Goal: Task Accomplishment & Management: Manage account settings

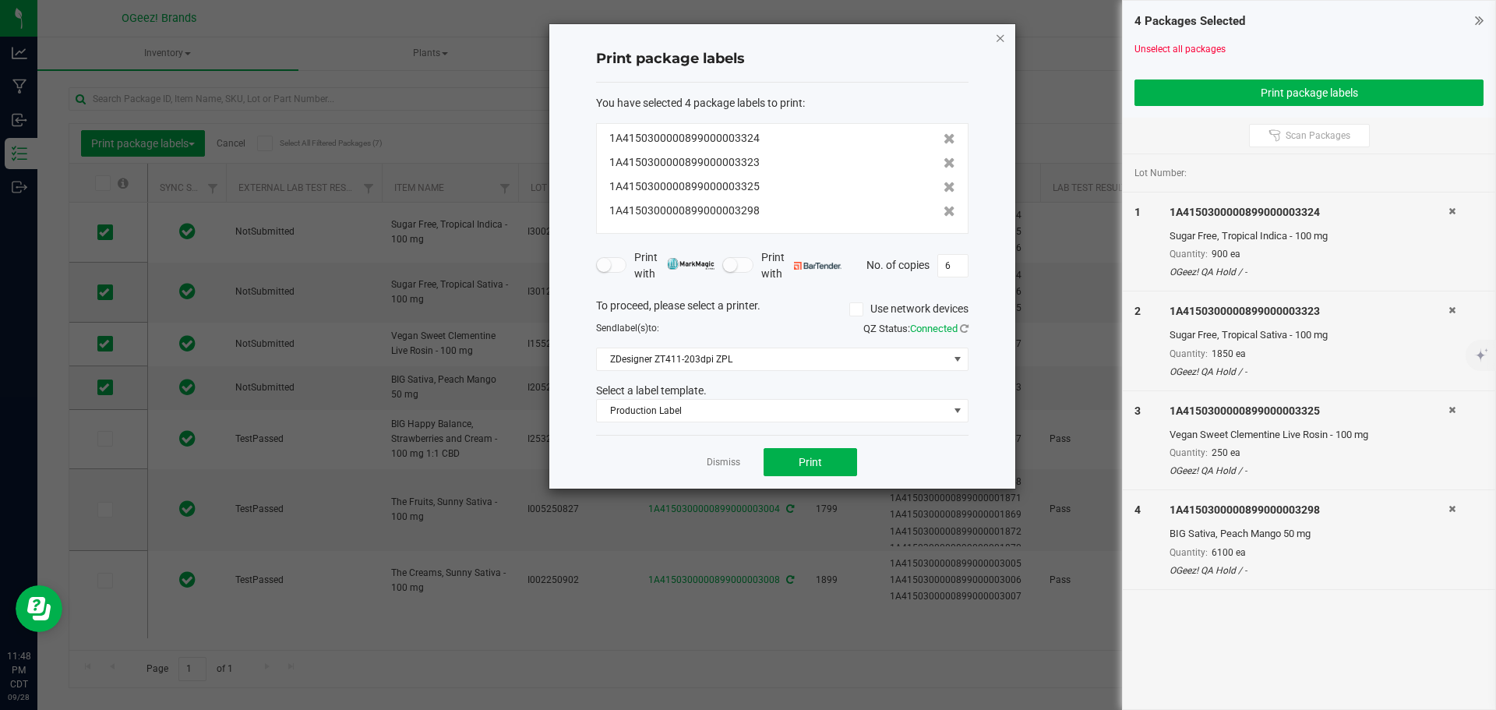
click at [999, 41] on icon "button" at bounding box center [1000, 37] width 11 height 19
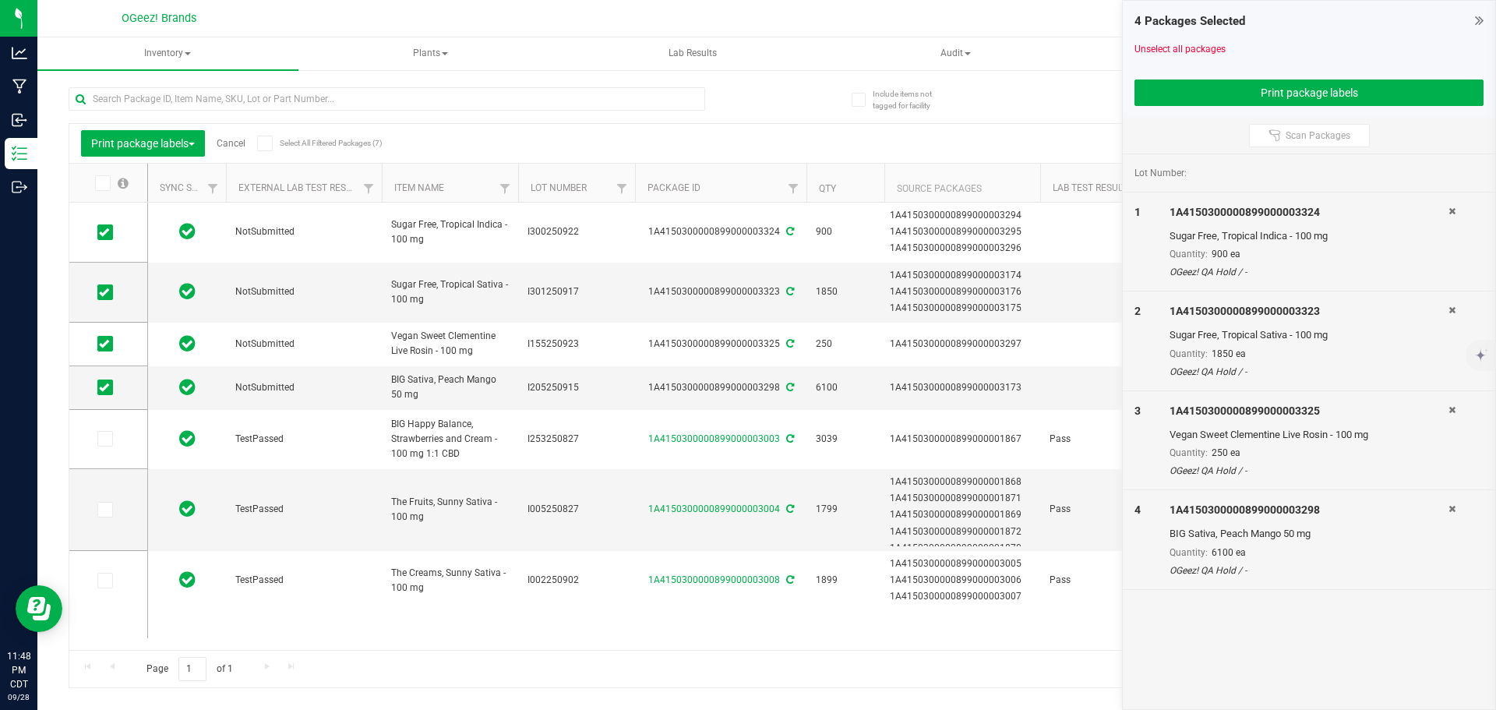
click at [1477, 10] on span at bounding box center [1479, 20] width 9 height 23
click at [1477, 21] on icon at bounding box center [1479, 20] width 9 height 16
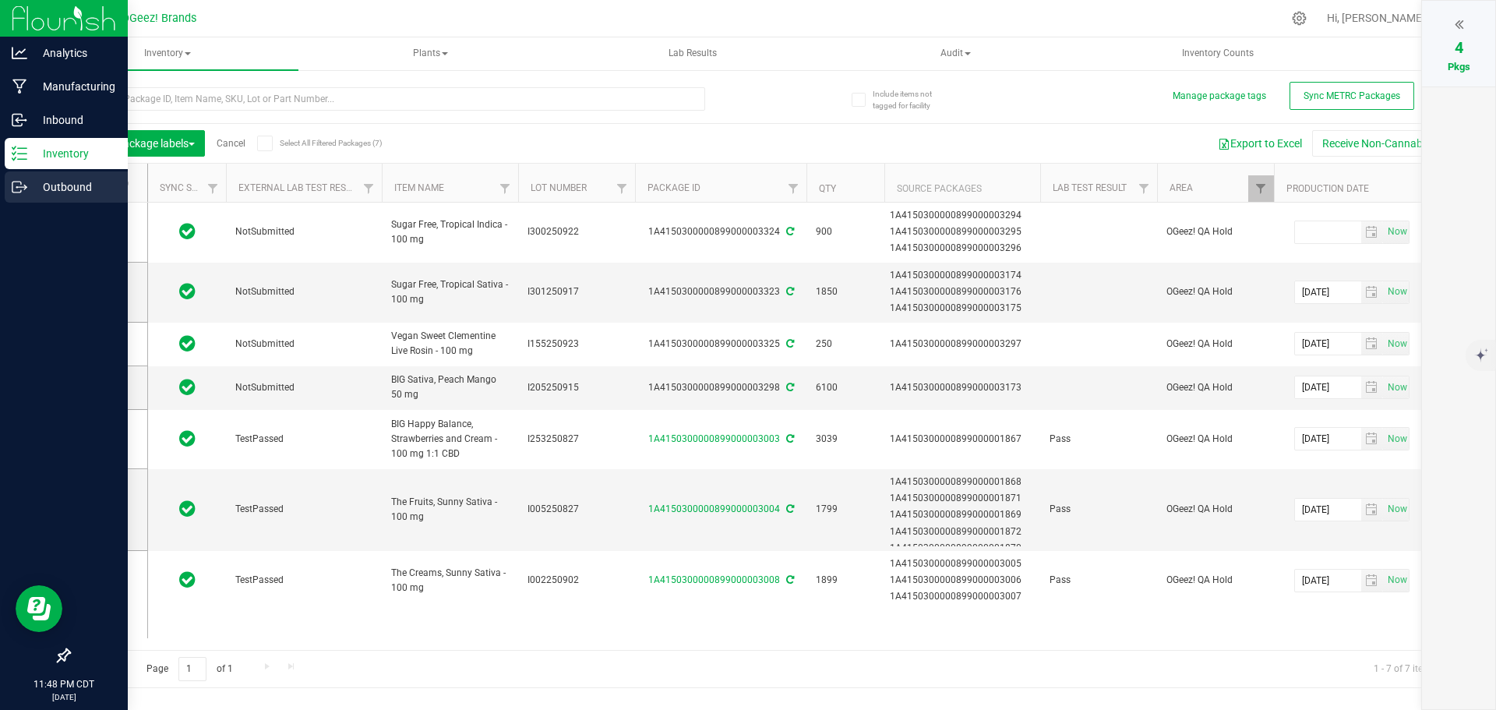
click at [33, 189] on p "Outbound" at bounding box center [73, 187] width 93 height 19
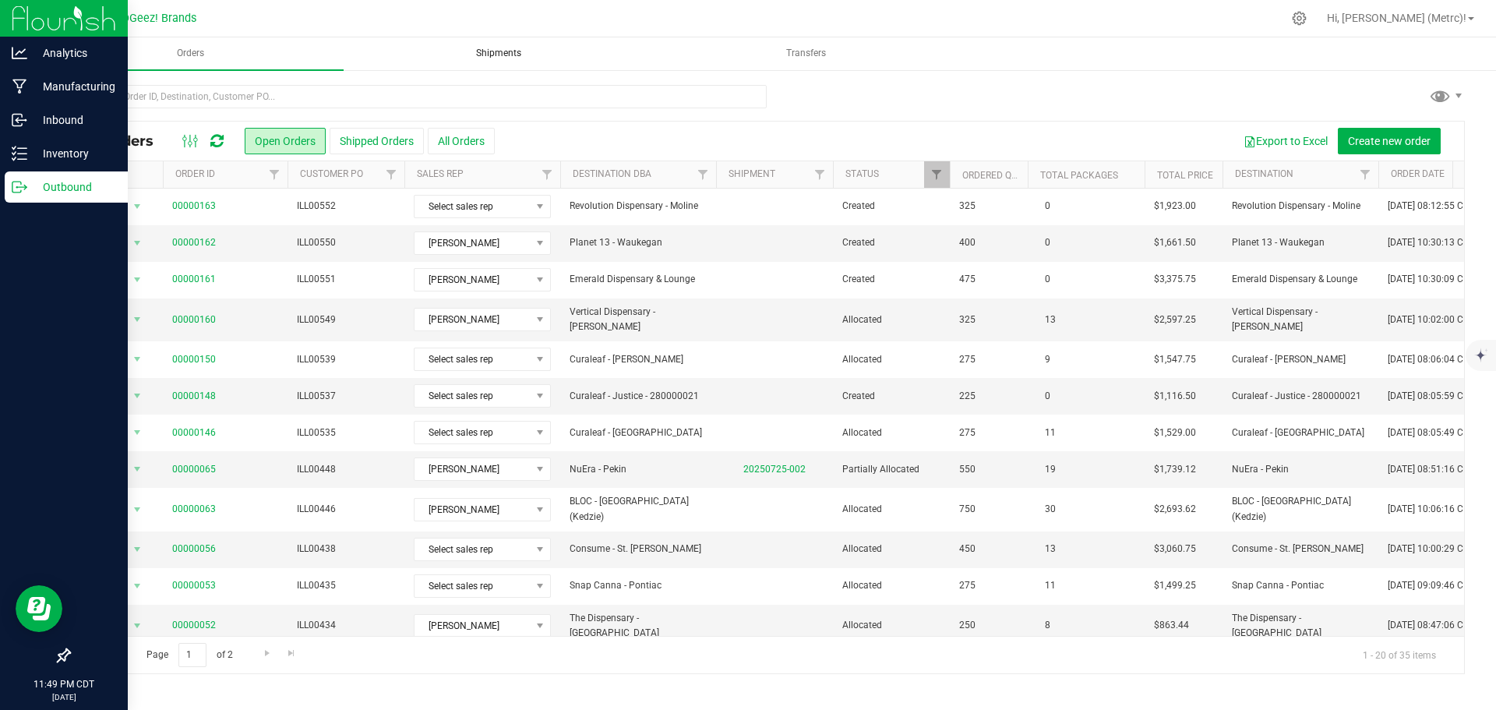
click at [479, 41] on uib-tab-heading "Shipments" at bounding box center [498, 53] width 305 height 31
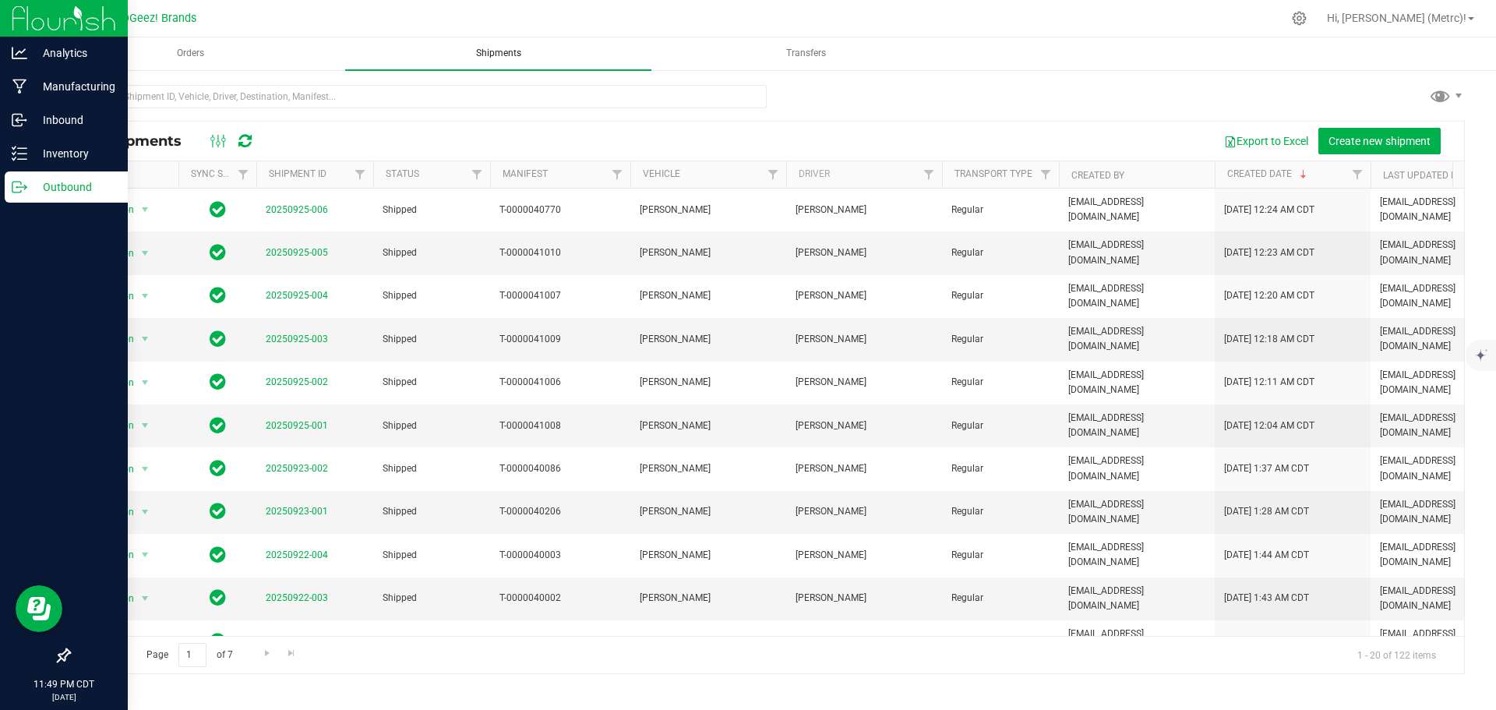
click at [479, 41] on uib-tab-heading "Shipments" at bounding box center [498, 53] width 306 height 33
click at [1359, 138] on span "Create new shipment" at bounding box center [1379, 141] width 102 height 12
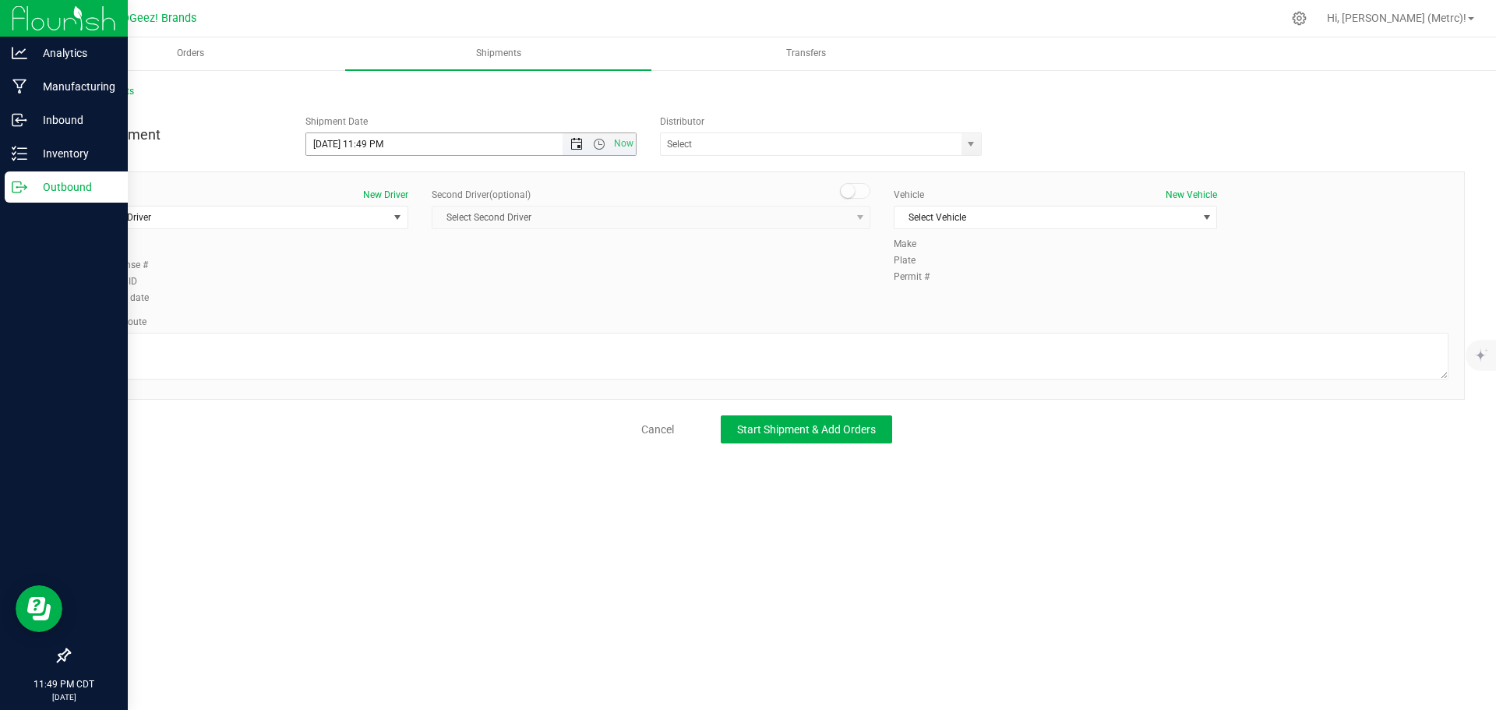
click at [583, 146] on span "Open the date view" at bounding box center [576, 144] width 12 height 12
click at [341, 323] on link "29" at bounding box center [342, 327] width 23 height 24
click at [597, 145] on span "Open the time view" at bounding box center [599, 144] width 12 height 12
click at [471, 273] on li "10:00 AM" at bounding box center [470, 280] width 329 height 20
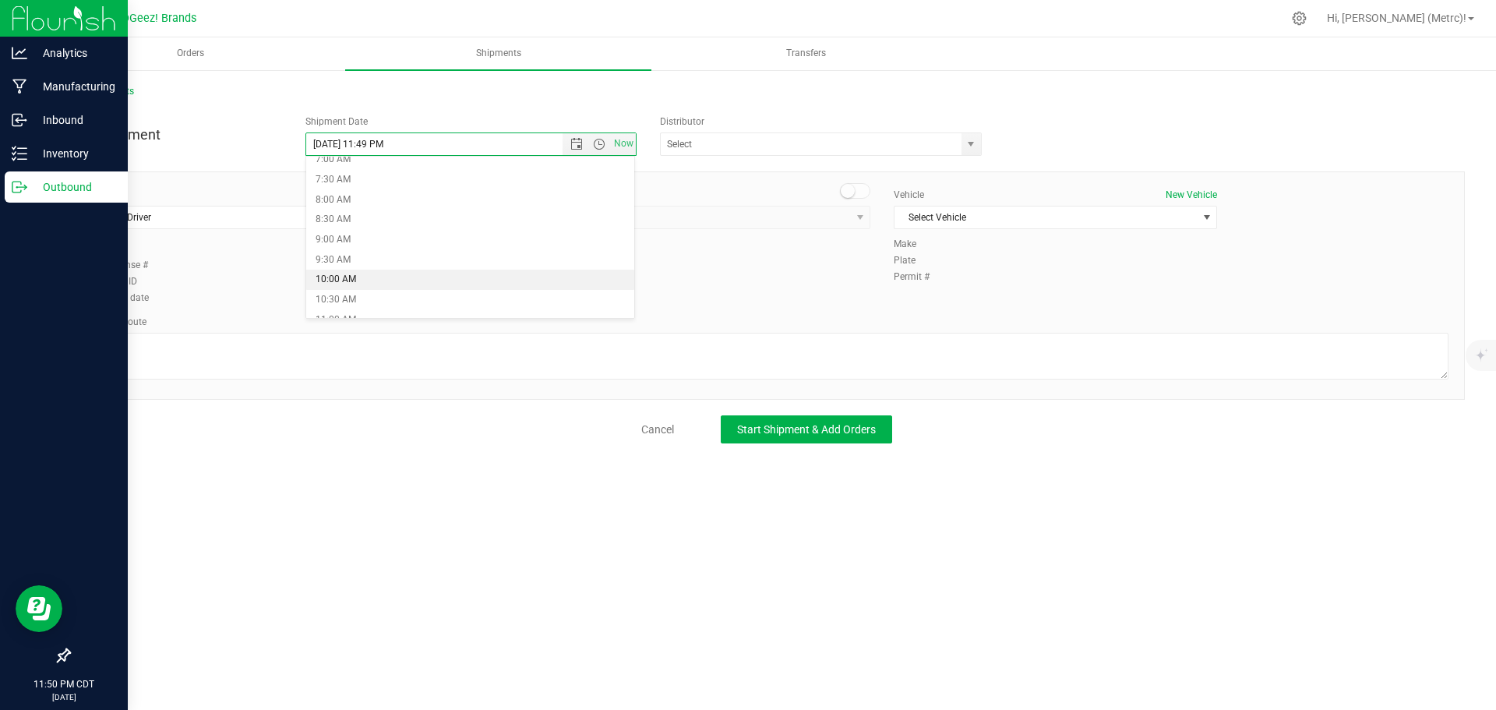
type input "[DATE] 10:00 AM"
click at [970, 140] on span "select" at bounding box center [970, 144] width 12 height 12
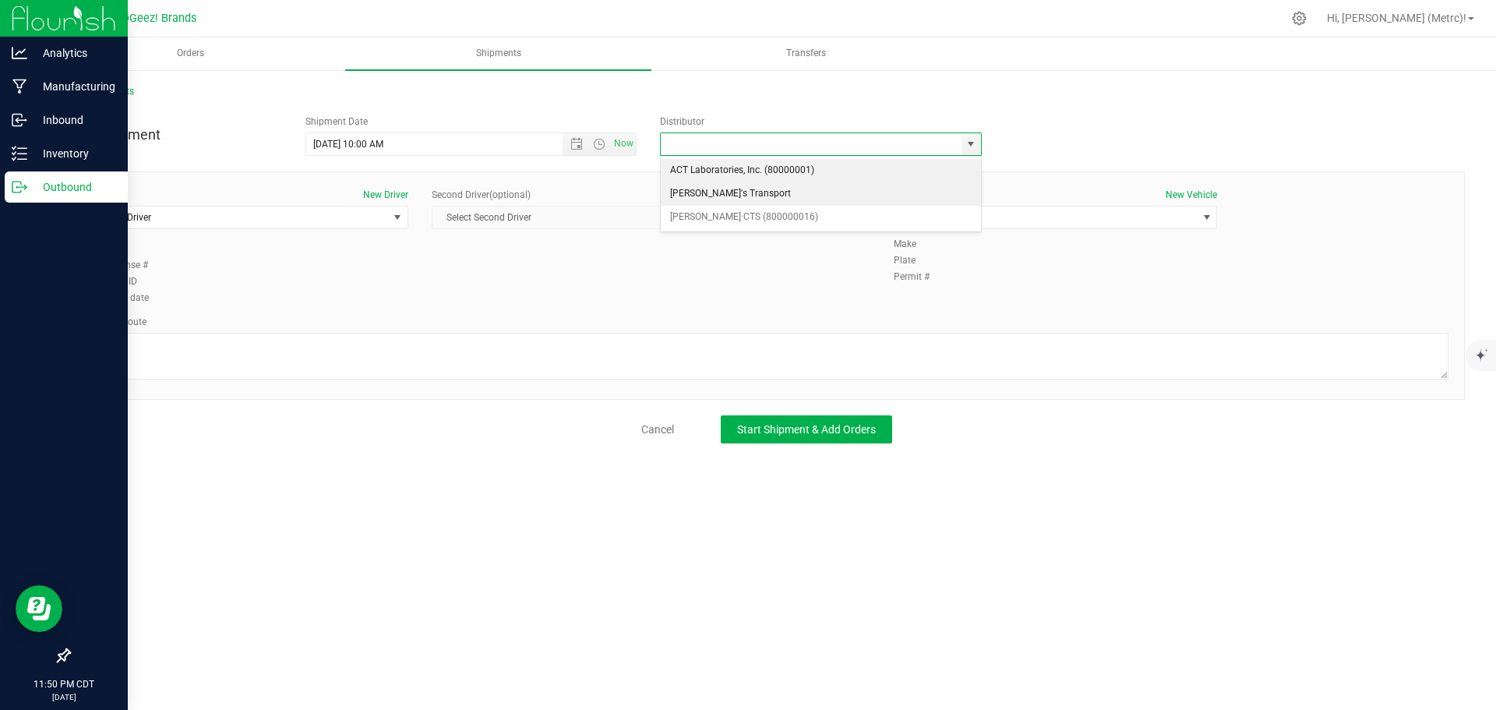
click at [854, 202] on li "[PERSON_NAME]'s Transport" at bounding box center [821, 193] width 320 height 23
type input "[PERSON_NAME]'s Transport"
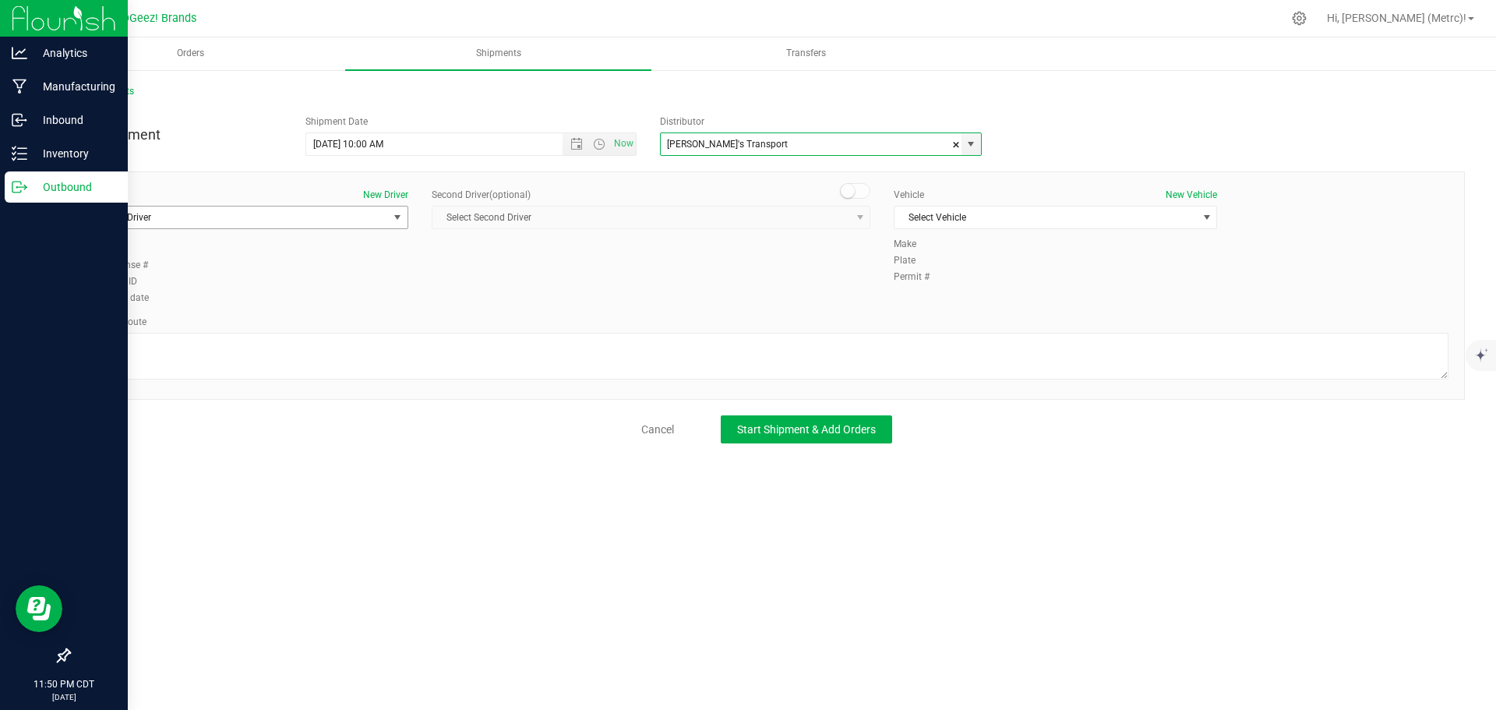
click at [401, 225] on span "select" at bounding box center [397, 217] width 19 height 22
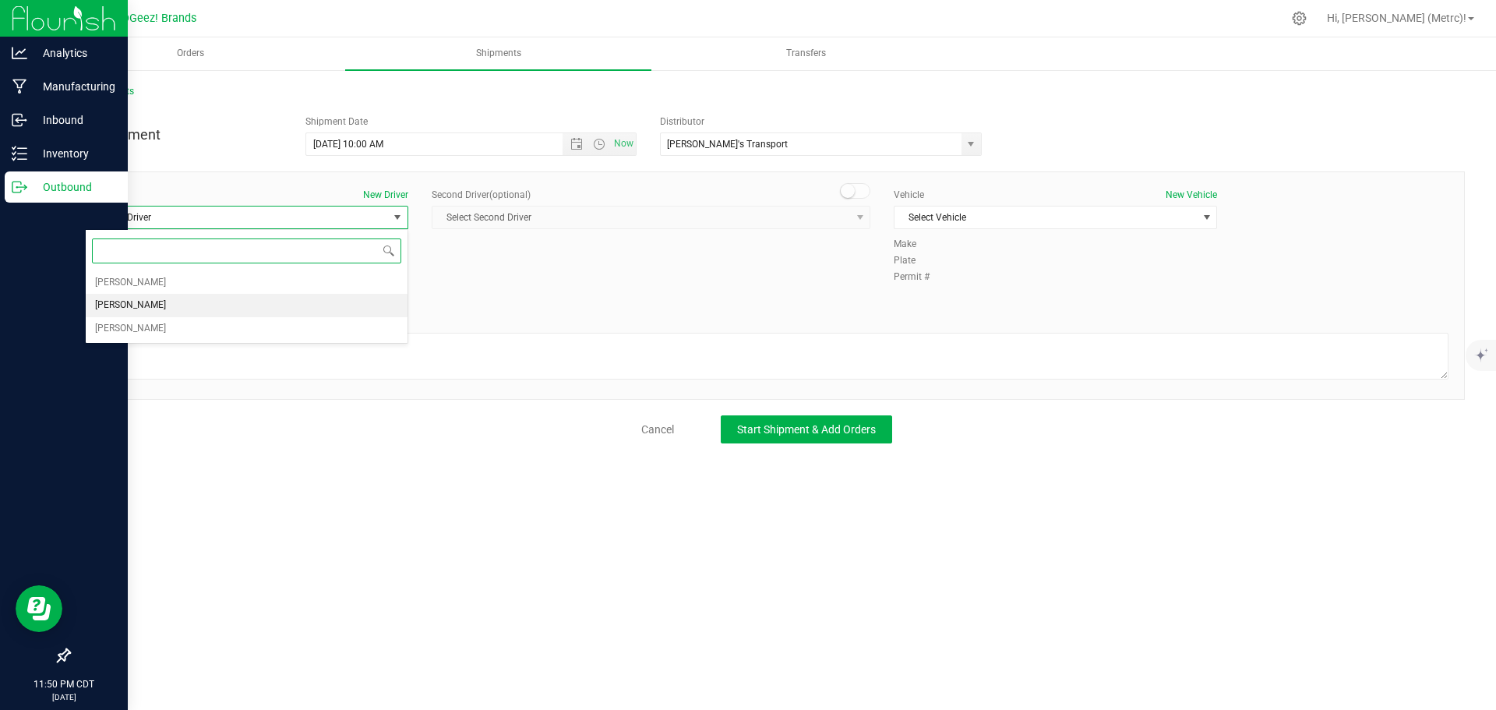
click at [332, 295] on li "[PERSON_NAME]" at bounding box center [247, 305] width 322 height 23
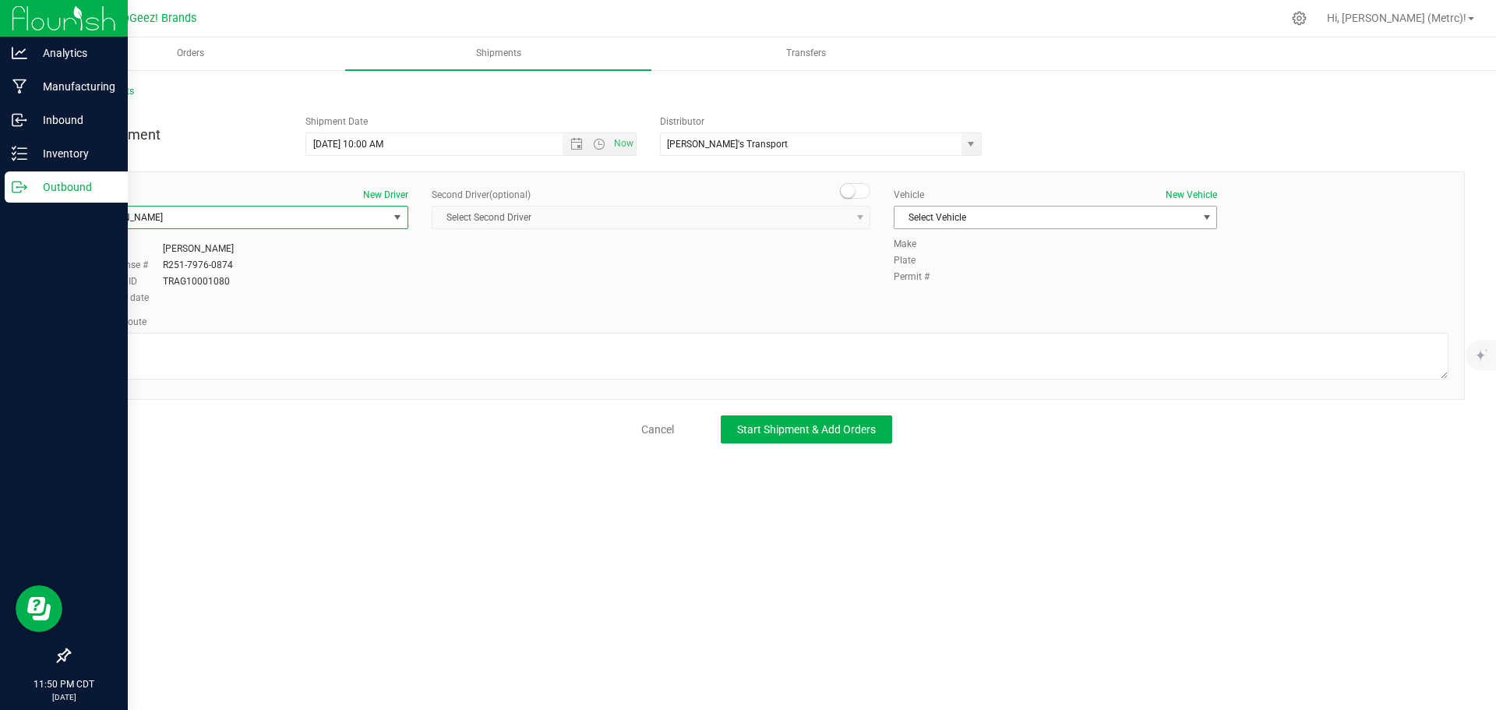
click at [989, 211] on span "Select Vehicle" at bounding box center [1045, 217] width 302 height 22
click at [965, 268] on li "[PERSON_NAME]" at bounding box center [1055, 267] width 322 height 23
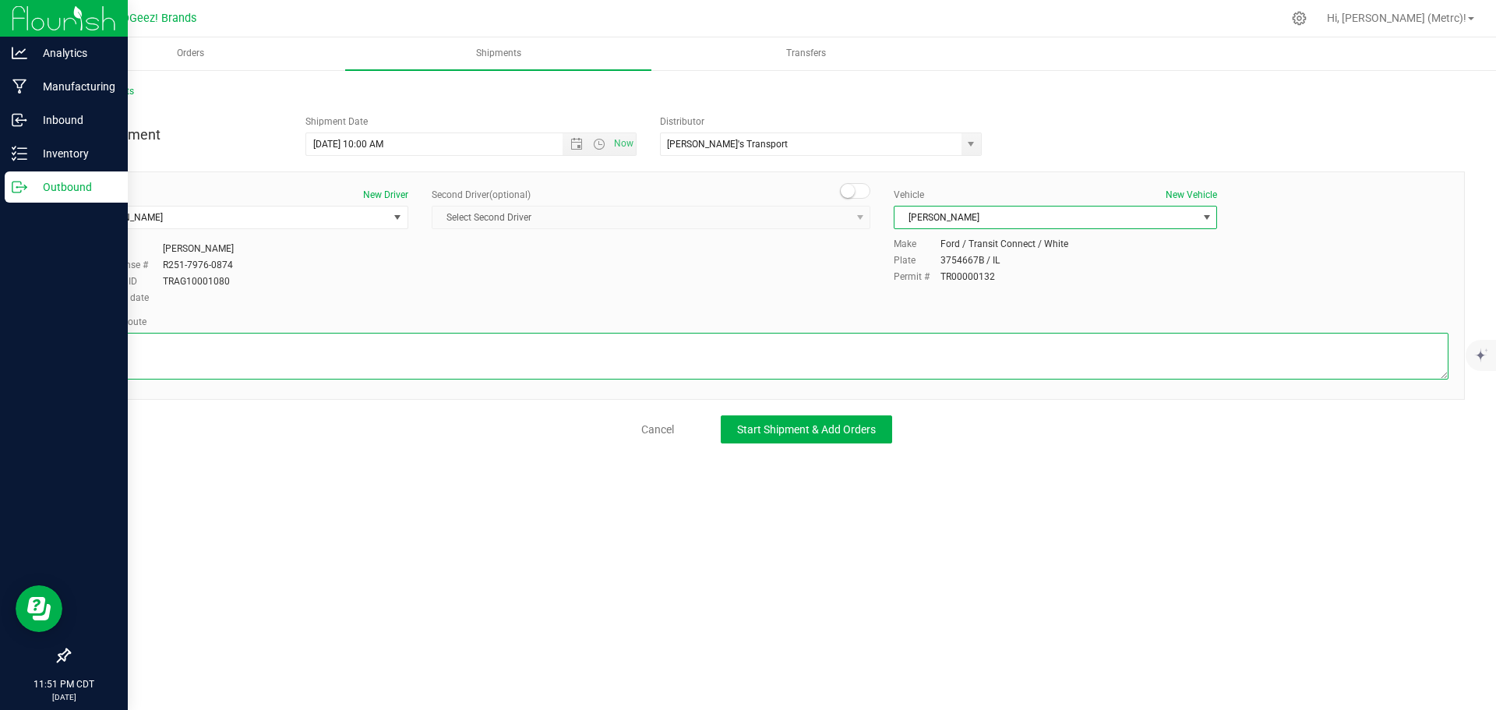
click at [370, 375] on textarea at bounding box center [766, 356] width 1363 height 47
paste textarea ""Head west toward [PERSON_NAME][GEOGRAPHIC_DATA]. Turn right toward [PERSON_NAM…"
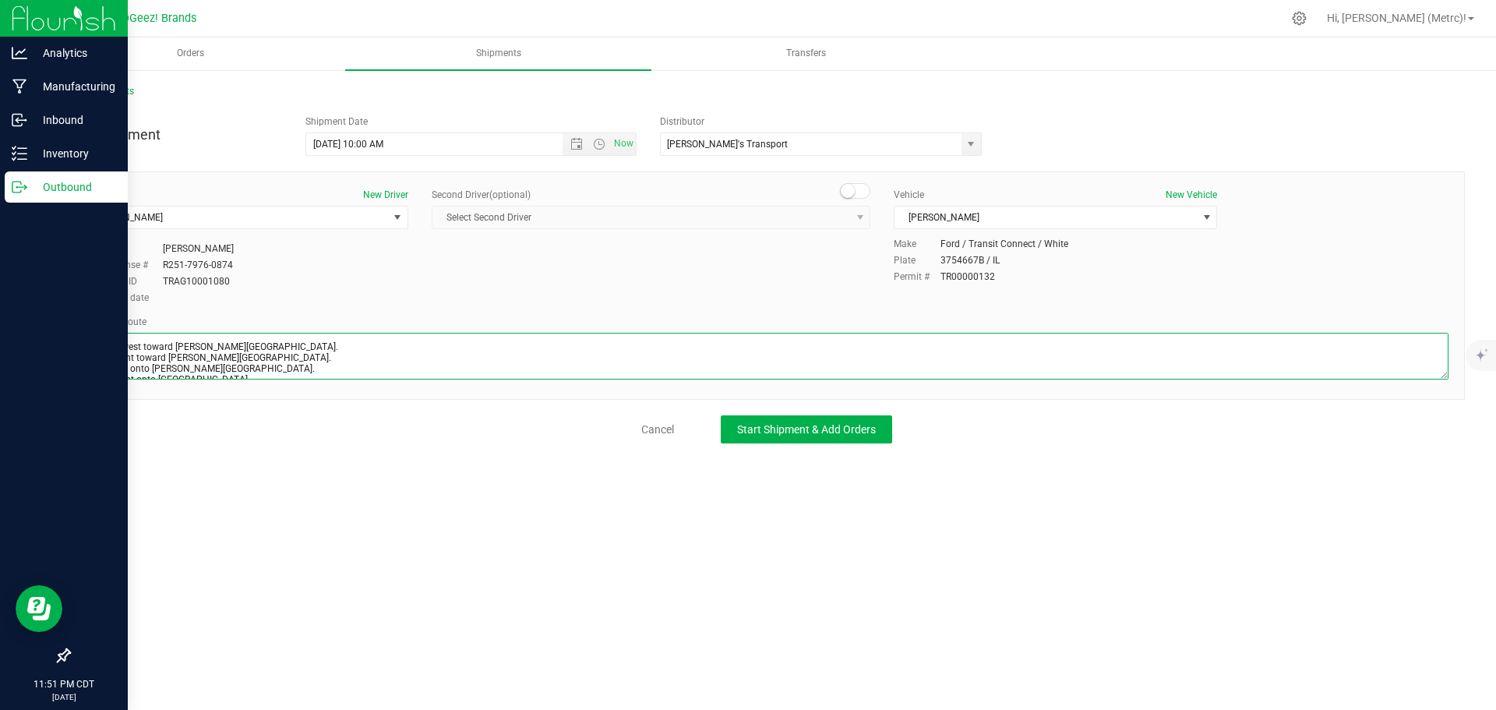
scroll to position [93, 0]
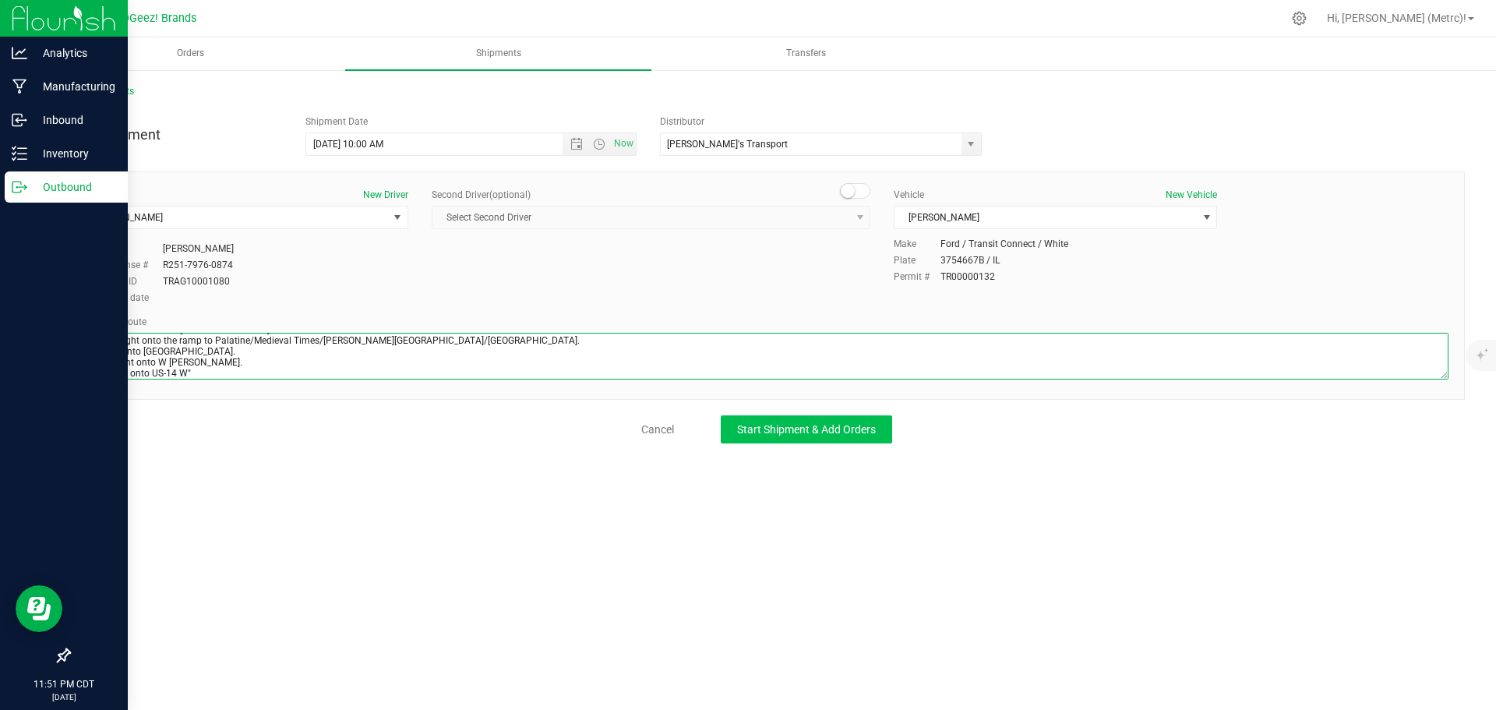
type textarea ""Head west toward [PERSON_NAME][GEOGRAPHIC_DATA]. Turn right toward [PERSON_NAM…"
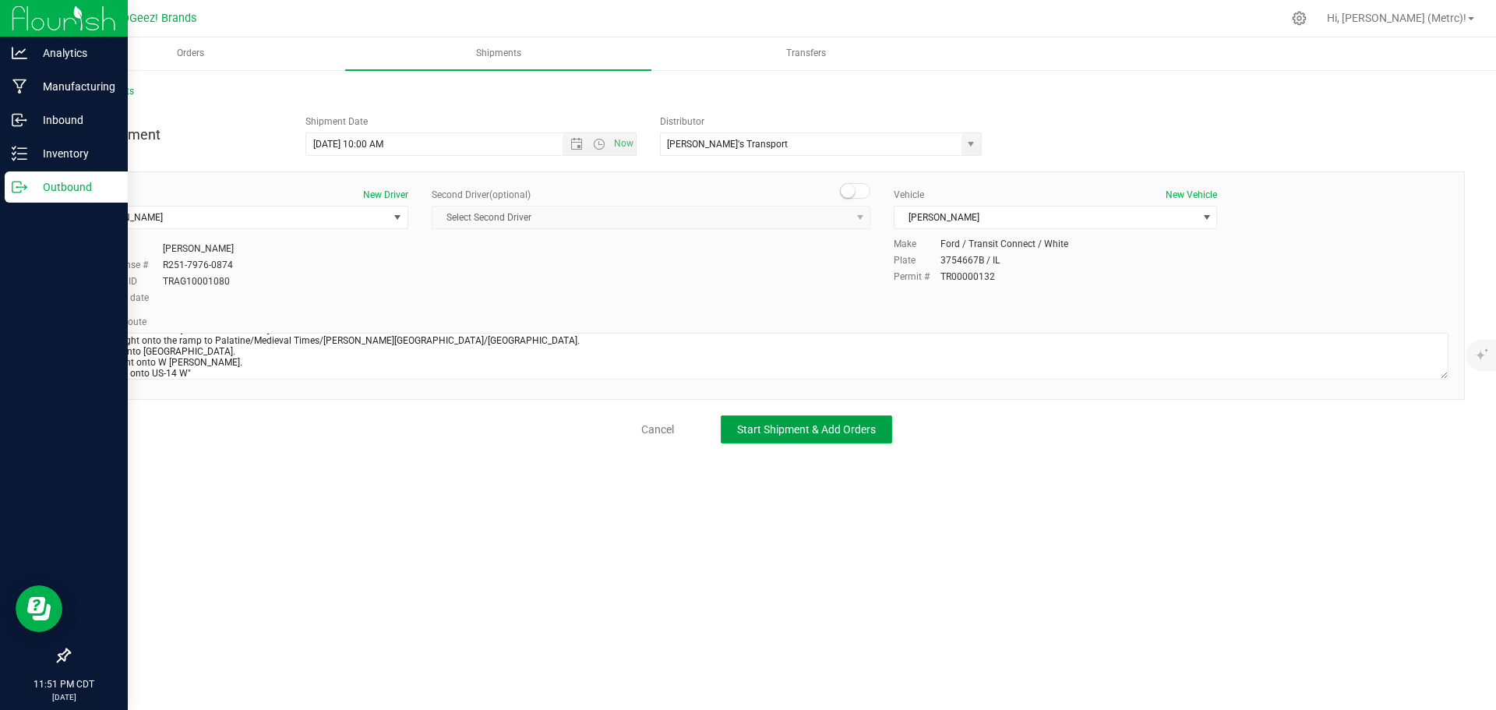
click at [799, 438] on button "Start Shipment & Add Orders" at bounding box center [806, 429] width 171 height 28
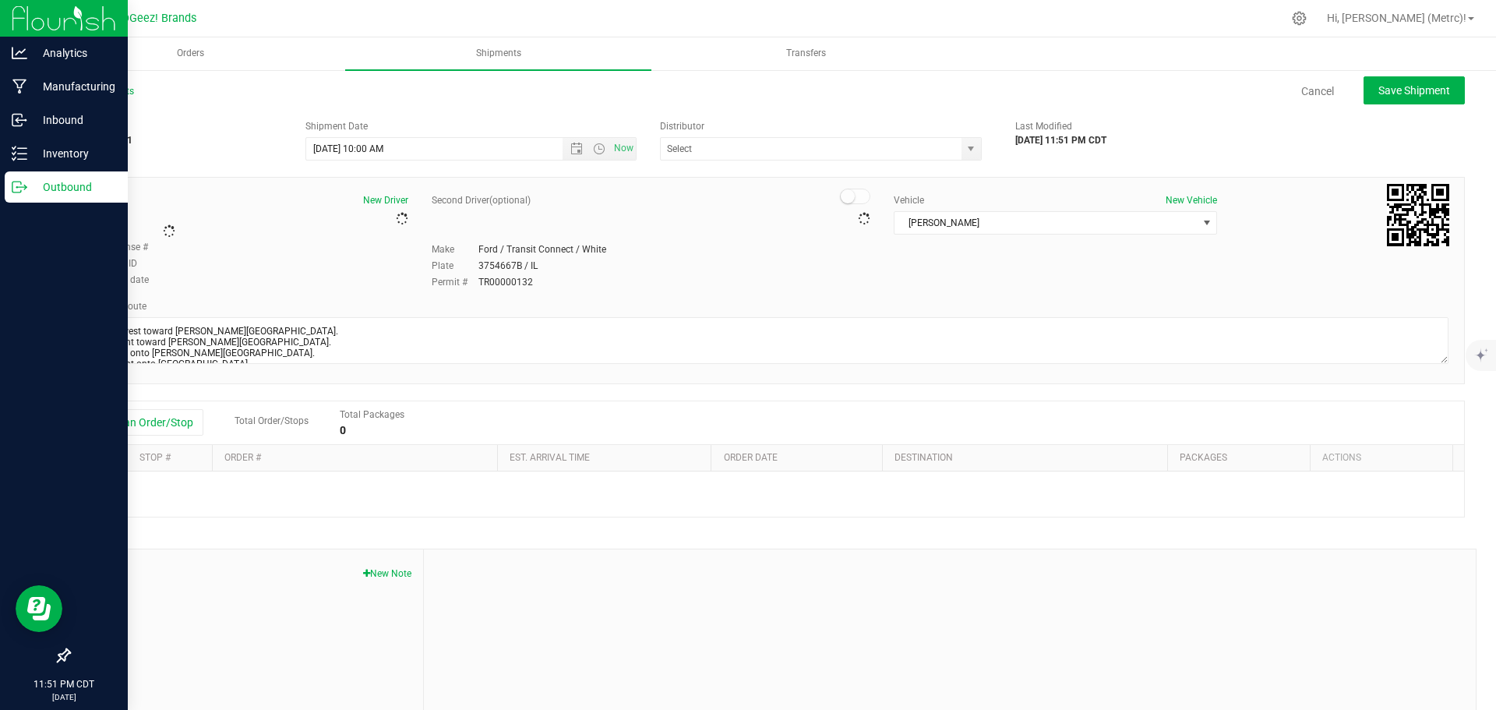
type input "[PERSON_NAME]'s Transport"
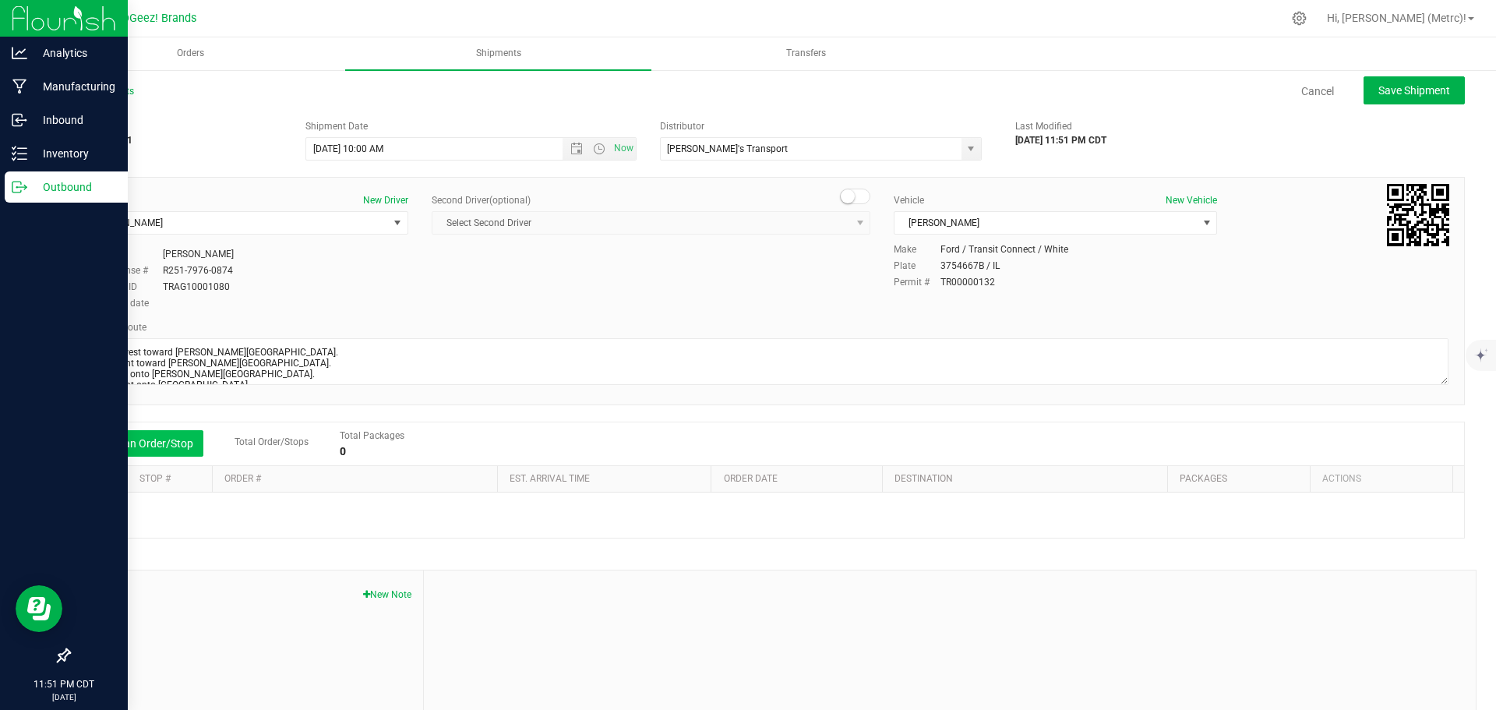
click at [179, 441] on button "Add an Order/Stop" at bounding box center [142, 443] width 122 height 26
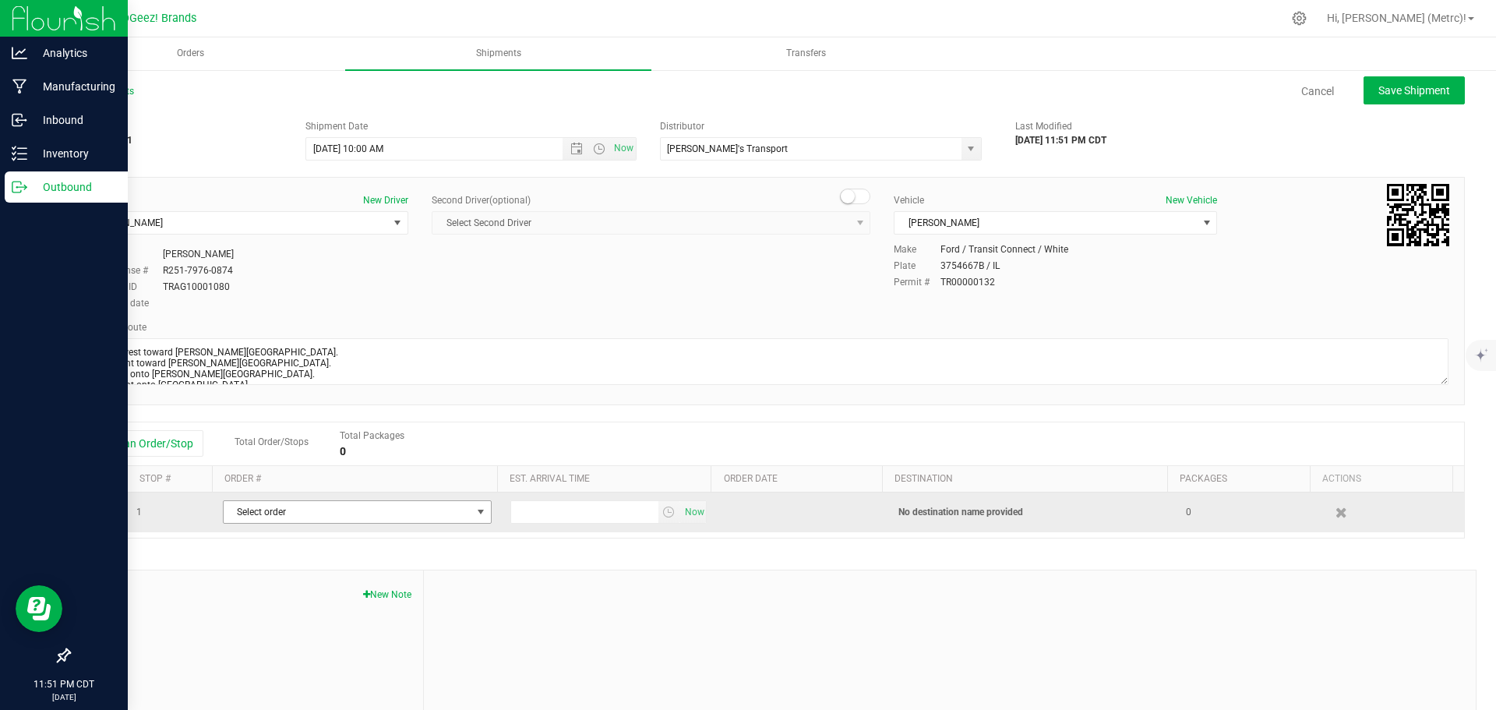
click at [405, 506] on span "Select order" at bounding box center [348, 512] width 248 height 22
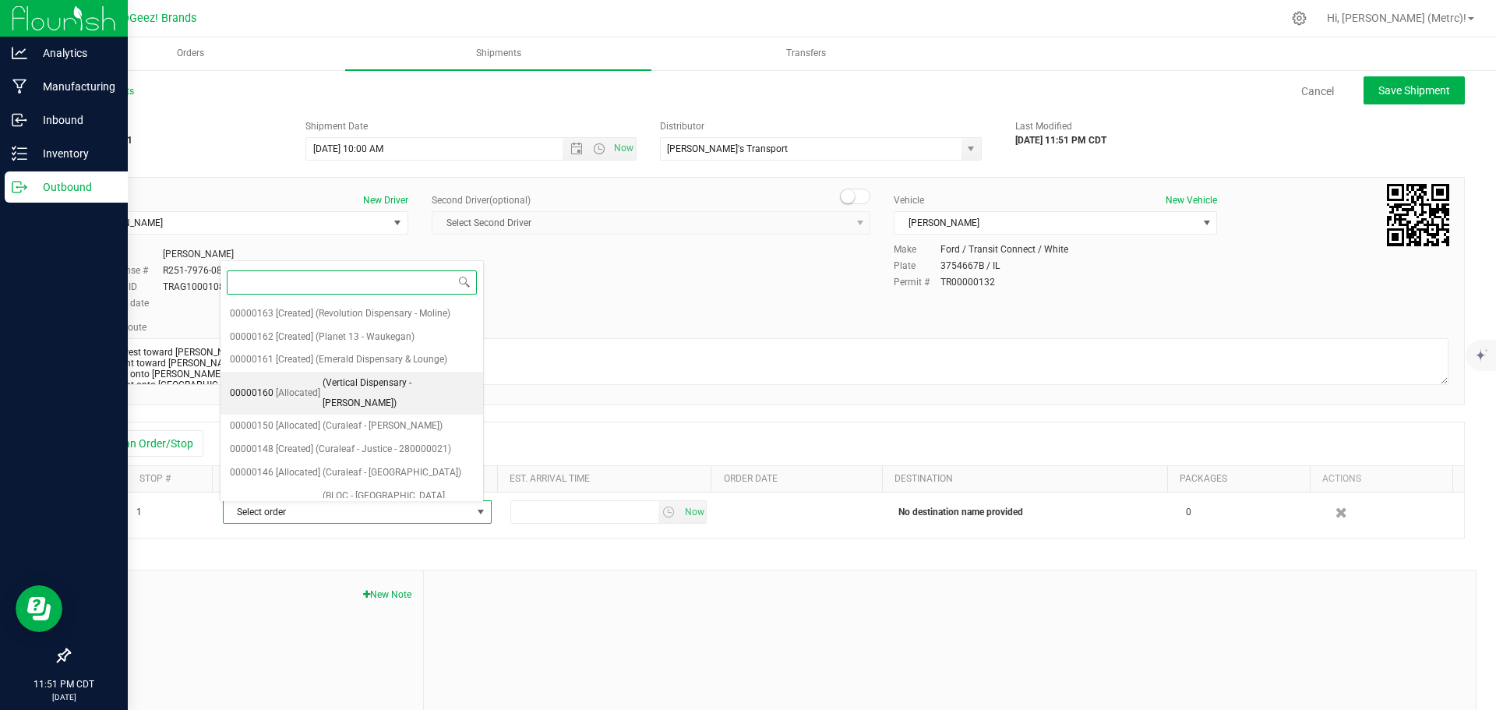
click at [422, 375] on span "(Vertical Dispensary - [PERSON_NAME])" at bounding box center [398, 393] width 151 height 40
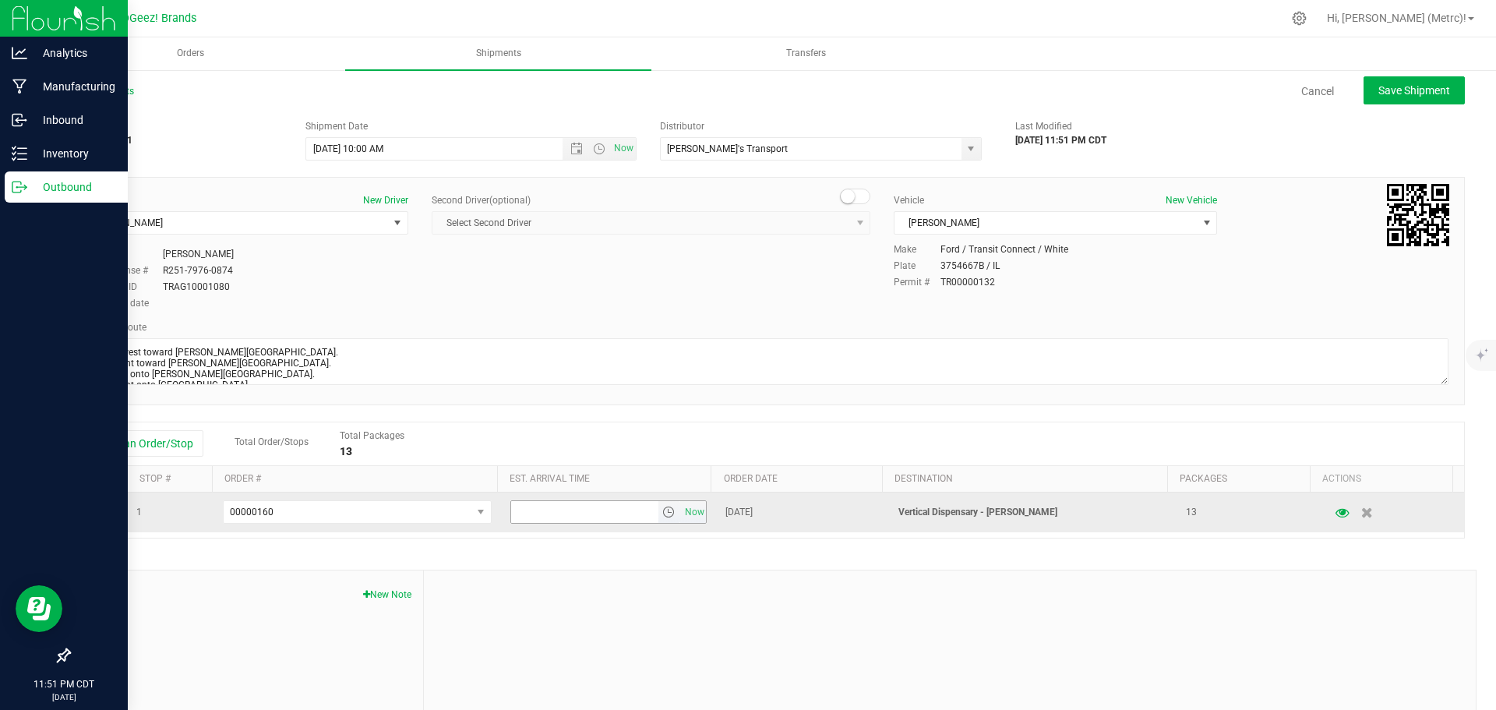
click at [662, 513] on span "select" at bounding box center [668, 512] width 12 height 12
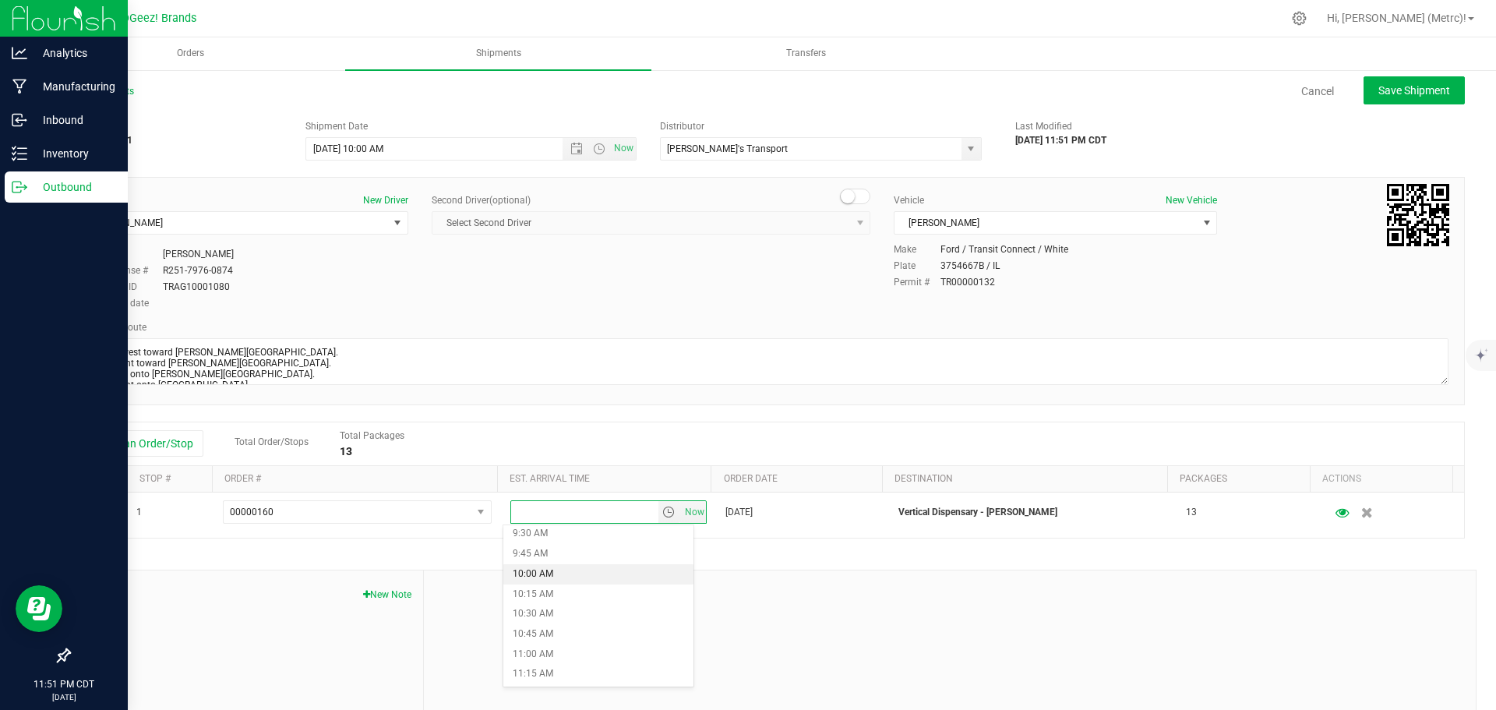
scroll to position [769, 0]
click at [570, 649] on li "11:00 AM" at bounding box center [598, 650] width 190 height 20
click at [1399, 79] on button "Save Shipment" at bounding box center [1413, 90] width 101 height 28
type input "[DATE] 3:00 PM"
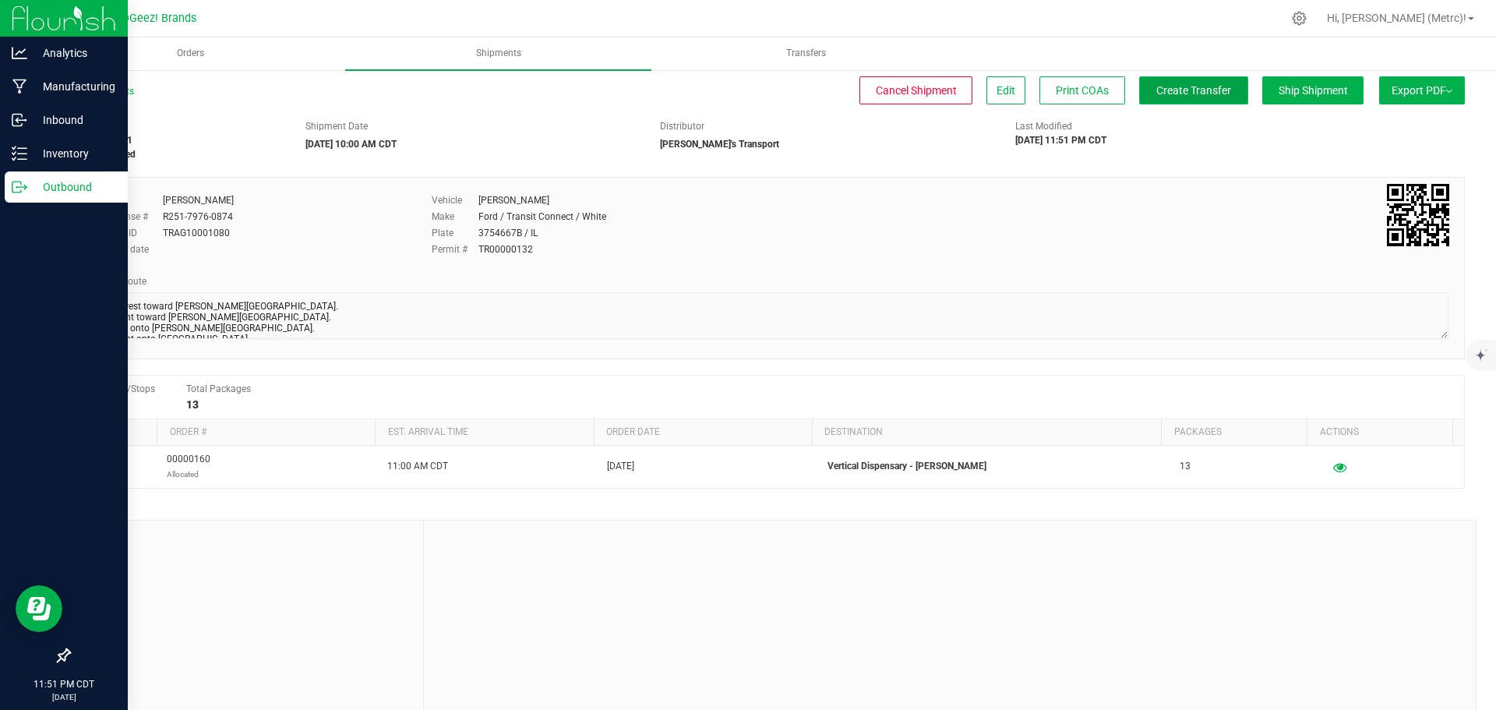
click at [1161, 78] on button "Create Transfer" at bounding box center [1193, 90] width 109 height 28
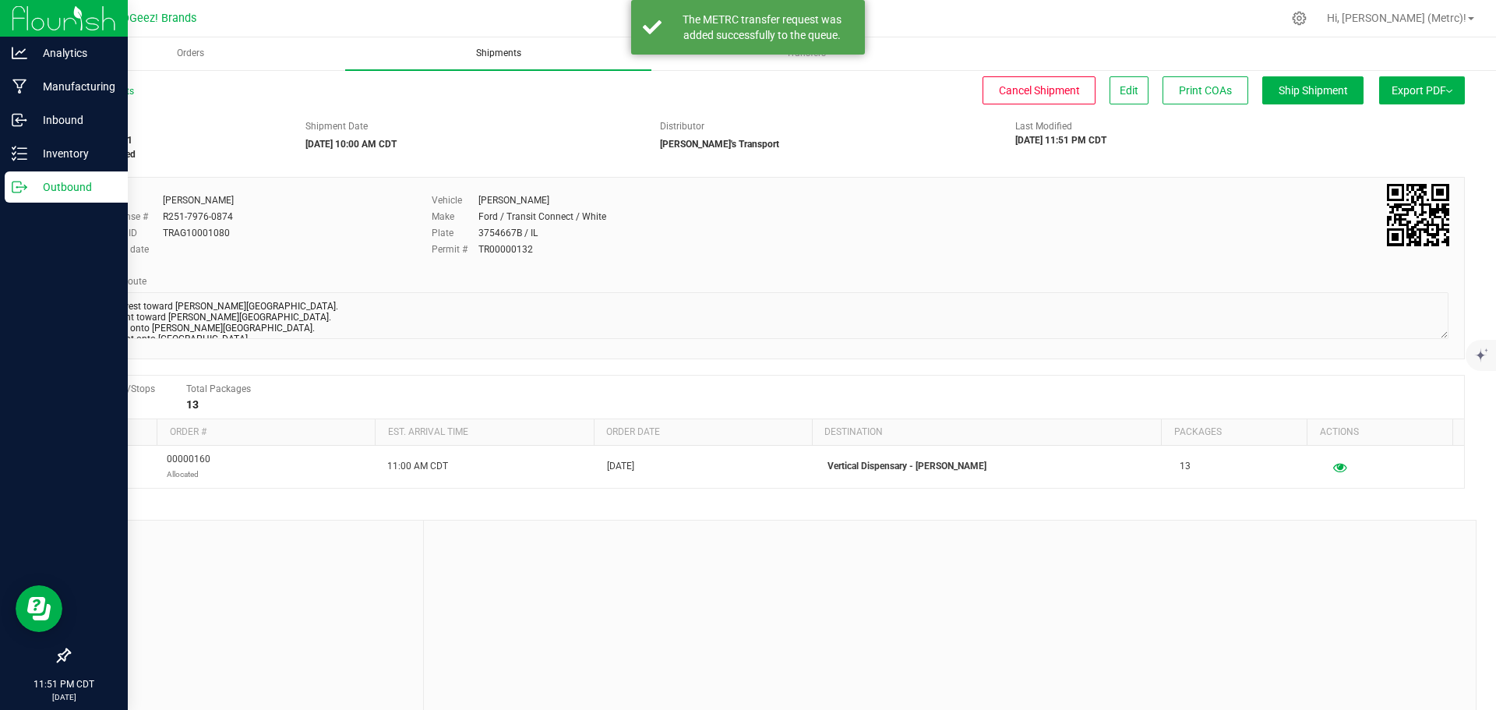
click at [513, 58] on span "Shipments" at bounding box center [498, 53] width 87 height 13
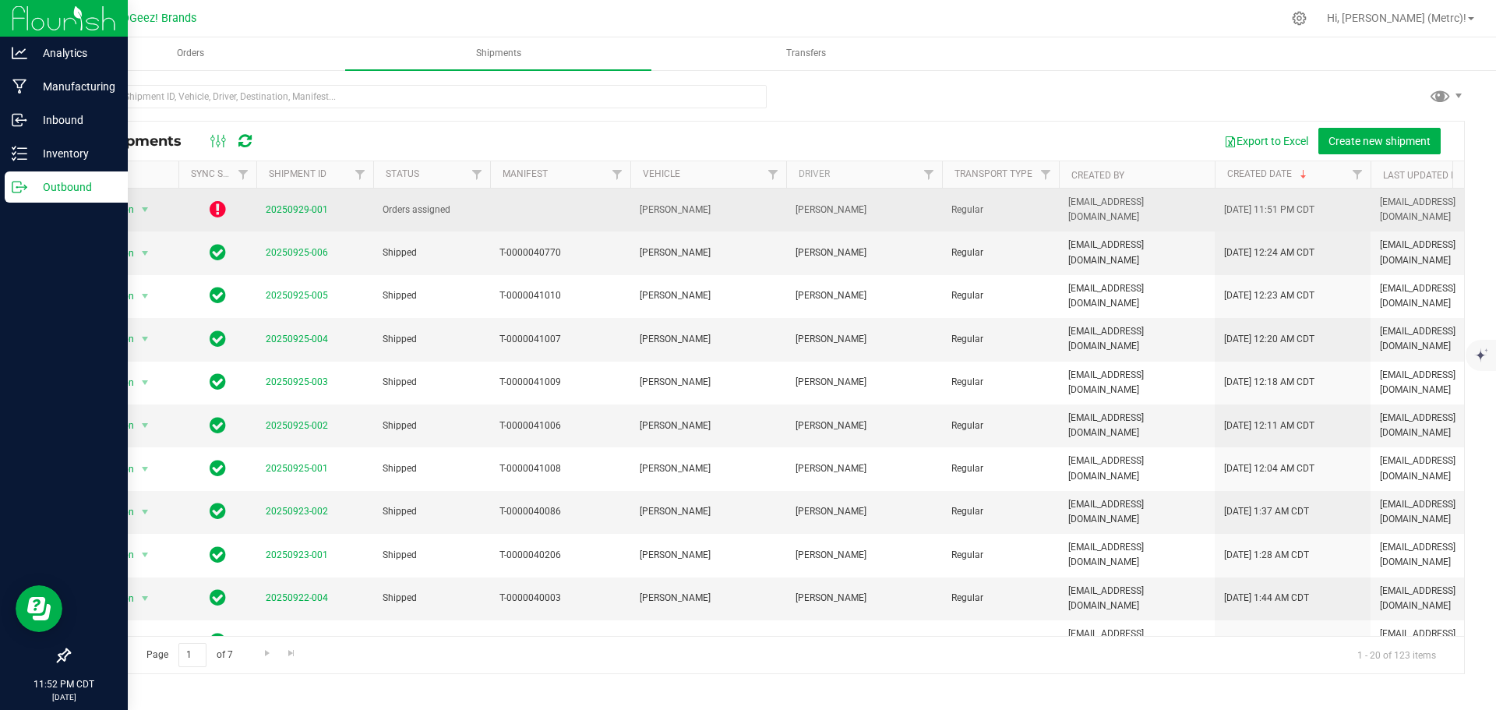
click at [218, 208] on icon at bounding box center [218, 208] width 16 height 19
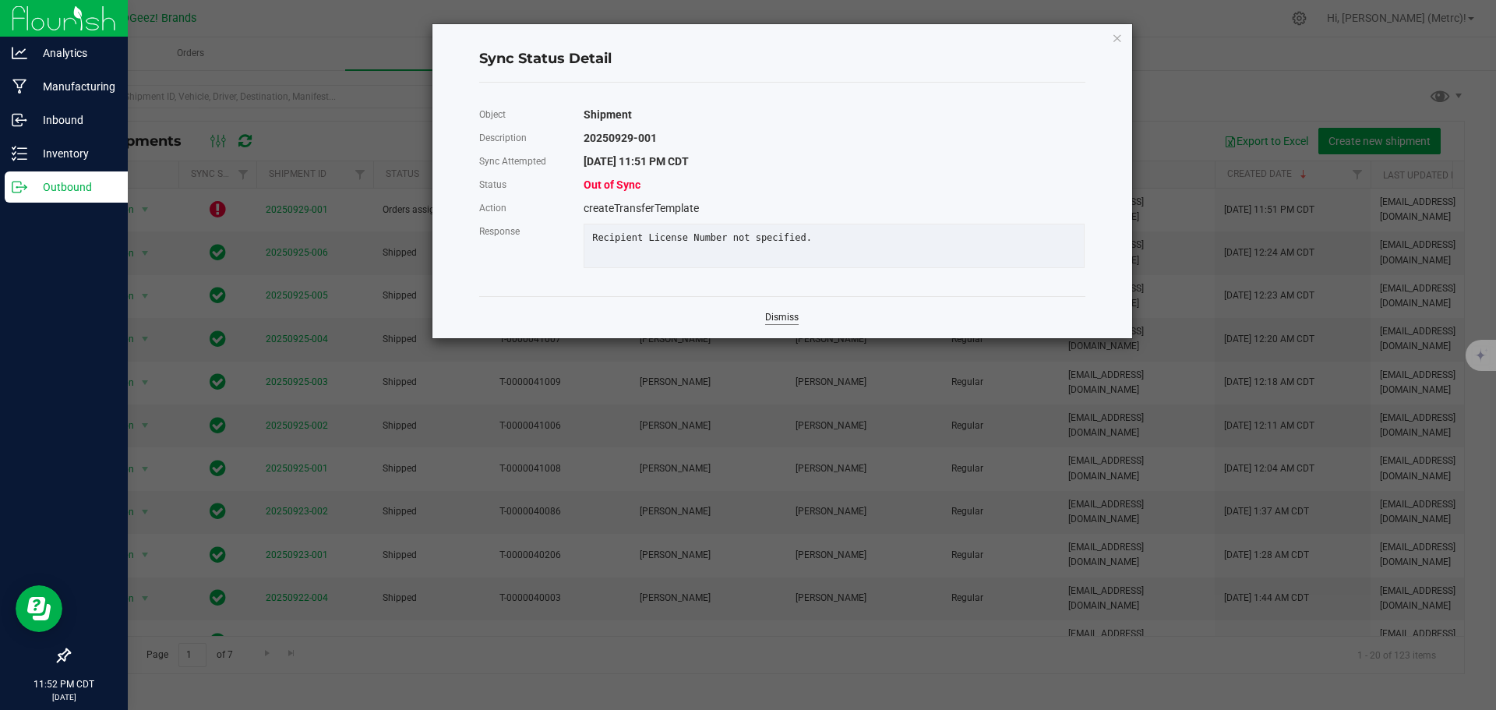
click at [792, 324] on link "Dismiss" at bounding box center [781, 317] width 33 height 13
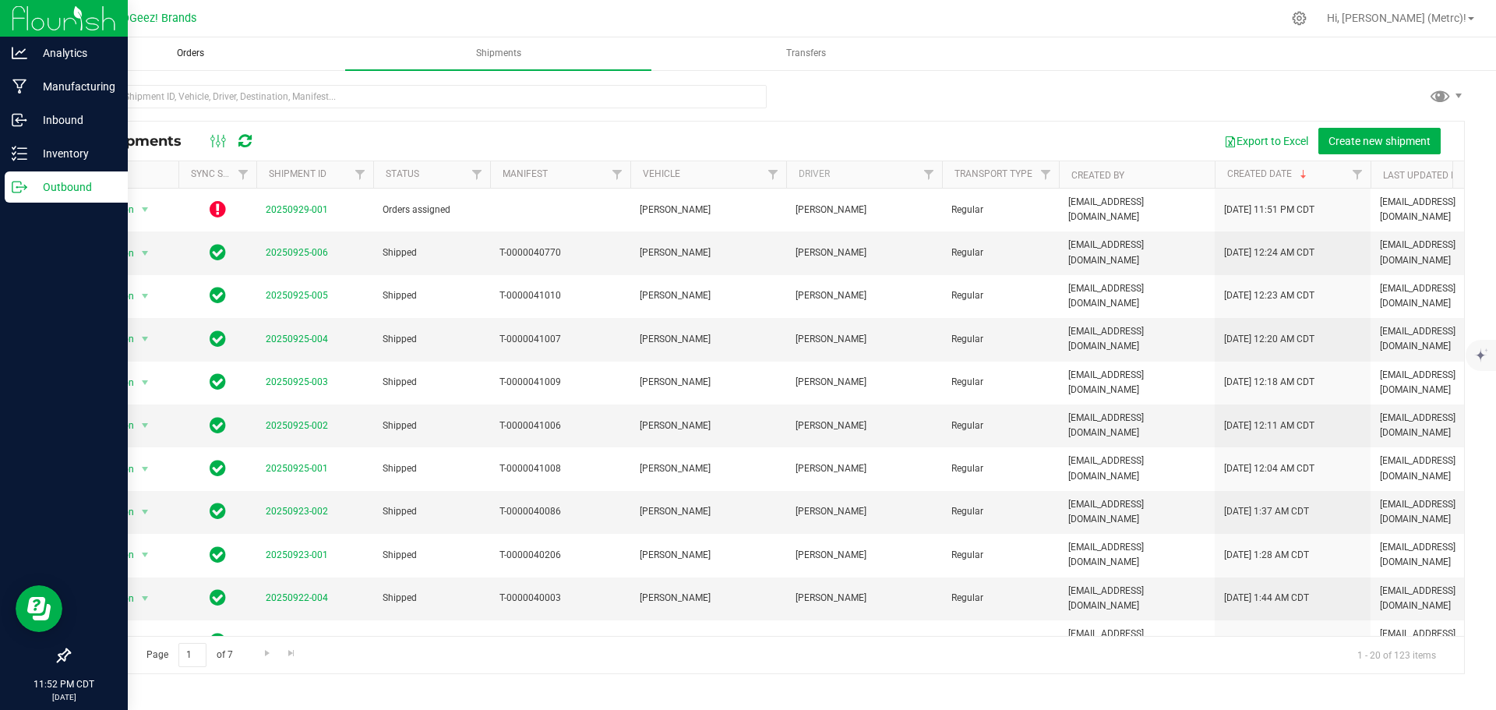
click at [177, 59] on span "Orders" at bounding box center [190, 53] width 69 height 13
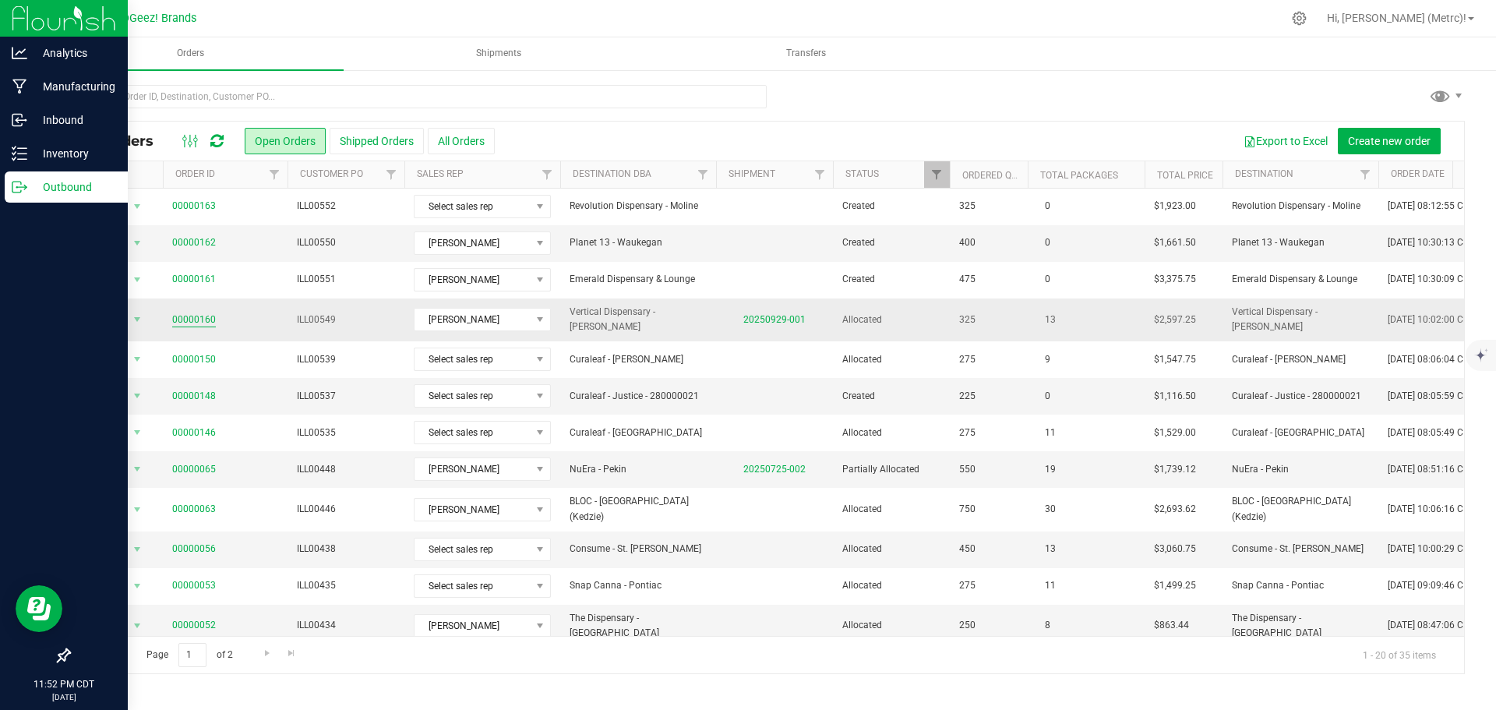
click at [196, 318] on link "00000160" at bounding box center [194, 319] width 44 height 15
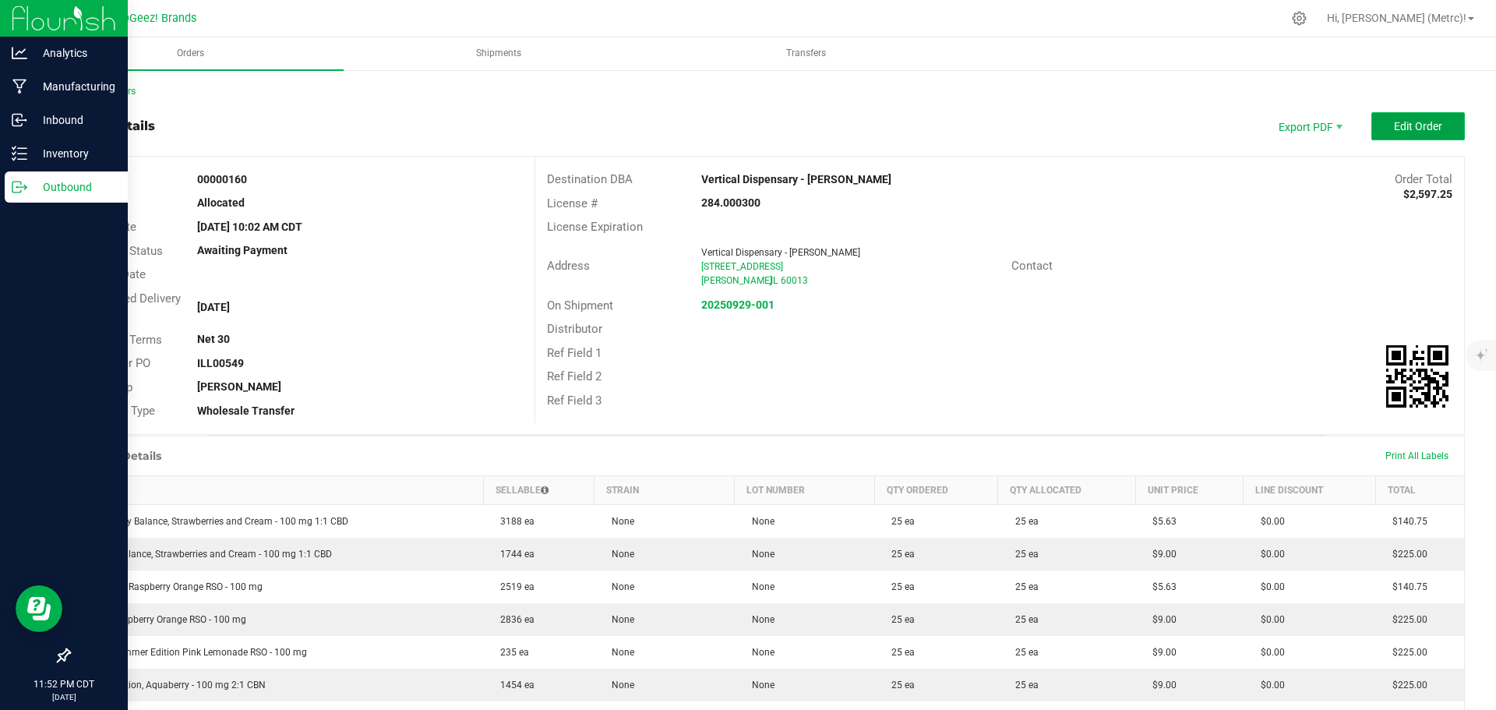
click at [1385, 136] on button "Edit Order" at bounding box center [1417, 126] width 93 height 28
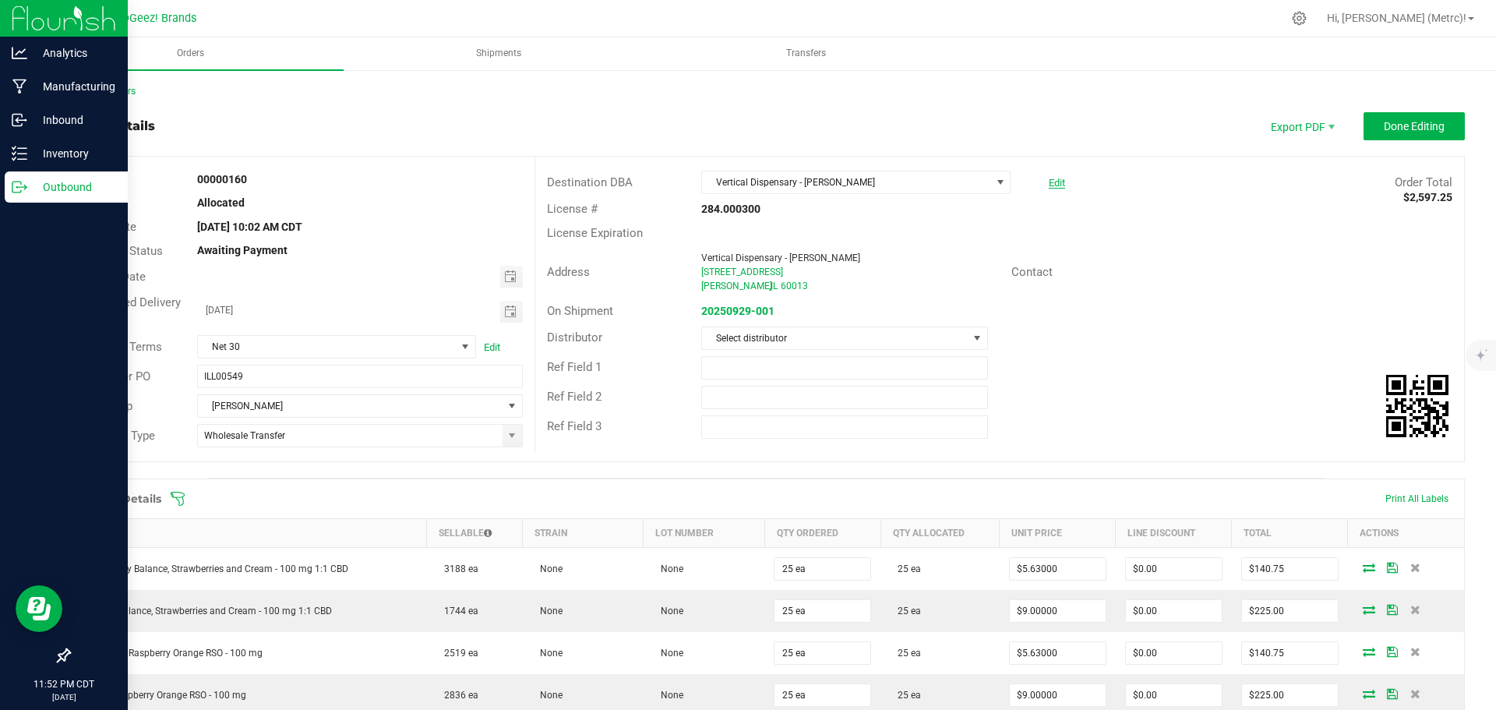
click at [1049, 180] on link "Edit" at bounding box center [1057, 183] width 16 height 12
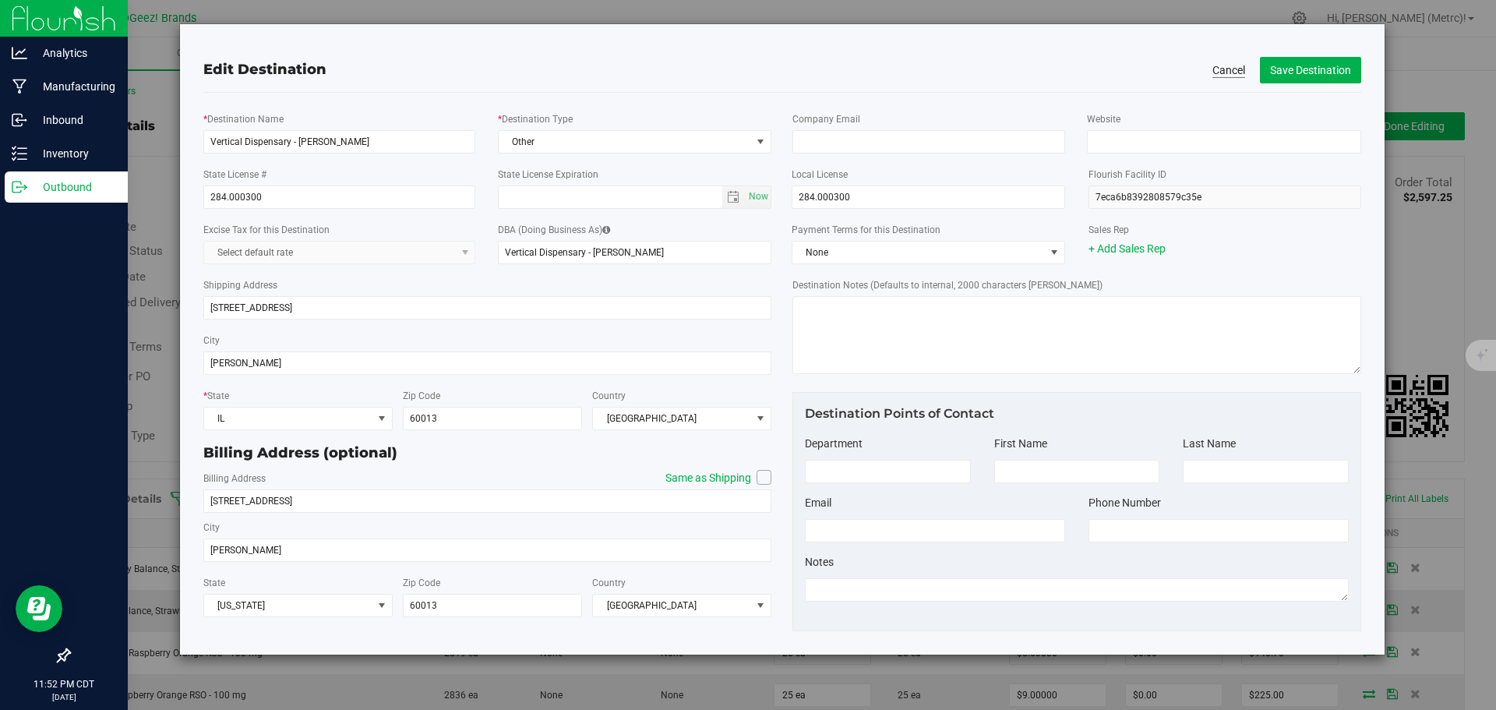
click at [1237, 69] on button "Cancel" at bounding box center [1228, 70] width 33 height 16
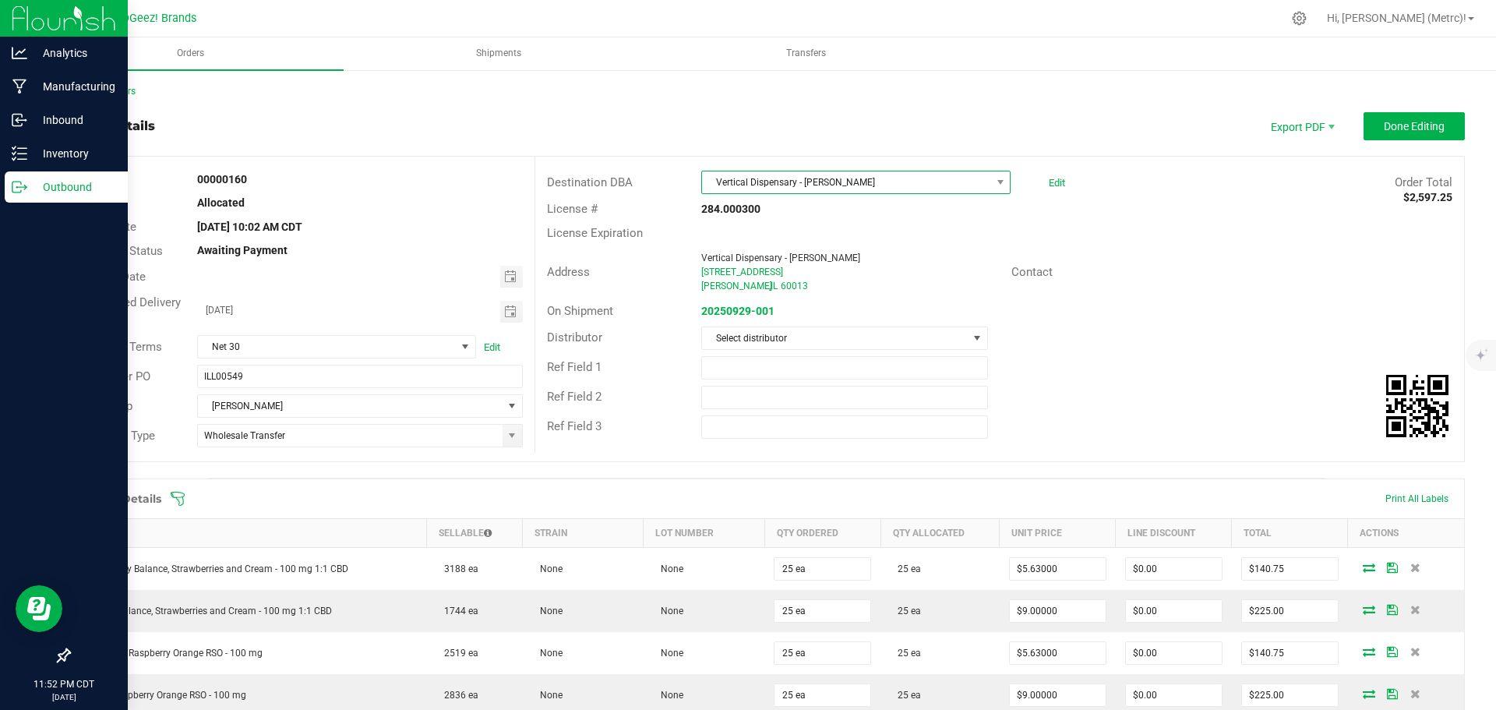
click at [994, 171] on span at bounding box center [999, 182] width 19 height 22
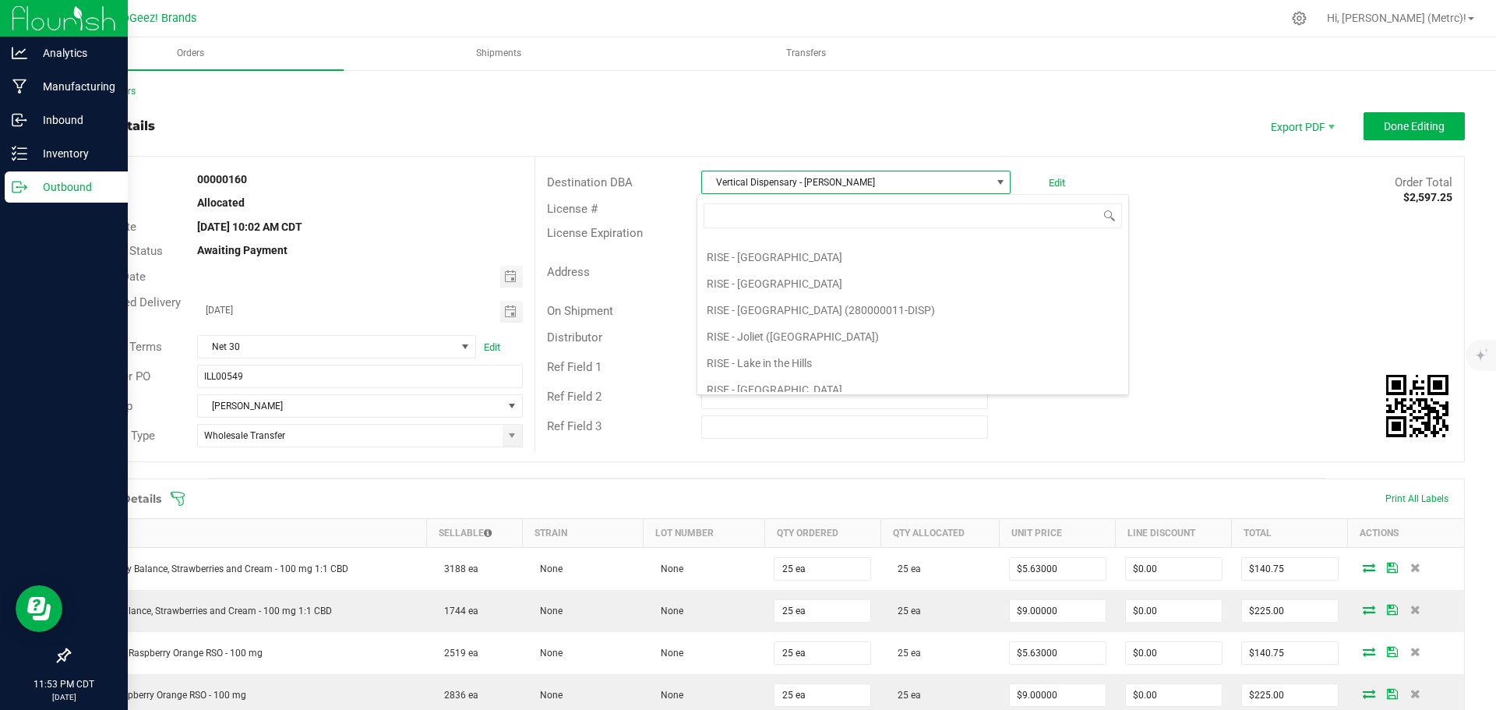
scroll to position [3514, 0]
type input "ver"
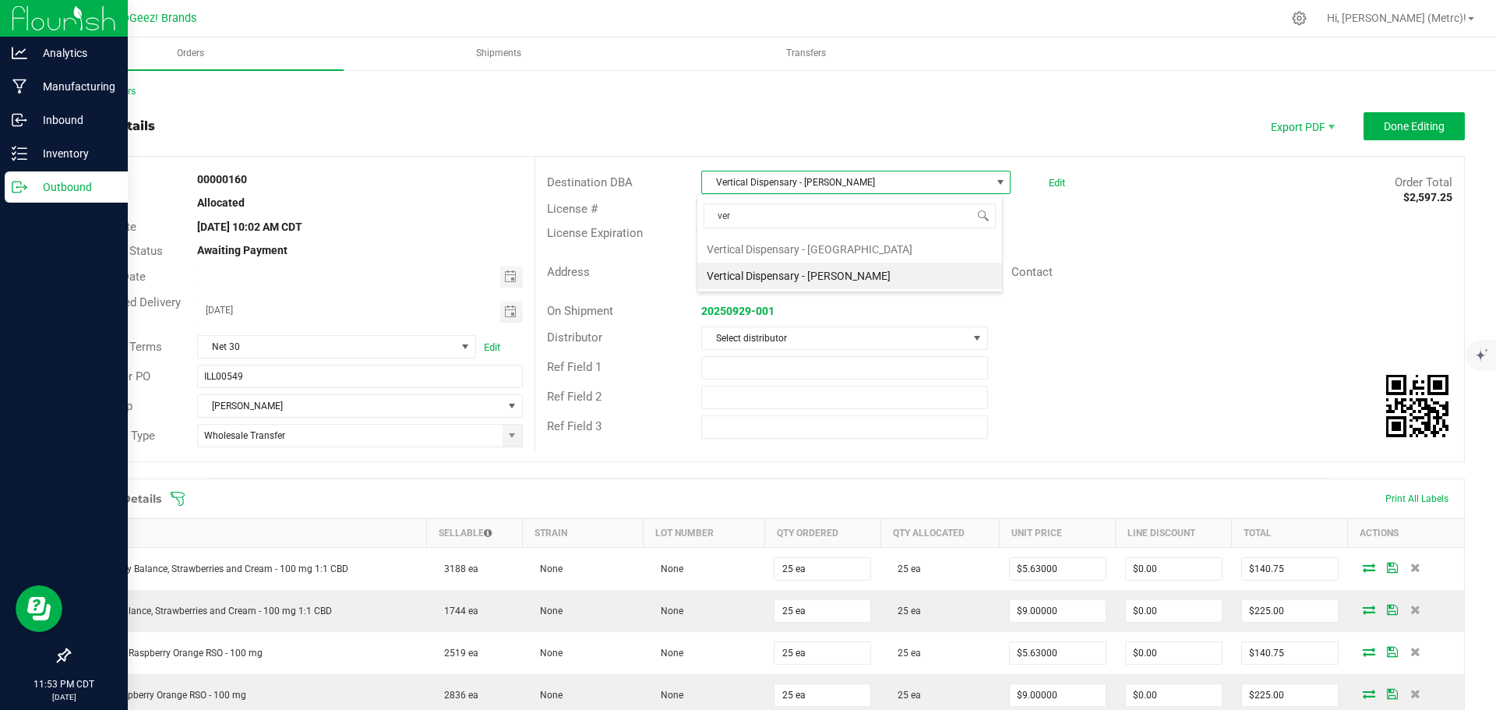
click at [1283, 202] on div "License # 284.000300" at bounding box center [999, 209] width 929 height 24
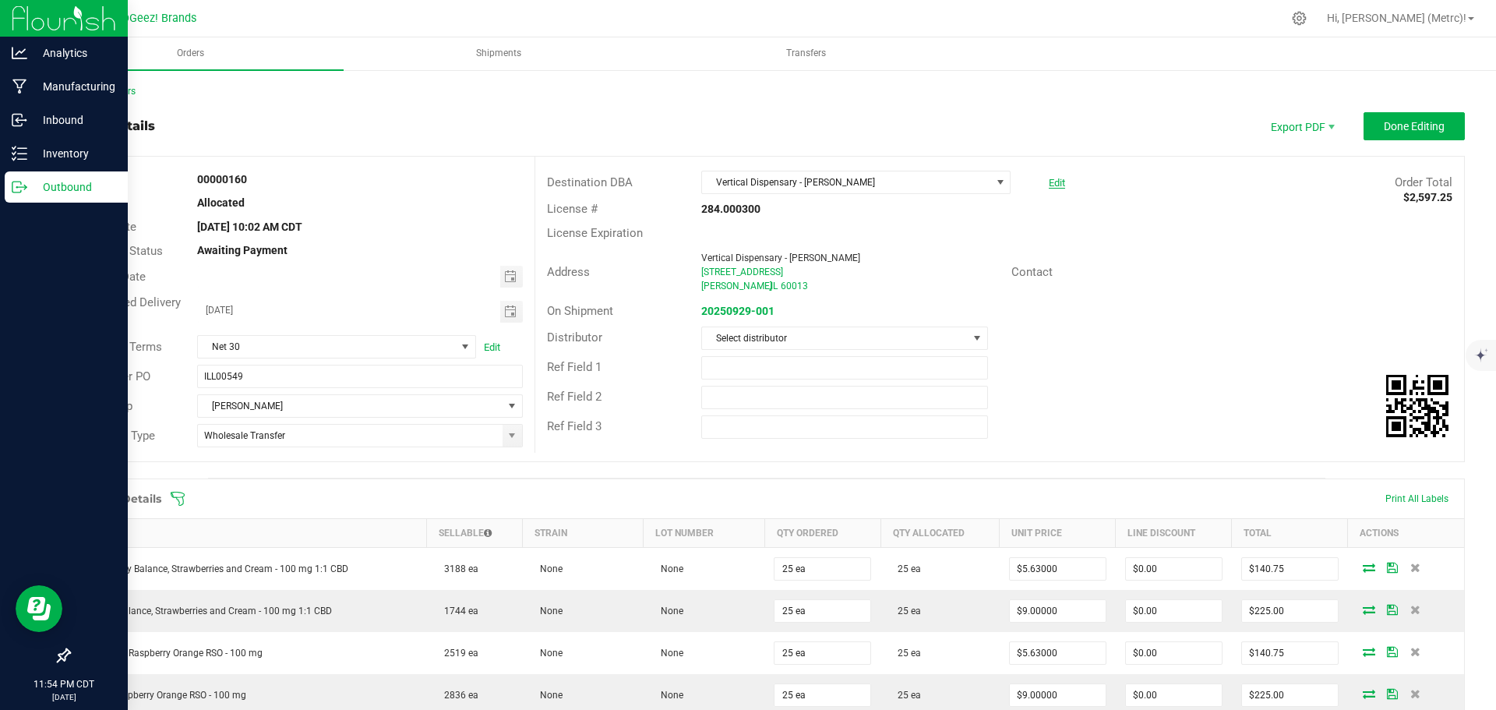
click at [1055, 183] on link "Edit" at bounding box center [1057, 183] width 16 height 12
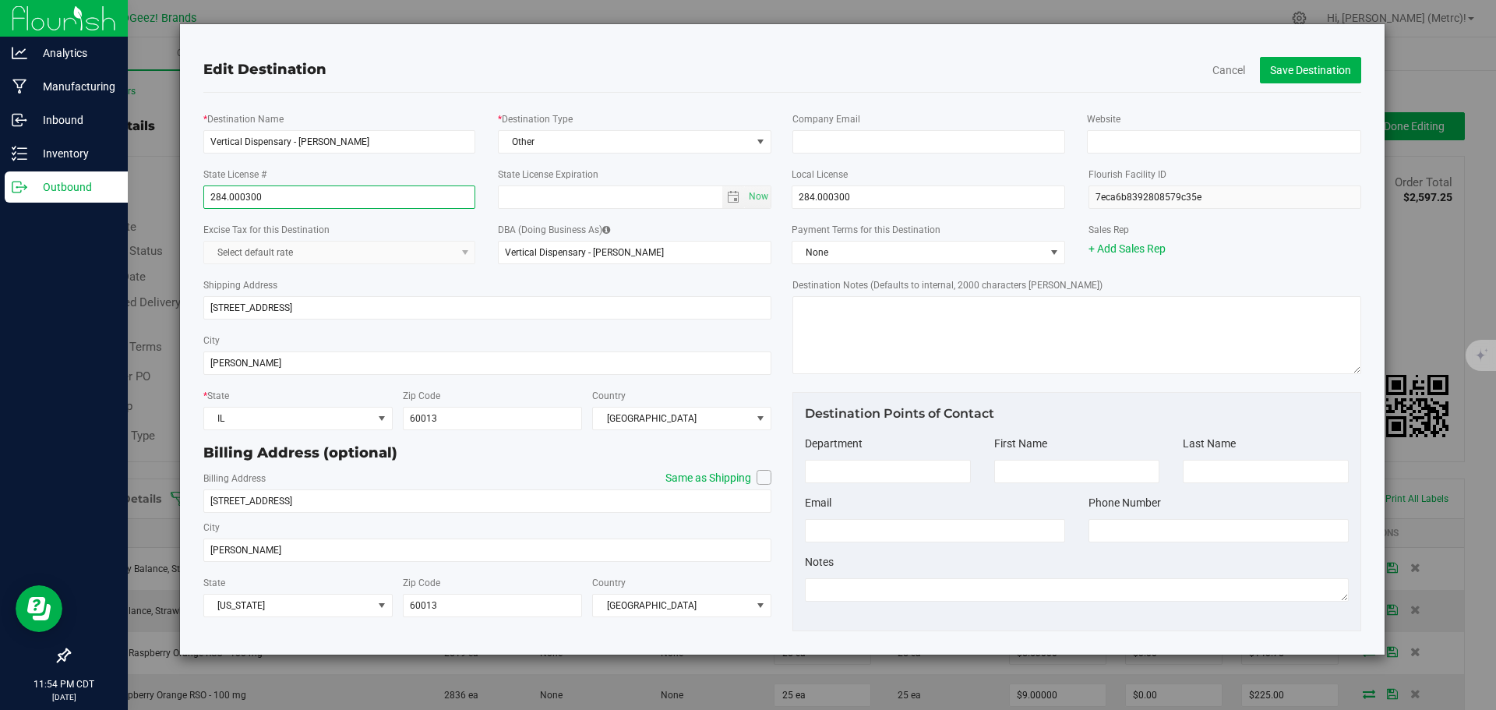
click at [382, 192] on input "284.000300" at bounding box center [339, 196] width 273 height 23
paste input "000300-AUDO"
type input "284000300-AUDO"
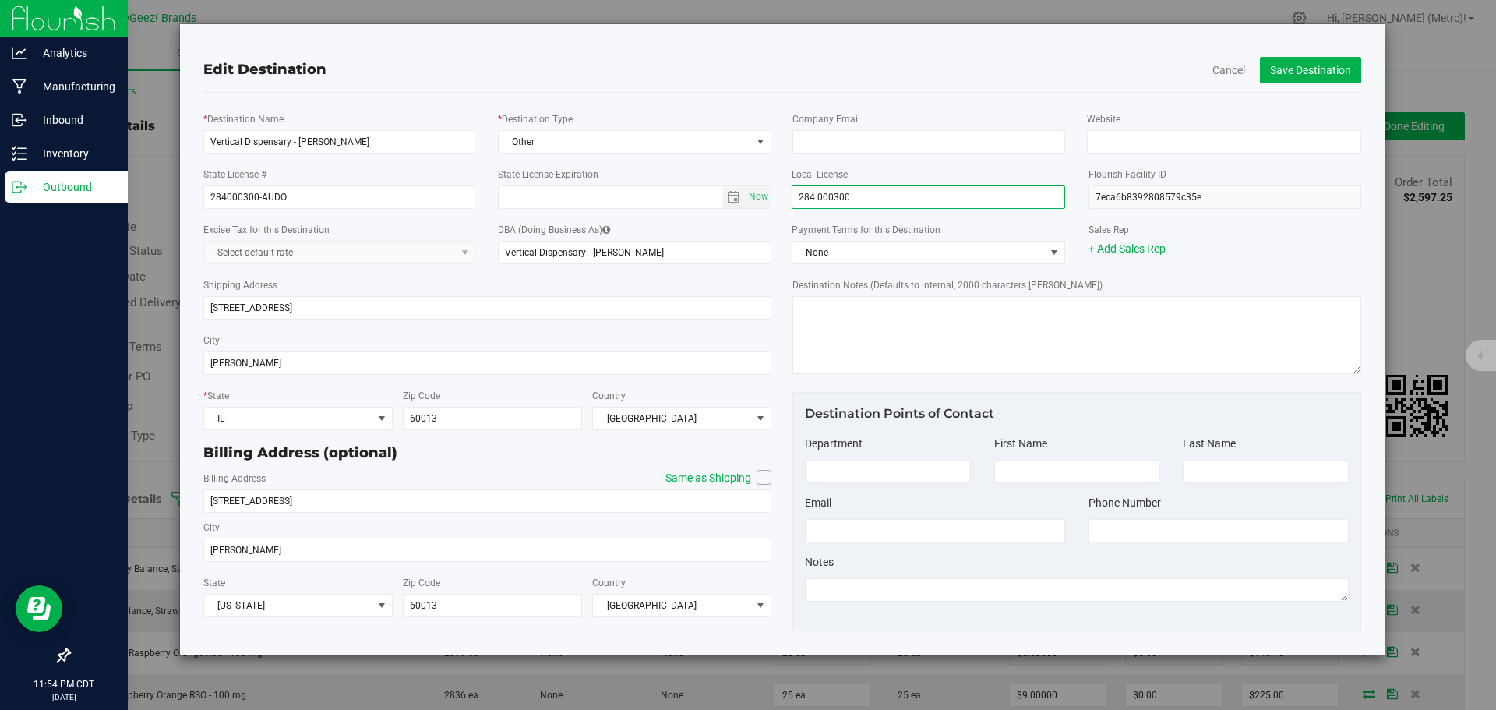
click at [874, 203] on input "284.000300" at bounding box center [927, 196] width 273 height 23
paste input "000300-AUDO"
type input "284000300-AUDO"
click at [1336, 58] on button "Save Destination" at bounding box center [1310, 70] width 101 height 26
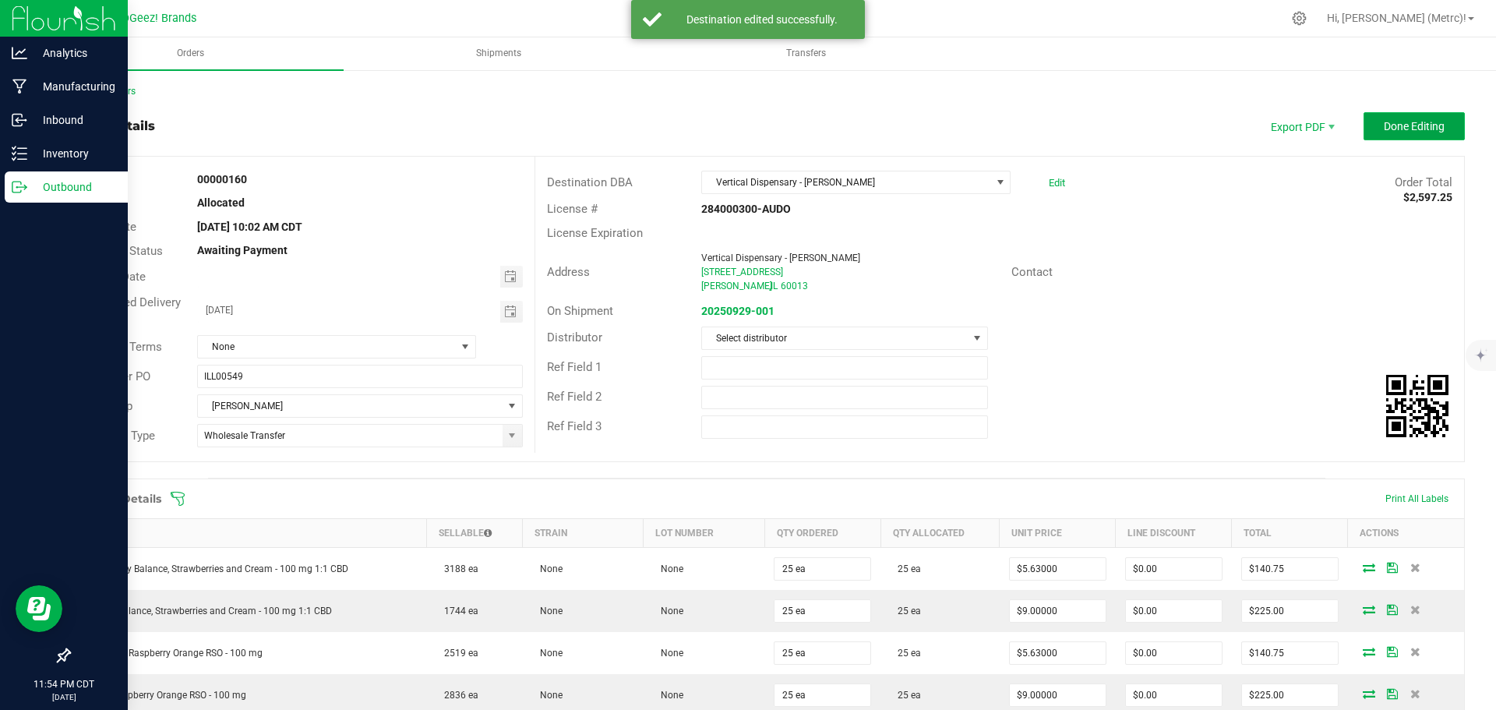
click at [1383, 136] on button "Done Editing" at bounding box center [1413, 126] width 101 height 28
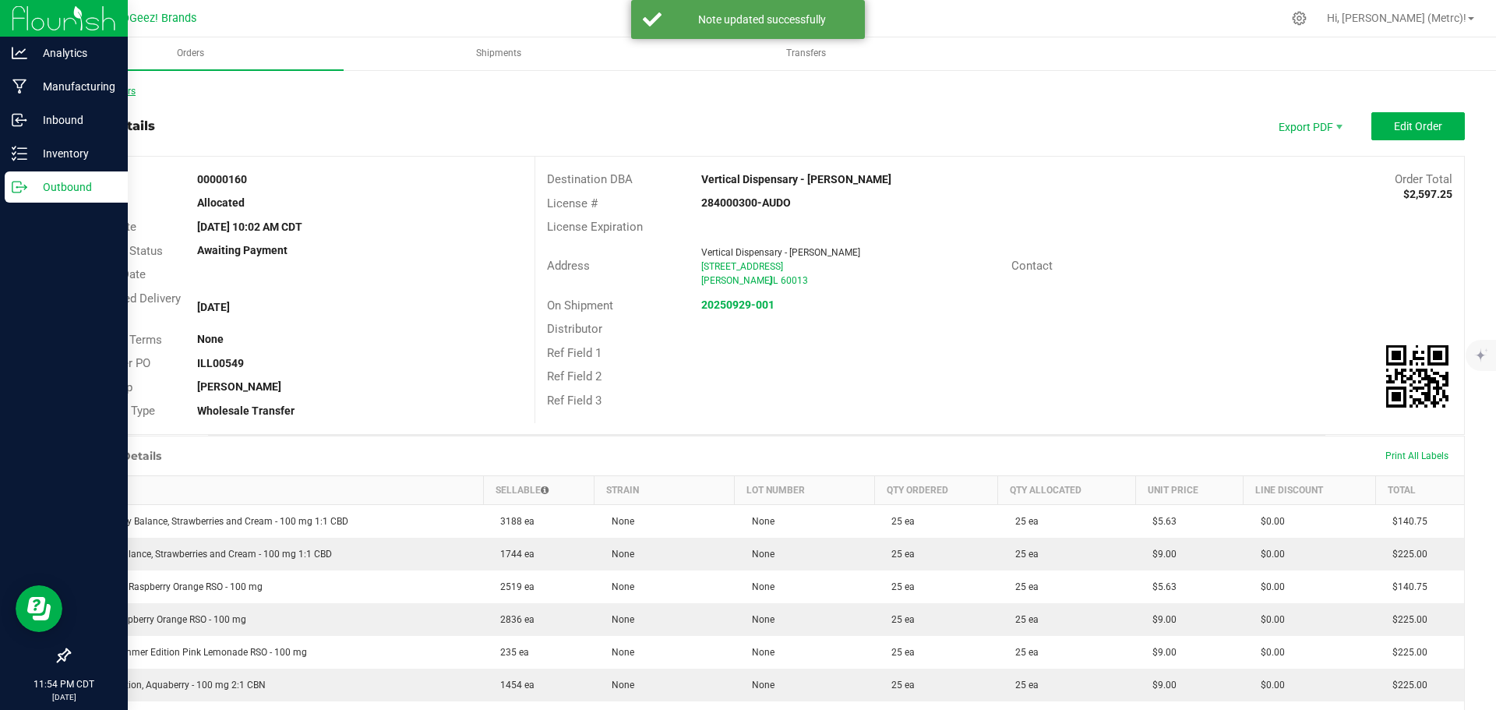
click at [114, 94] on link "Back to Orders" at bounding box center [102, 91] width 67 height 11
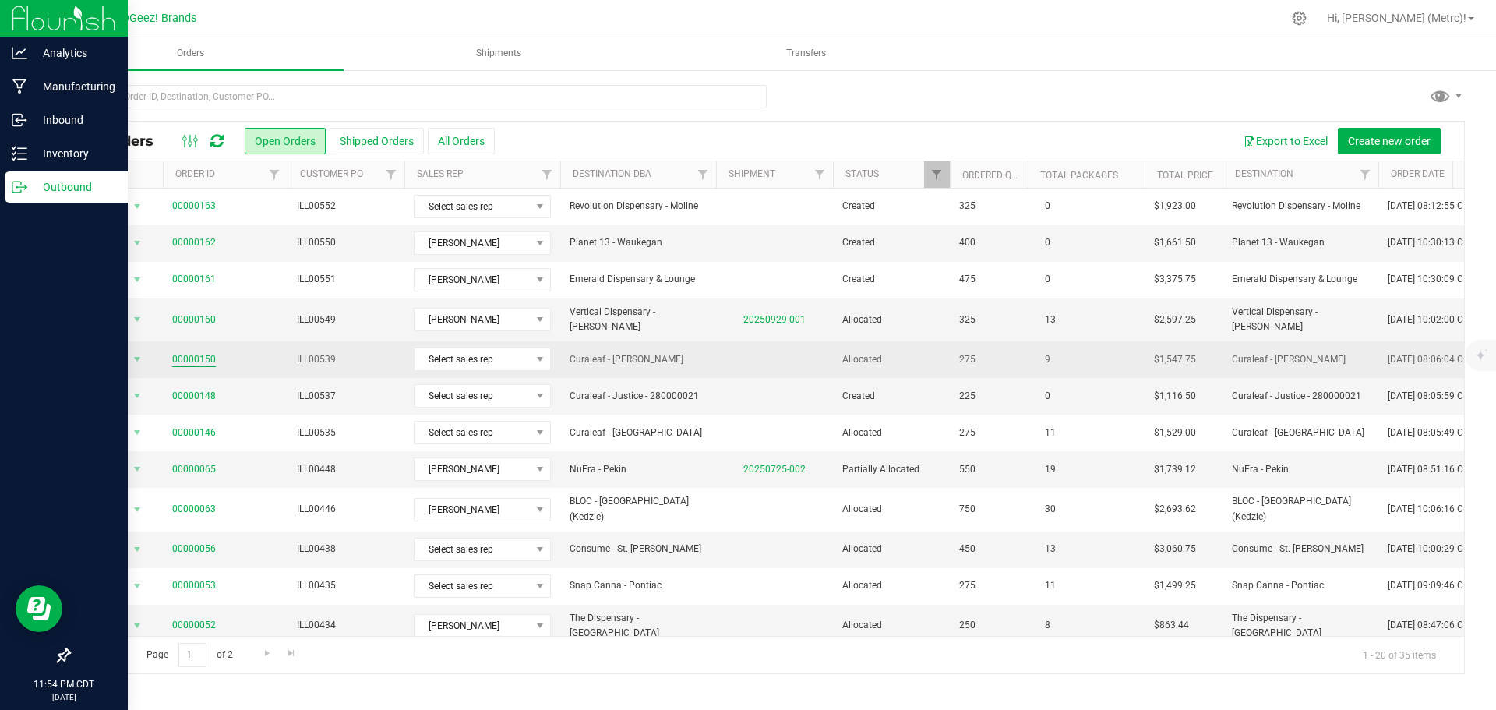
click at [199, 352] on link "00000150" at bounding box center [194, 359] width 44 height 15
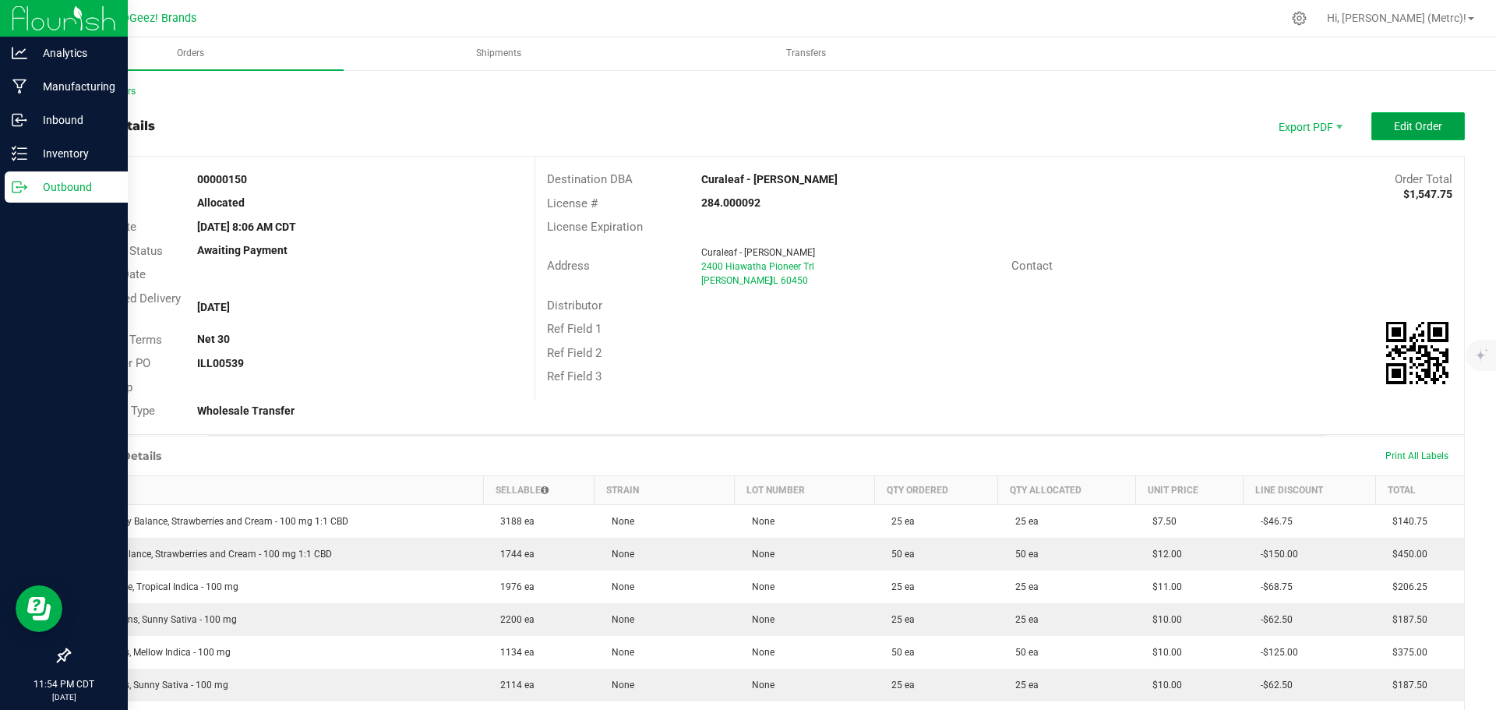
click at [1397, 136] on button "Edit Order" at bounding box center [1417, 126] width 93 height 28
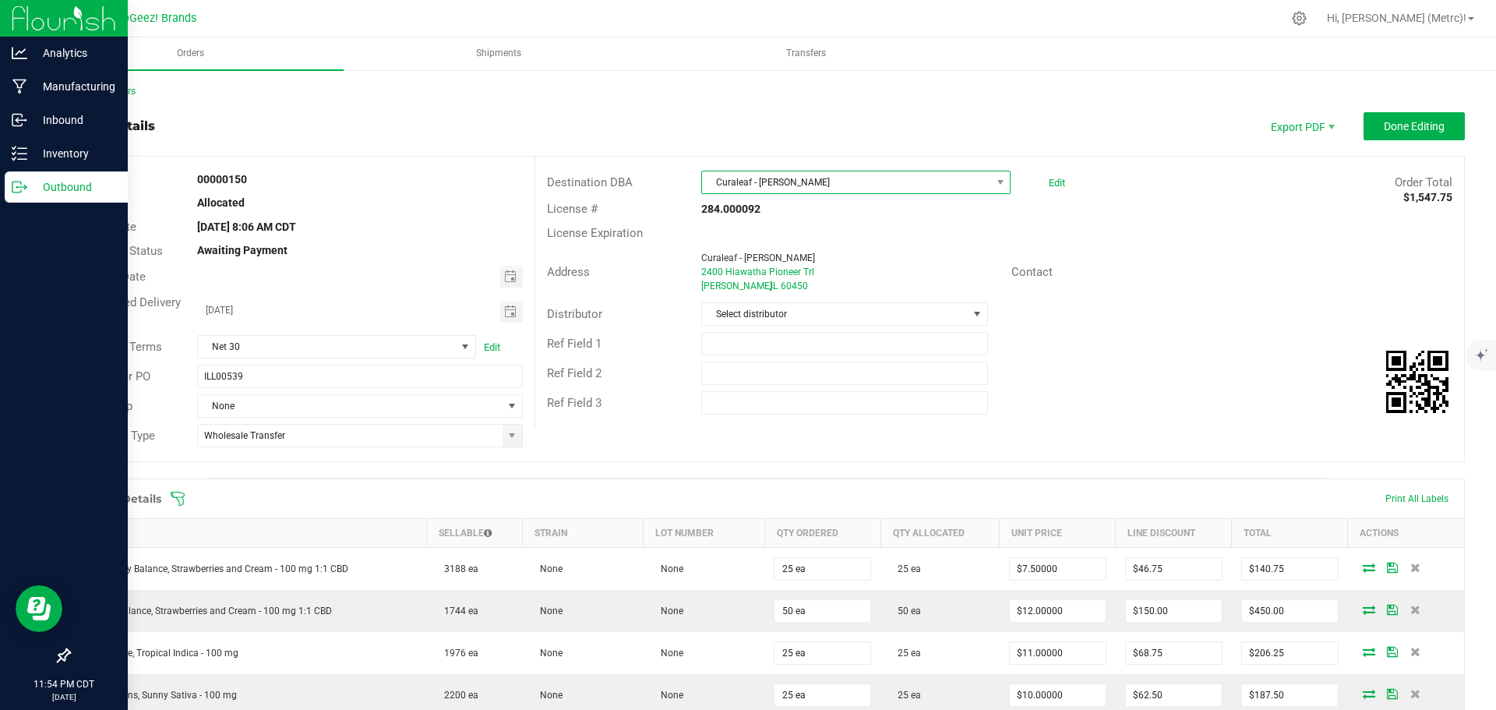
click at [918, 172] on span "Curaleaf - [PERSON_NAME]" at bounding box center [846, 182] width 288 height 22
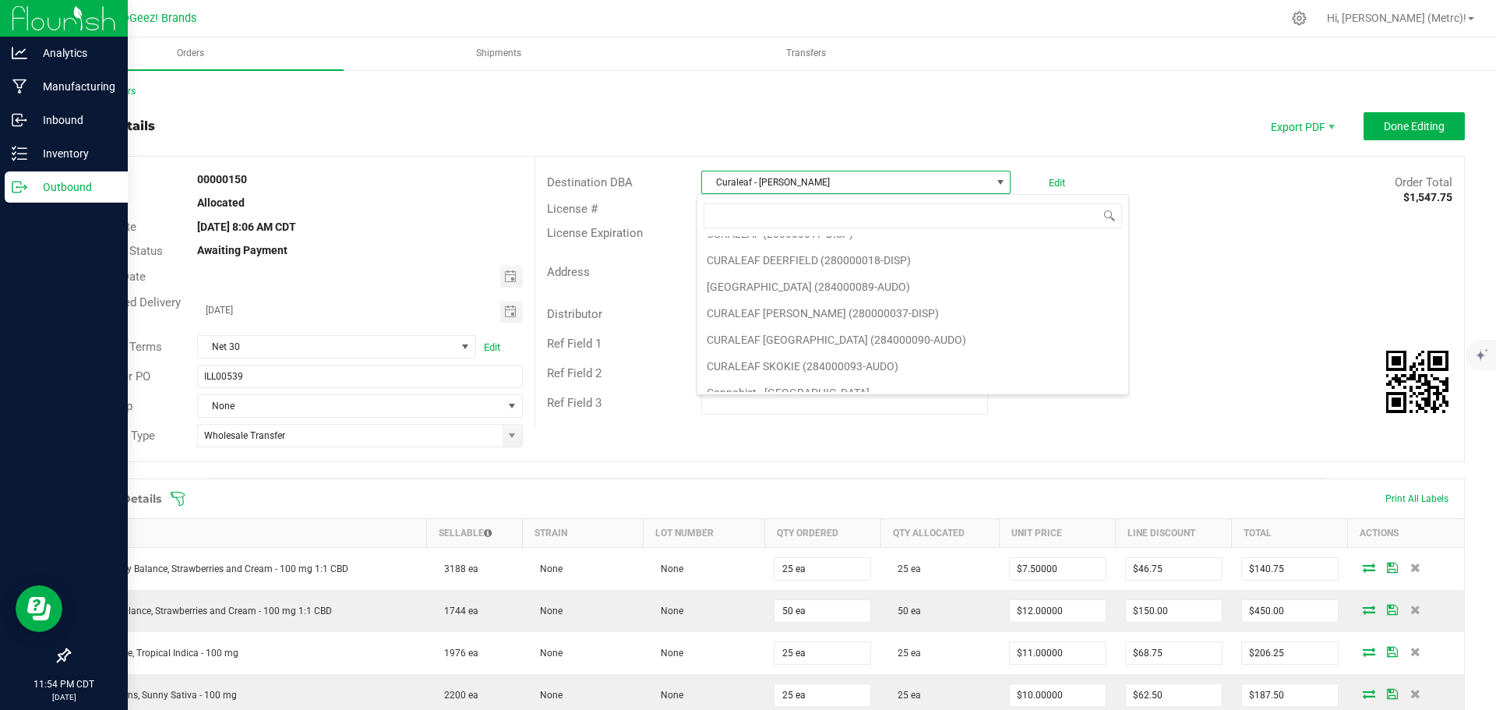
scroll to position [862, 0]
click at [875, 313] on li "CURALEAF [PERSON_NAME] (280000037-DISP)" at bounding box center [912, 314] width 431 height 26
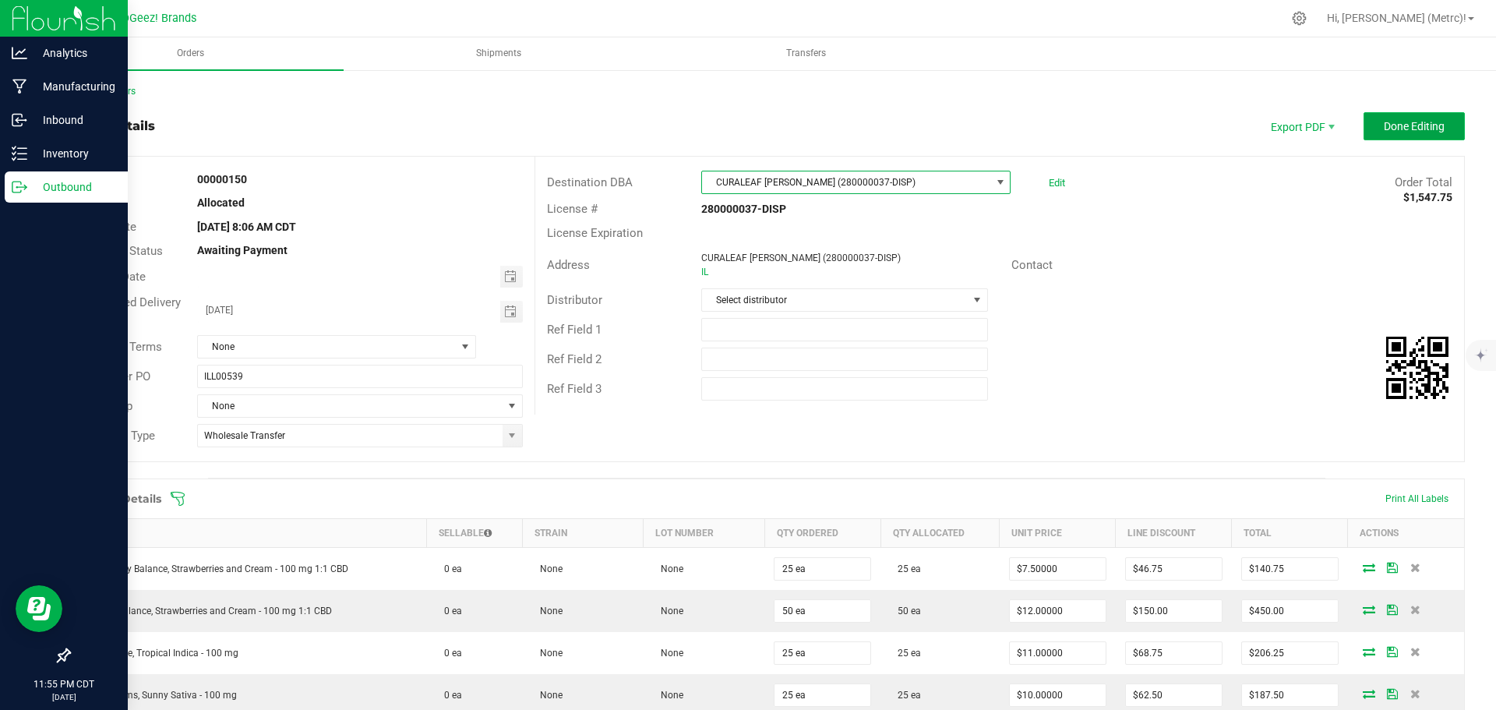
click at [1387, 126] on span "Done Editing" at bounding box center [1413, 126] width 61 height 12
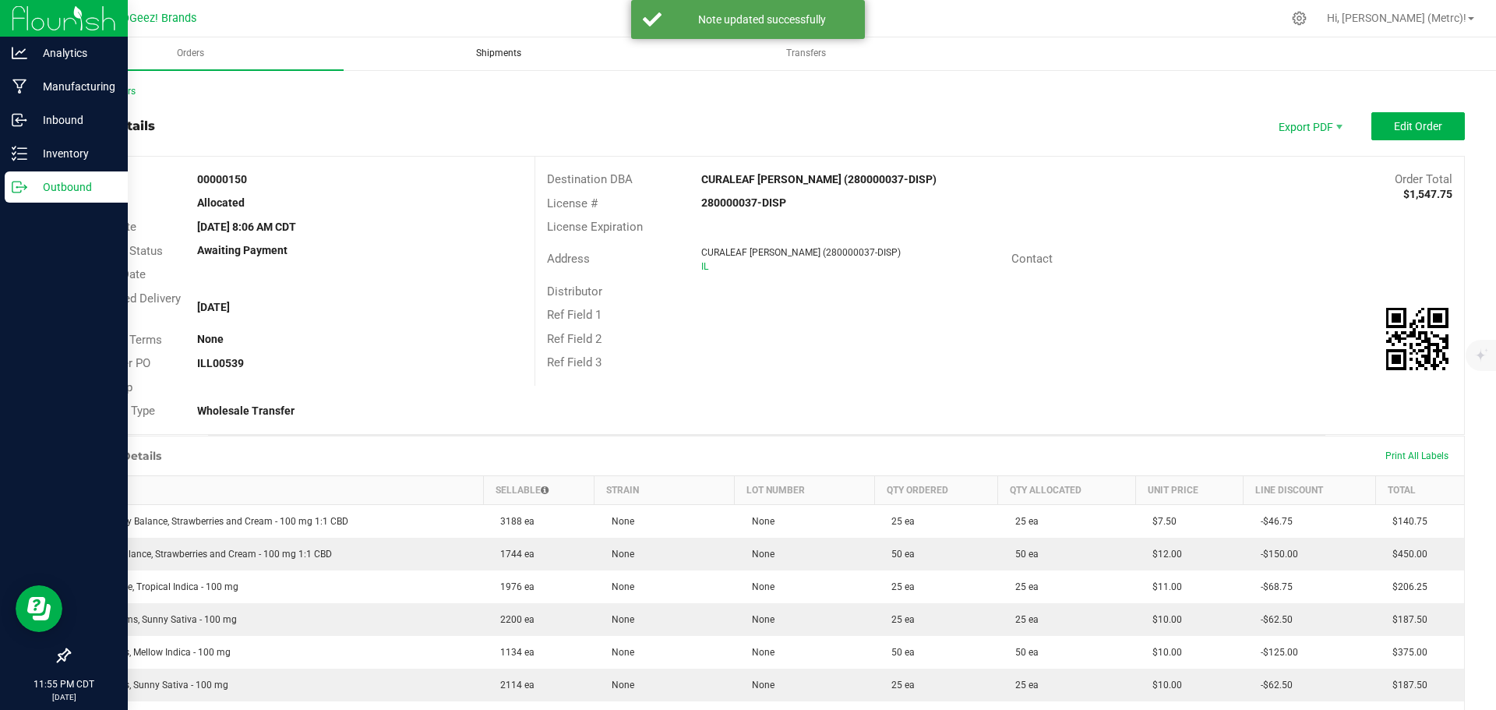
click at [477, 44] on uib-tab-heading "Shipments" at bounding box center [498, 53] width 305 height 31
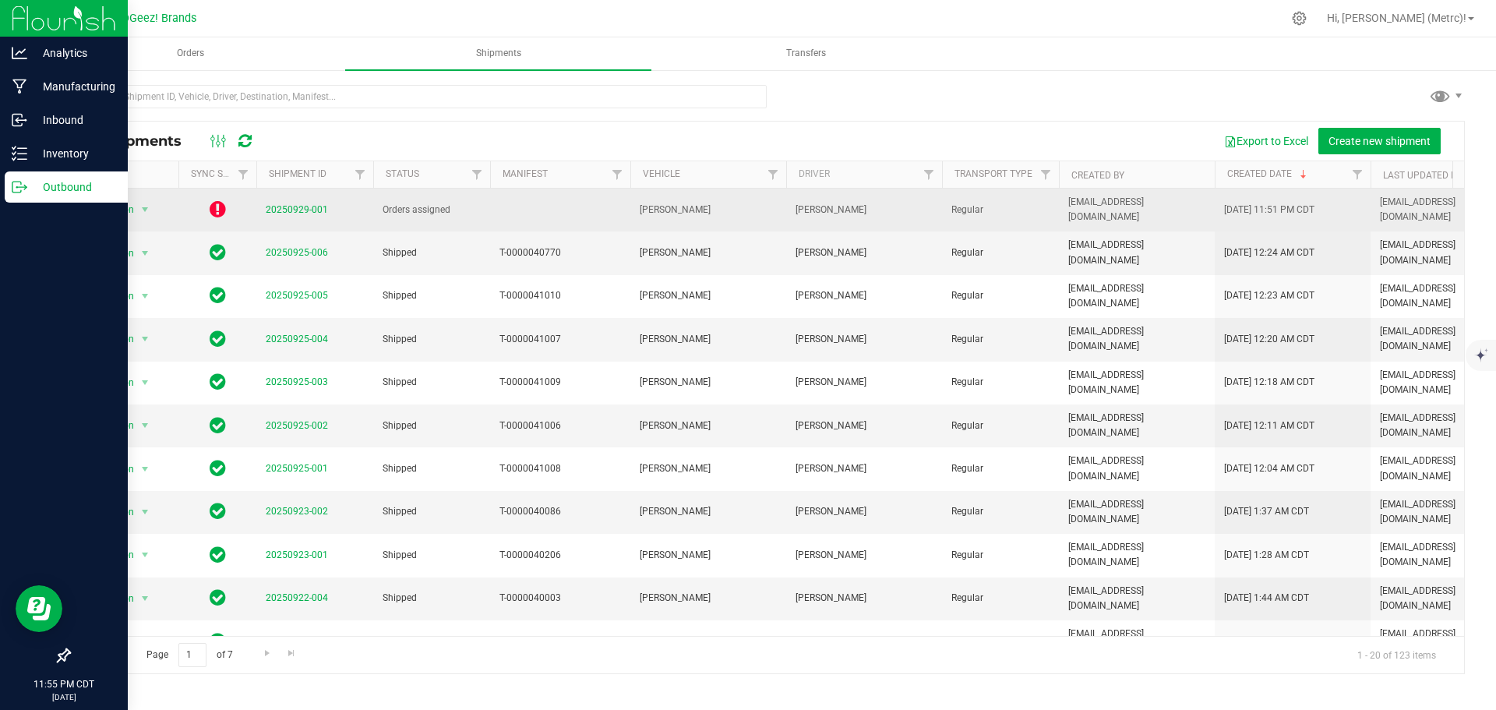
click at [301, 212] on span "20250929-001" at bounding box center [297, 210] width 62 height 15
click at [298, 206] on link "20250929-001" at bounding box center [297, 209] width 62 height 11
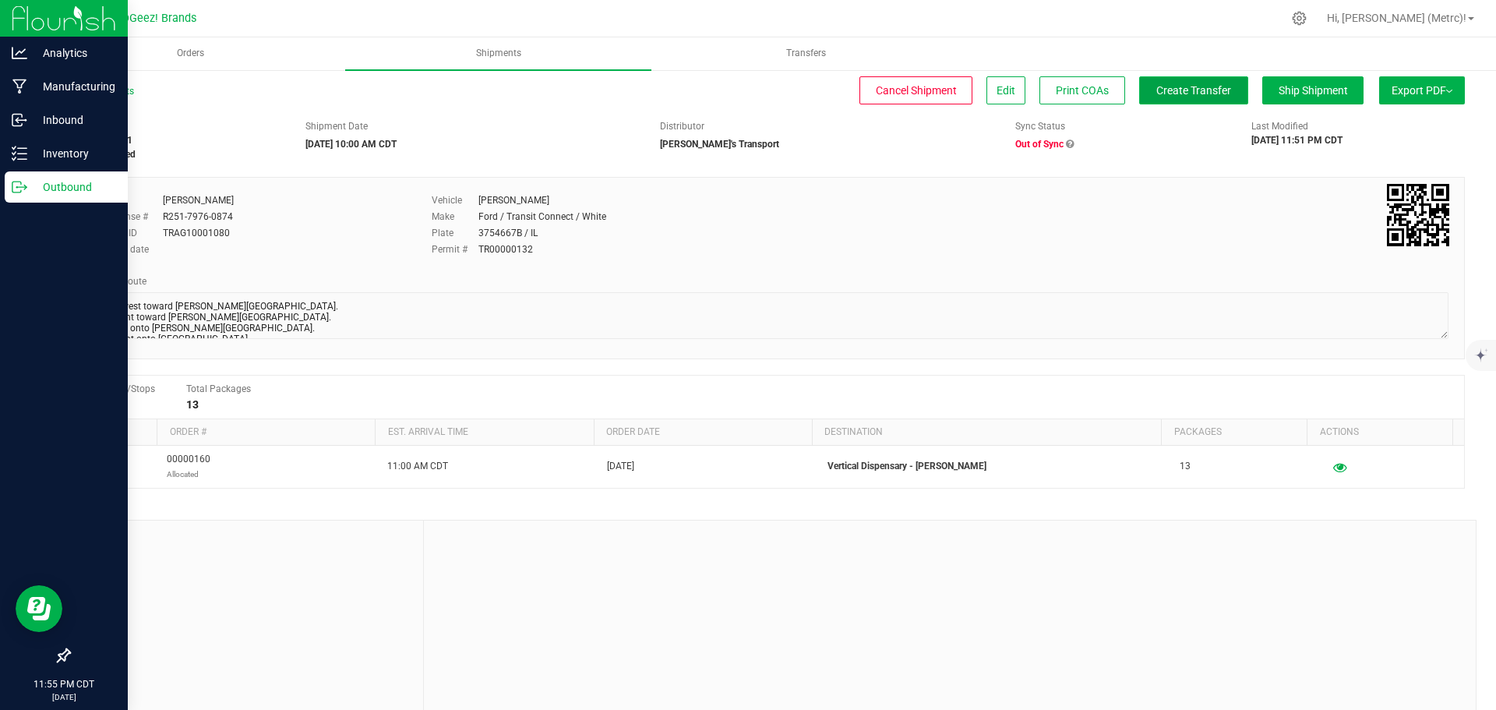
click at [1216, 87] on span "Create Transfer" at bounding box center [1193, 90] width 75 height 12
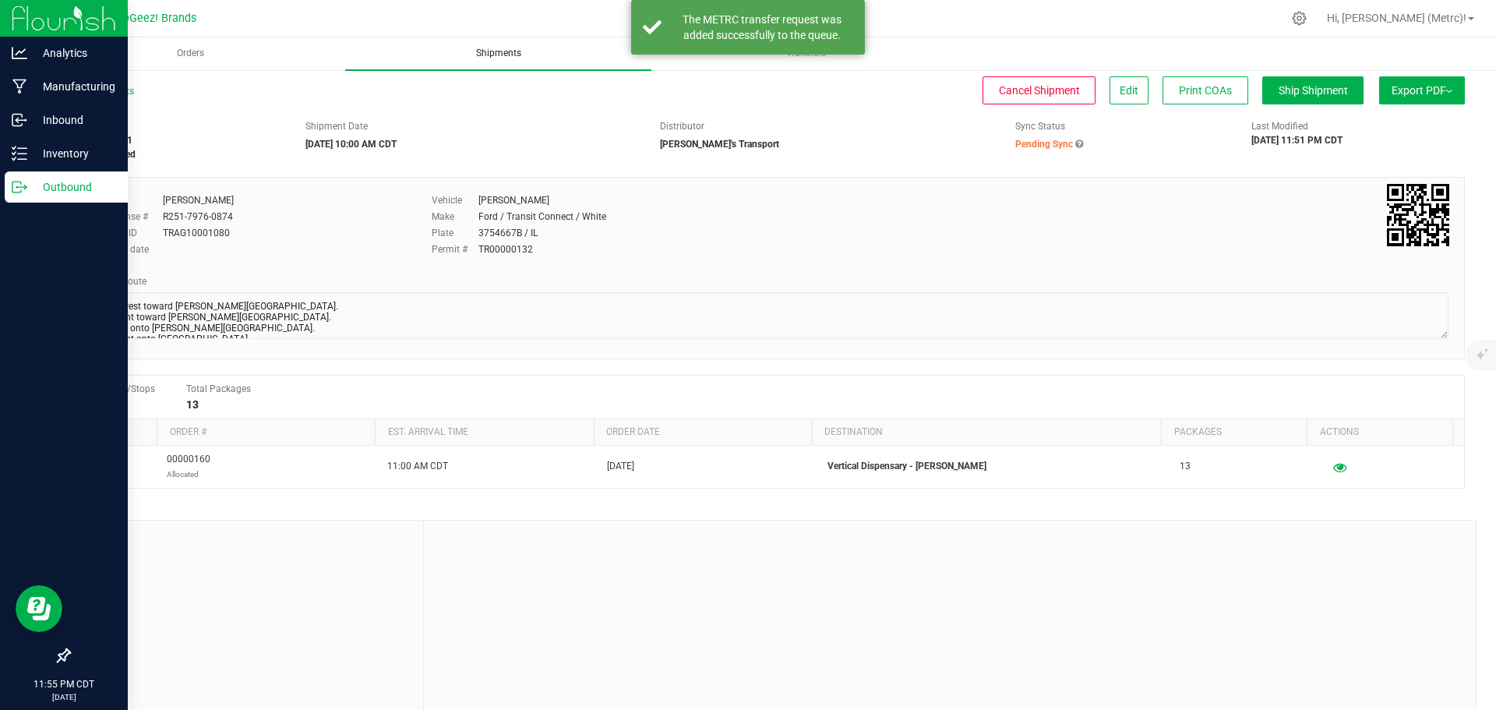
click at [491, 62] on uib-tab-heading "Shipments" at bounding box center [498, 53] width 306 height 33
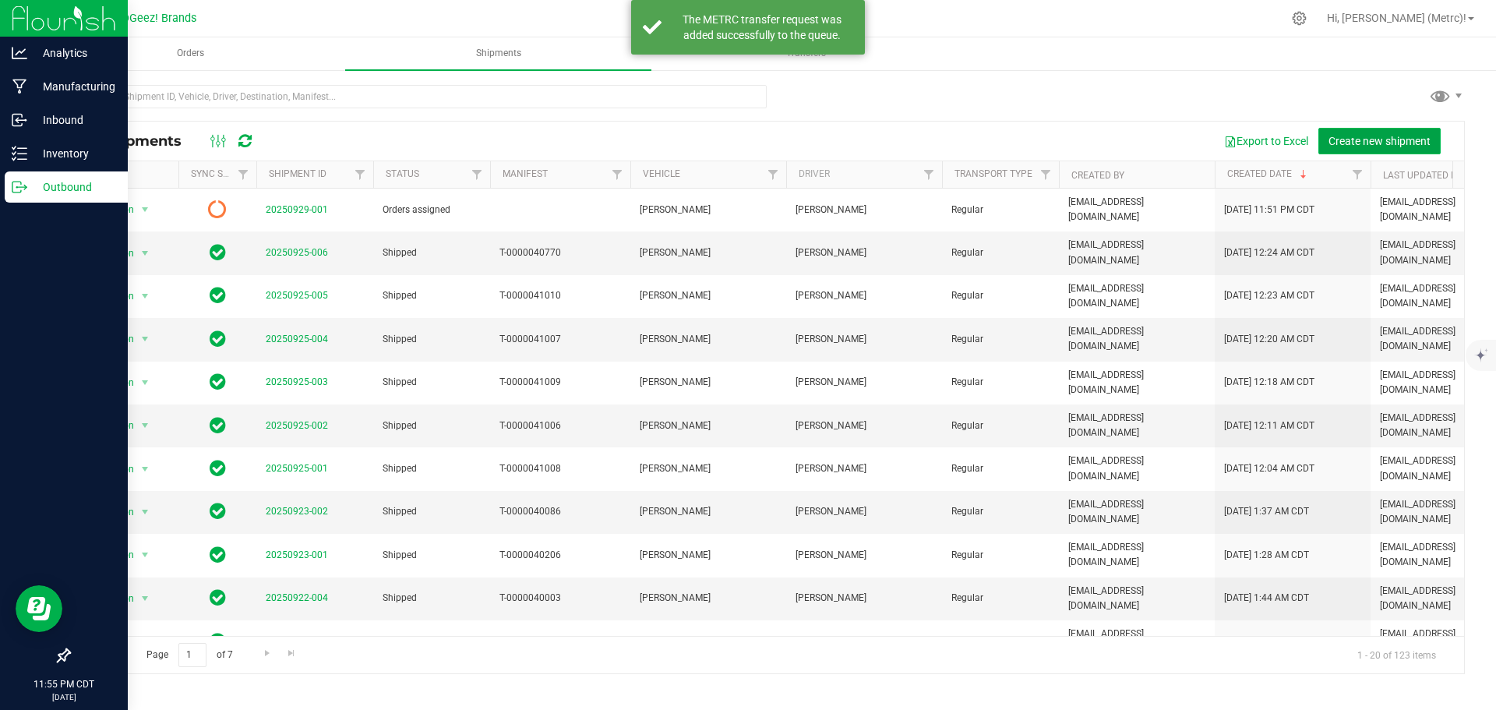
click at [1331, 136] on span "Create new shipment" at bounding box center [1379, 141] width 102 height 12
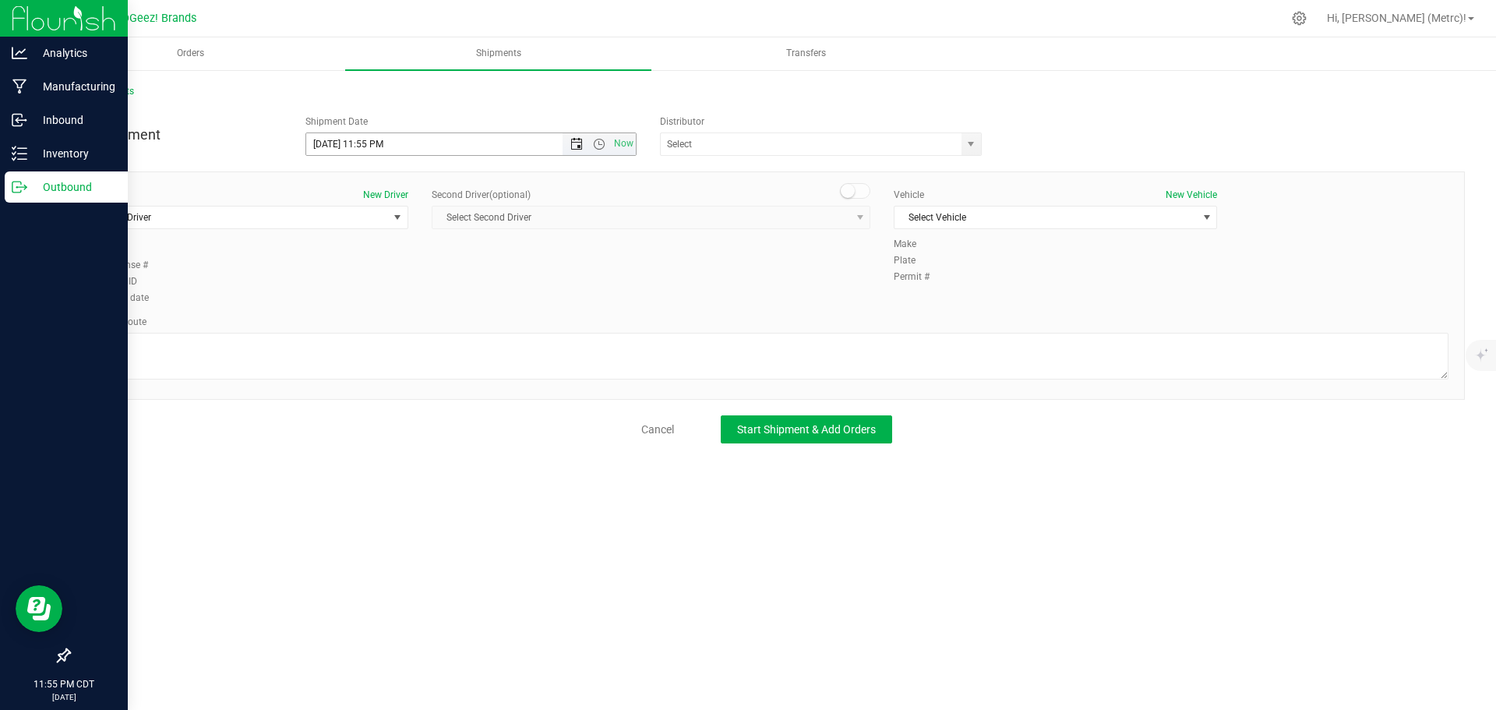
click at [573, 146] on span "Open the date view" at bounding box center [576, 144] width 12 height 12
click at [345, 333] on link "29" at bounding box center [342, 327] width 23 height 24
click at [600, 150] on span "Open the time view" at bounding box center [599, 144] width 12 height 12
click at [545, 248] on li "10:00 AM" at bounding box center [470, 250] width 329 height 20
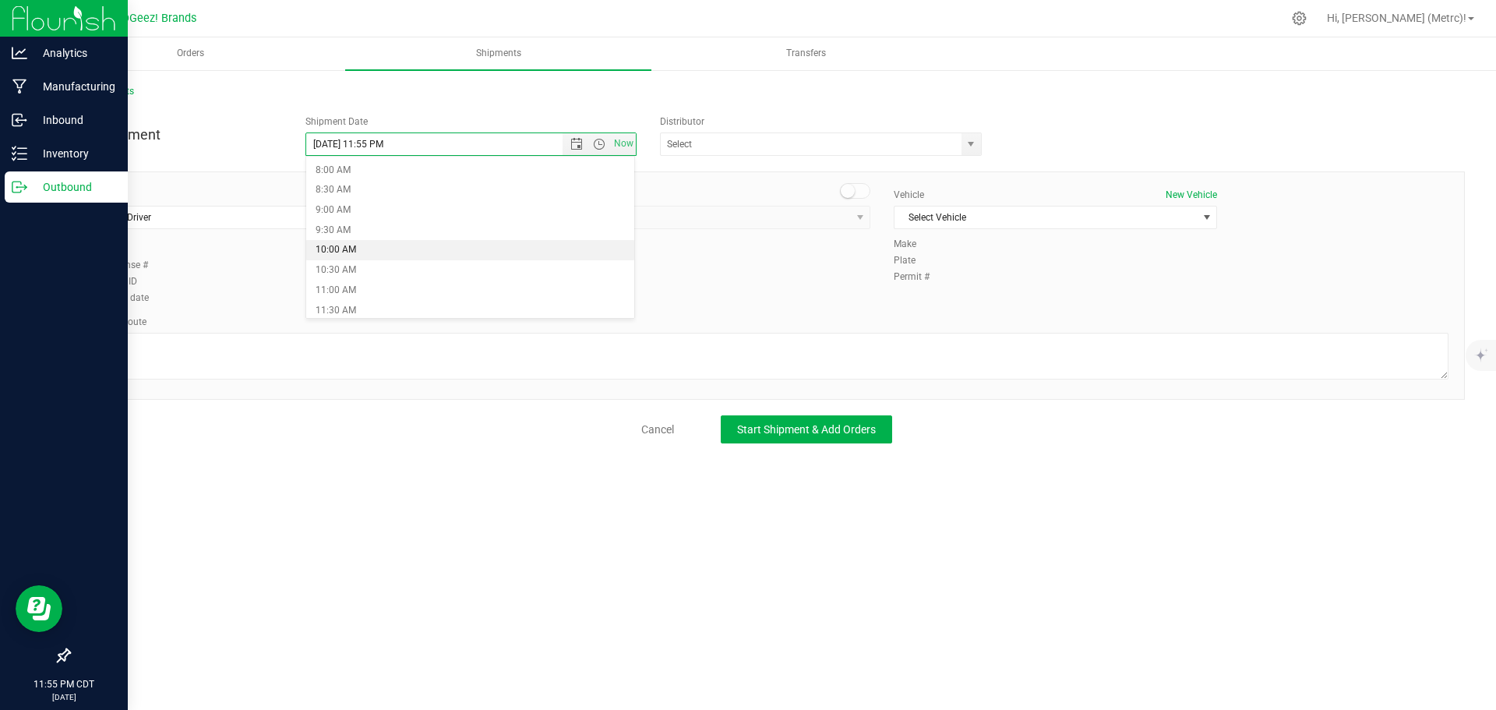
type input "[DATE] 10:00 AM"
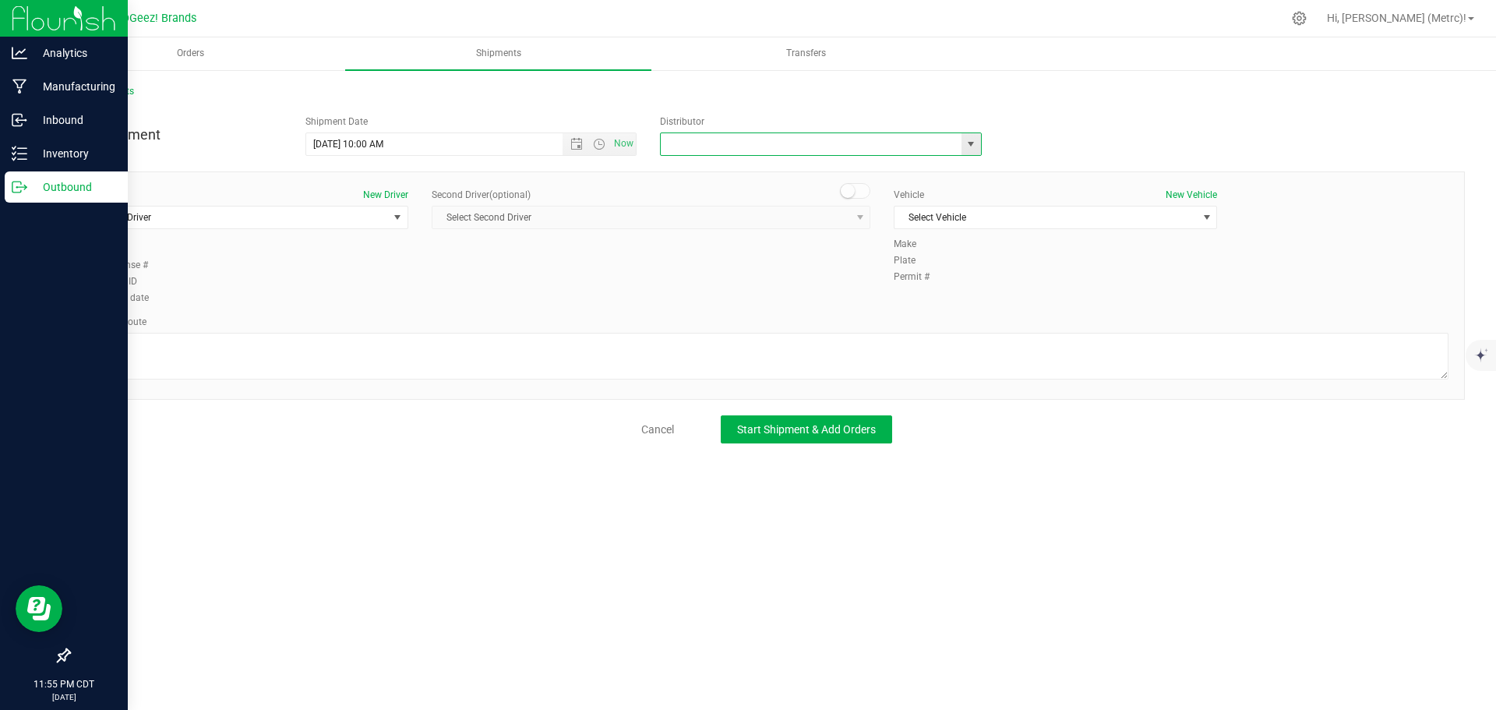
click at [704, 136] on input "text" at bounding box center [806, 144] width 291 height 22
click at [972, 145] on span "select" at bounding box center [970, 144] width 12 height 12
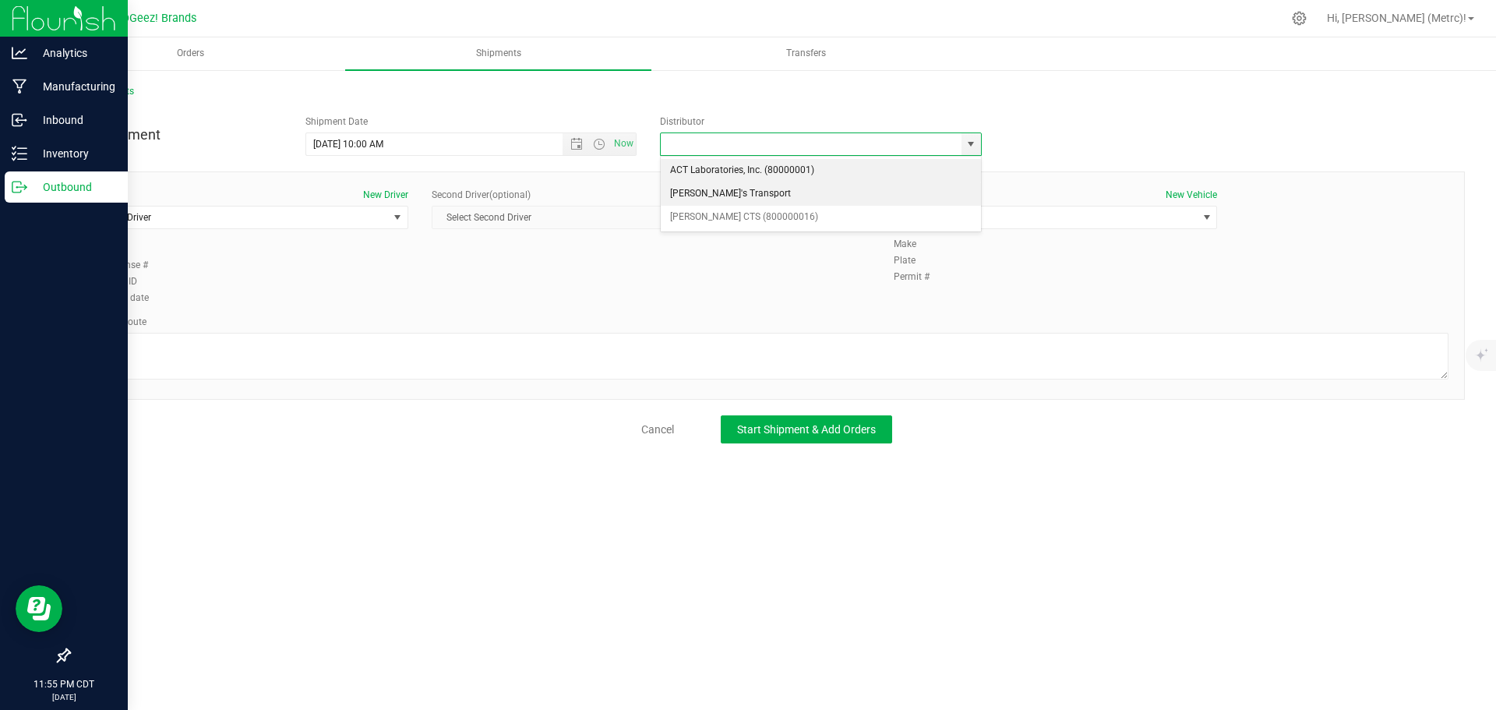
click at [853, 203] on li "[PERSON_NAME]'s Transport" at bounding box center [821, 193] width 320 height 23
type input "[PERSON_NAME]'s Transport"
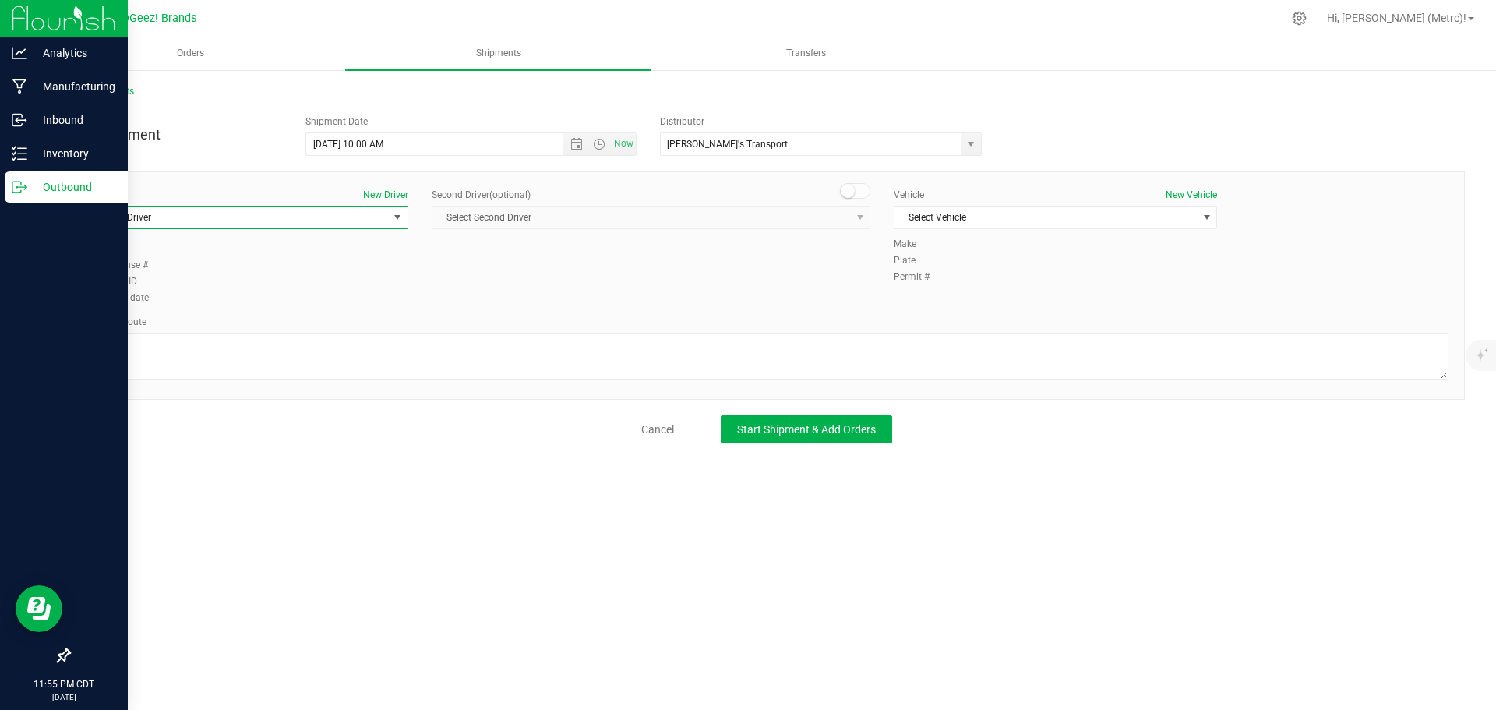
click at [361, 217] on span "Select Driver" at bounding box center [237, 217] width 302 height 22
click at [241, 273] on li "[PERSON_NAME]" at bounding box center [247, 282] width 322 height 23
click at [324, 200] on div "Driver New Driver" at bounding box center [246, 195] width 323 height 14
click at [323, 210] on span "[PERSON_NAME]" at bounding box center [237, 217] width 302 height 22
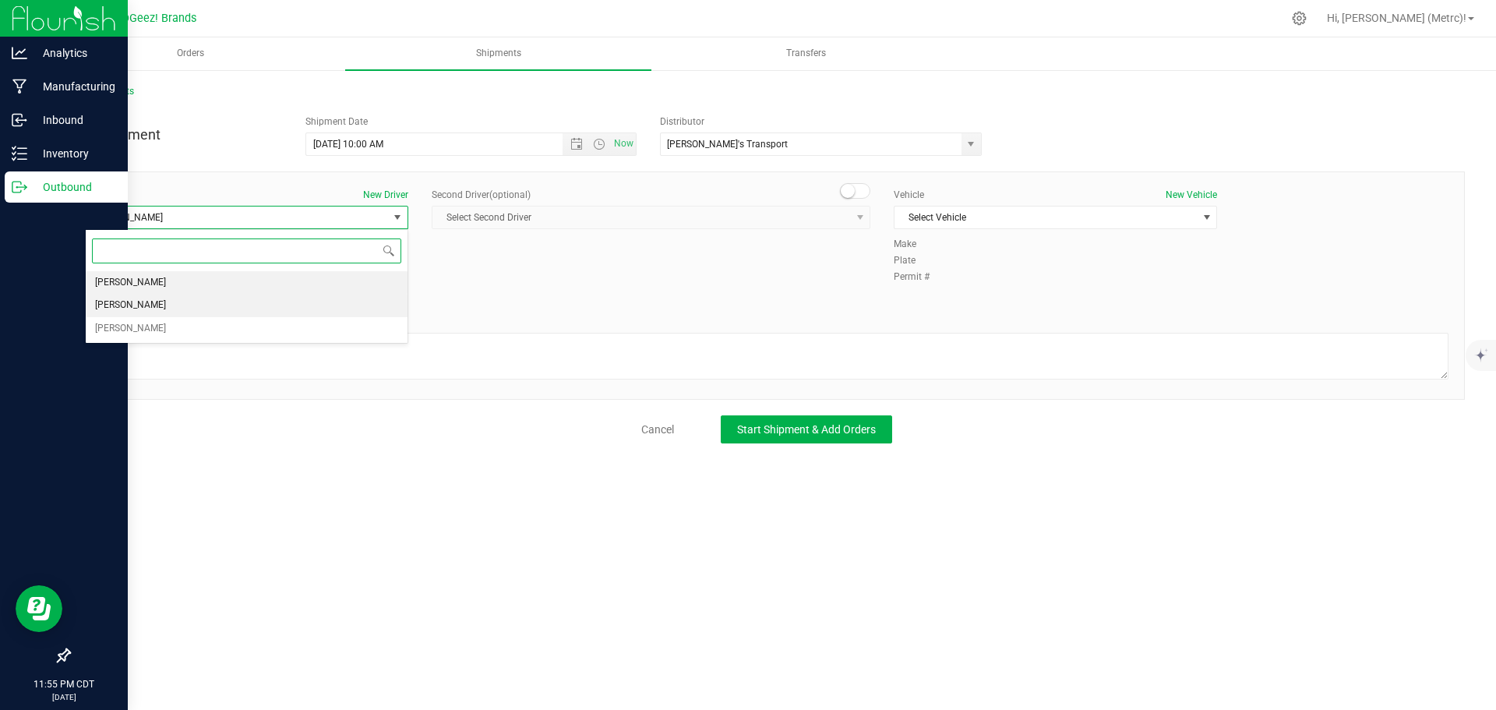
click at [254, 306] on li "[PERSON_NAME]" at bounding box center [247, 305] width 322 height 23
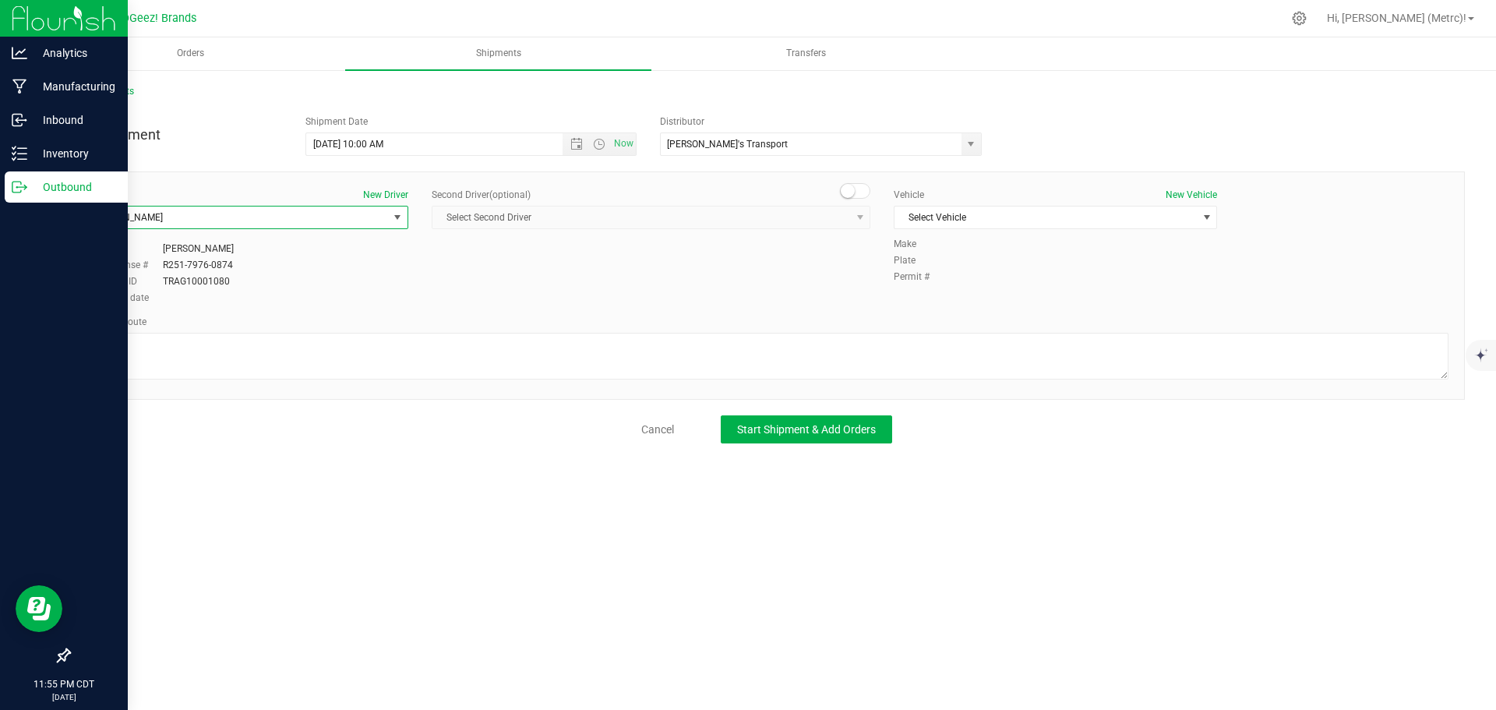
click at [965, 199] on div "Vehicle New Vehicle" at bounding box center [1055, 195] width 323 height 14
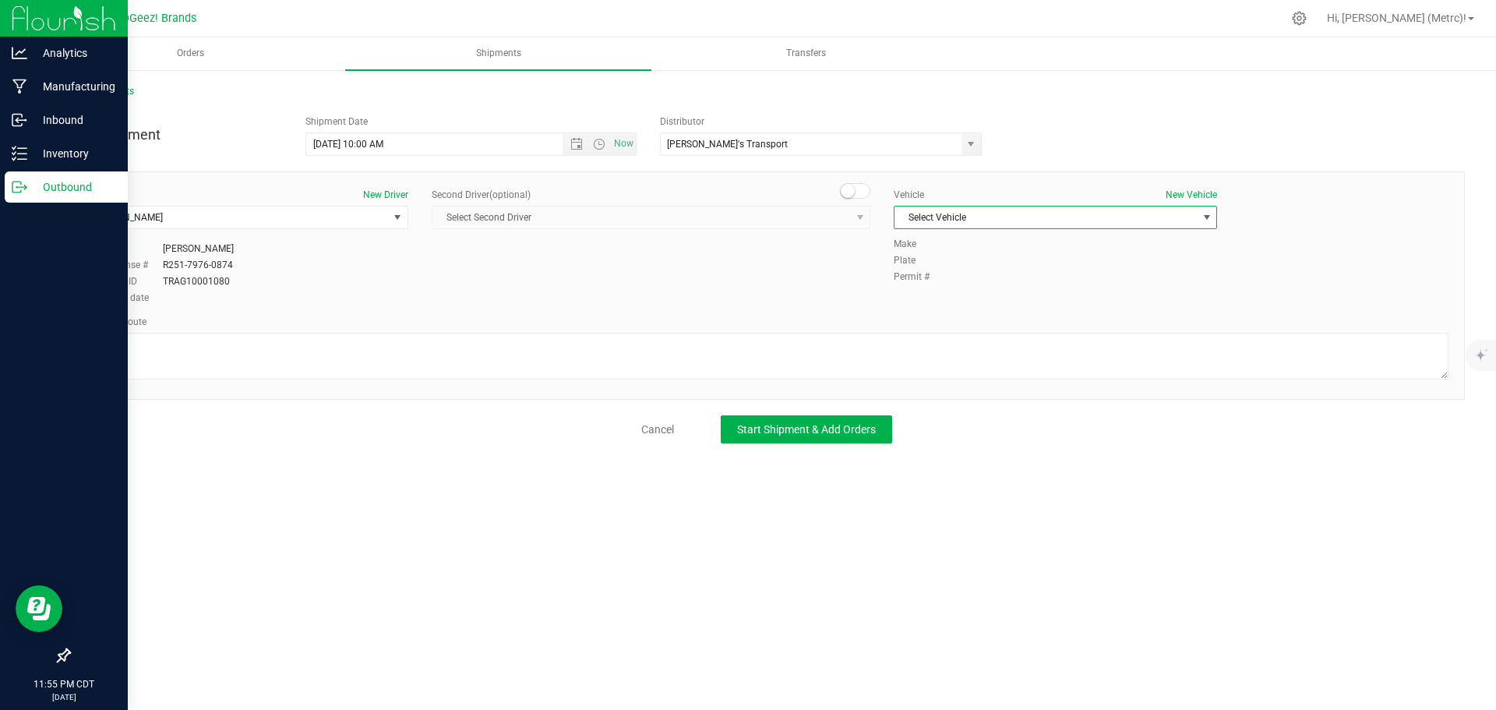
click at [966, 212] on span "Select Vehicle" at bounding box center [1045, 217] width 302 height 22
click at [950, 263] on li "[PERSON_NAME]" at bounding box center [1055, 267] width 322 height 23
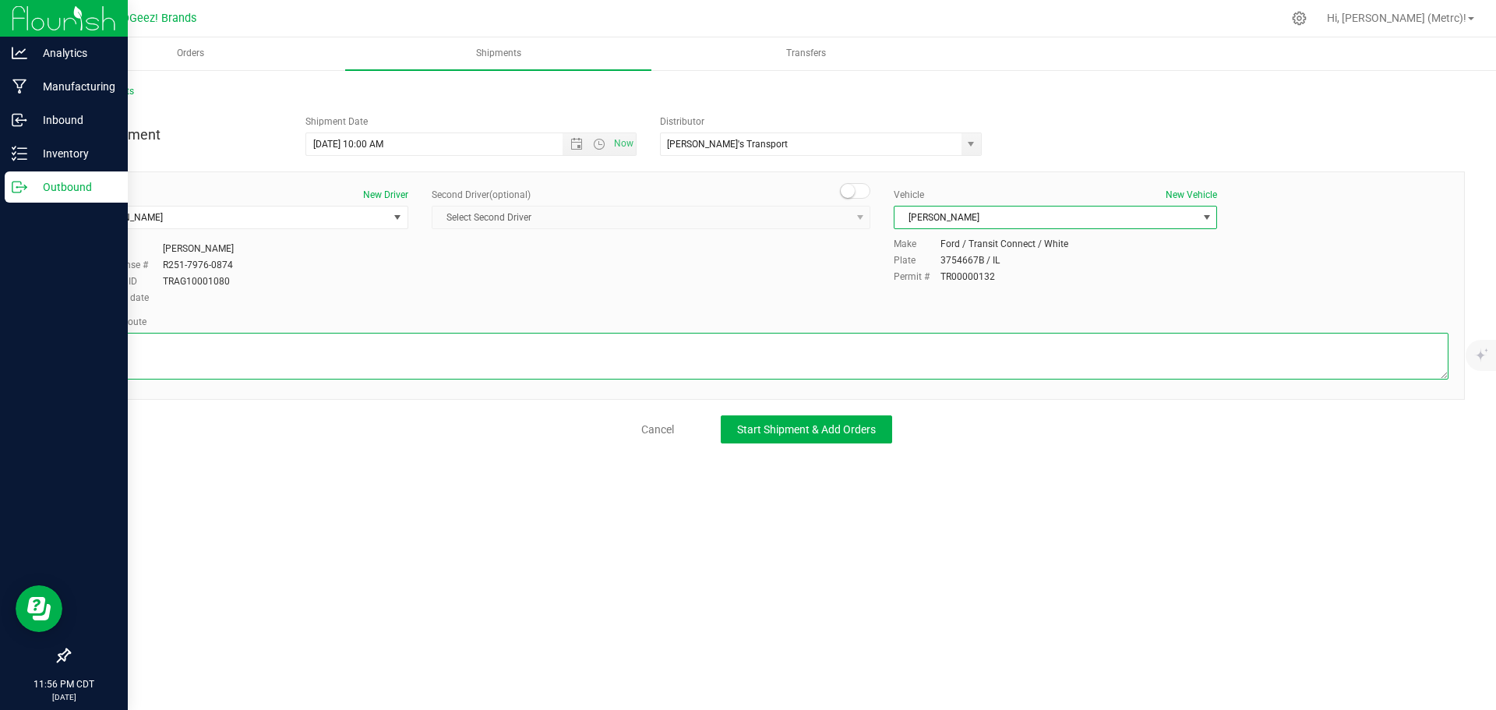
click at [393, 349] on textarea at bounding box center [766, 356] width 1363 height 47
paste textarea "Head north toward [PERSON_NAME][GEOGRAPHIC_DATA]. Turn right onto [PERSON_NAME]…"
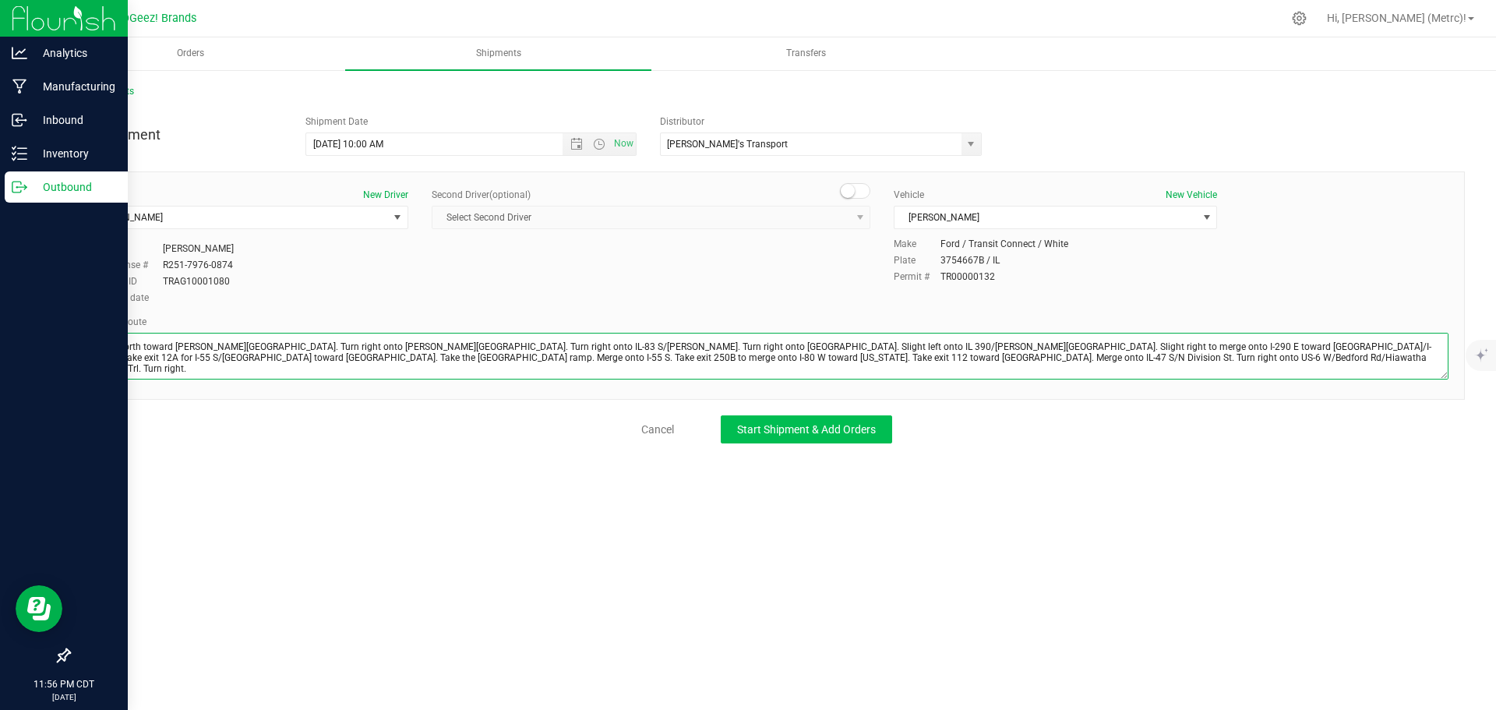
type textarea "Head north toward [PERSON_NAME][GEOGRAPHIC_DATA]. Turn right onto [PERSON_NAME]…"
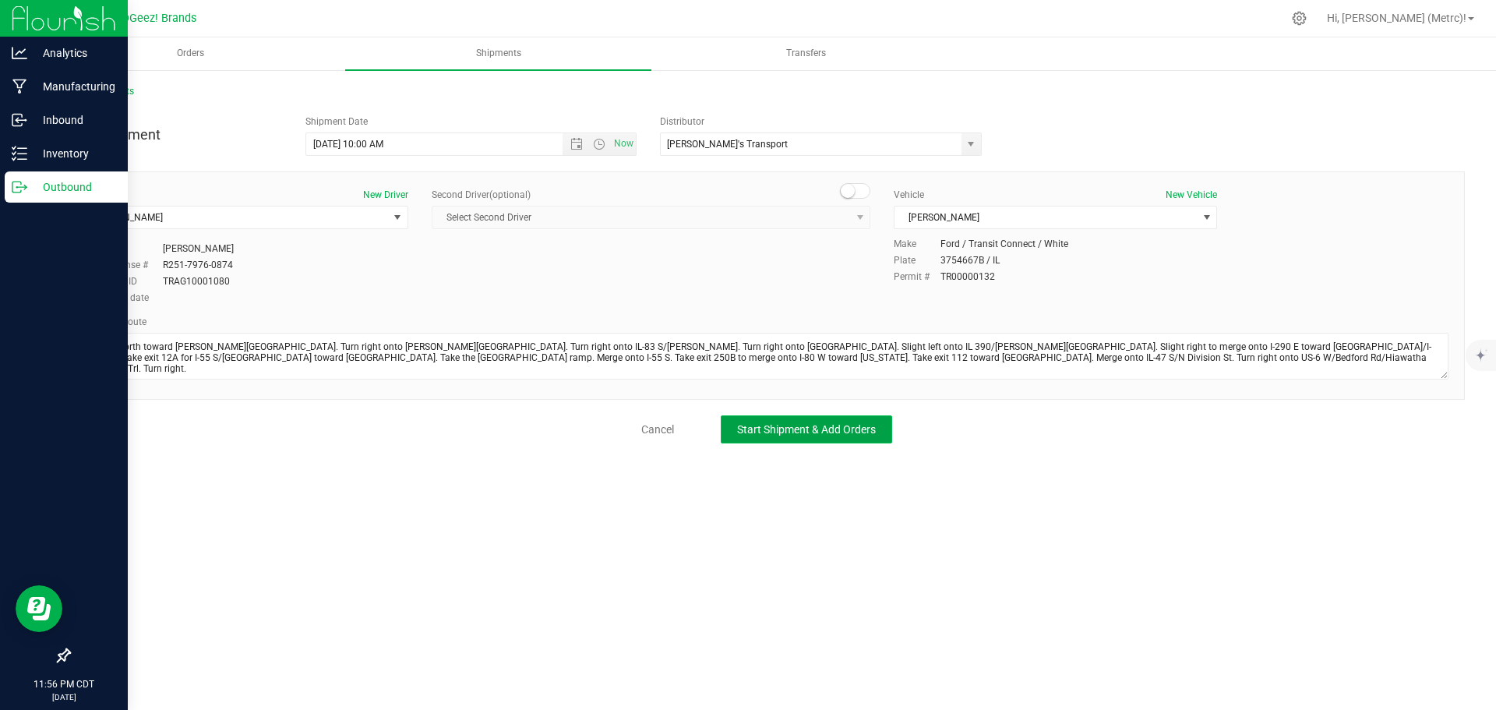
click at [784, 417] on button "Start Shipment & Add Orders" at bounding box center [806, 429] width 171 height 28
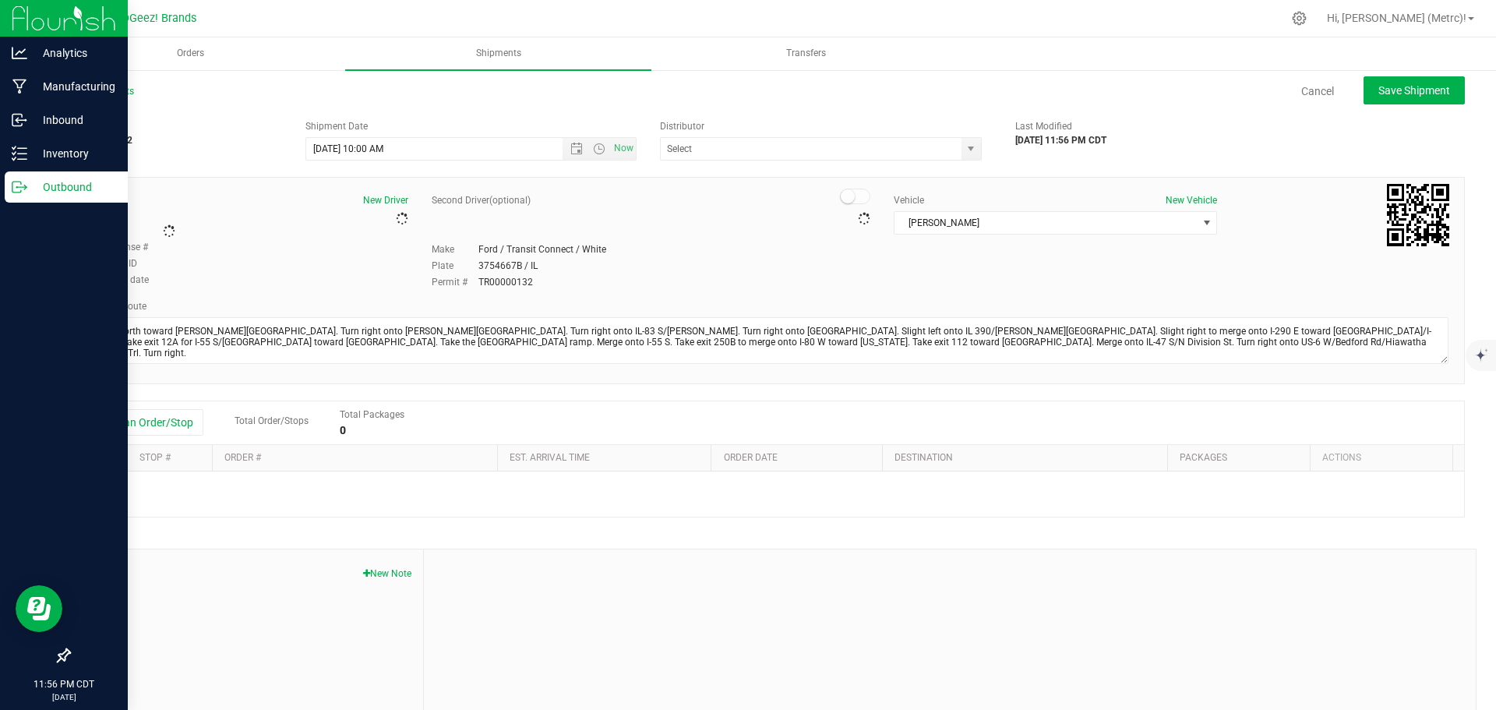
type input "[PERSON_NAME]'s Transport"
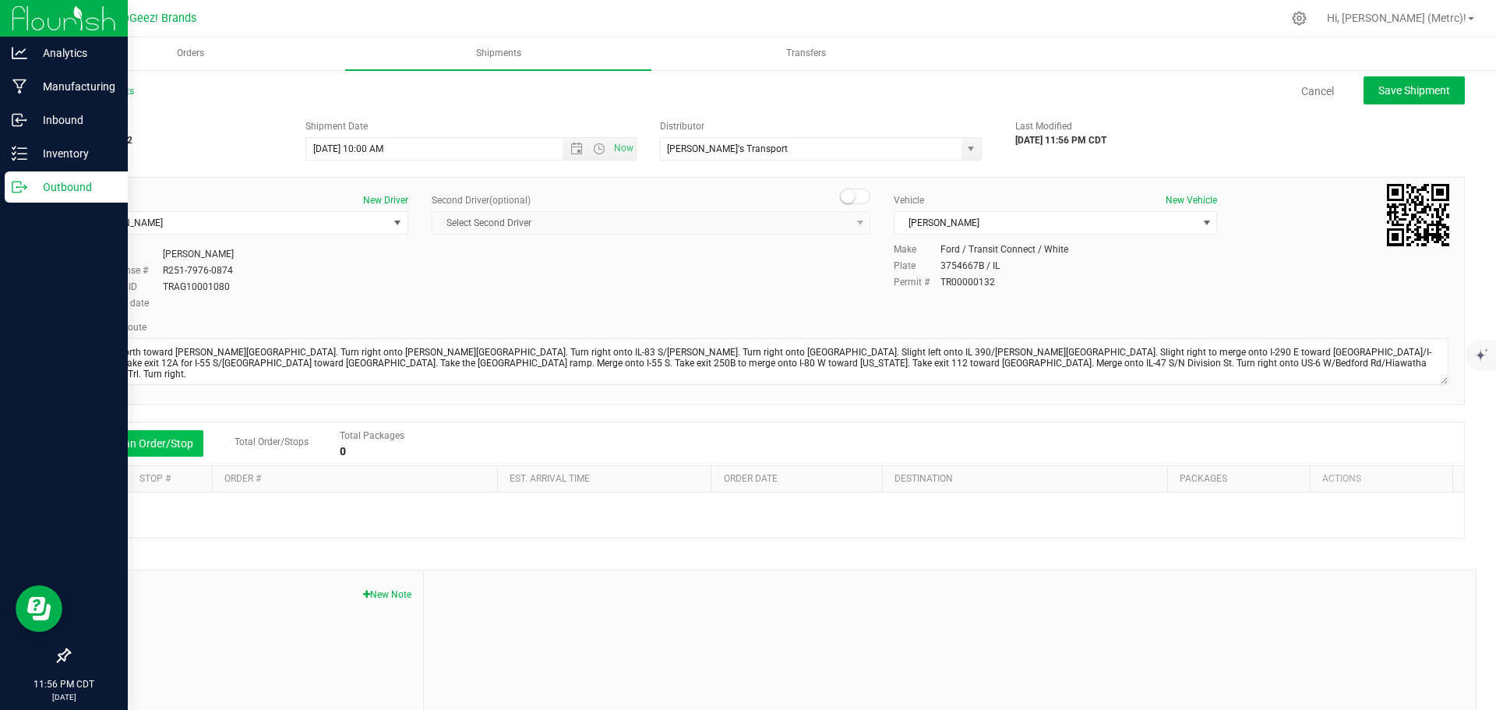
click at [162, 442] on button "Add an Order/Stop" at bounding box center [142, 443] width 122 height 26
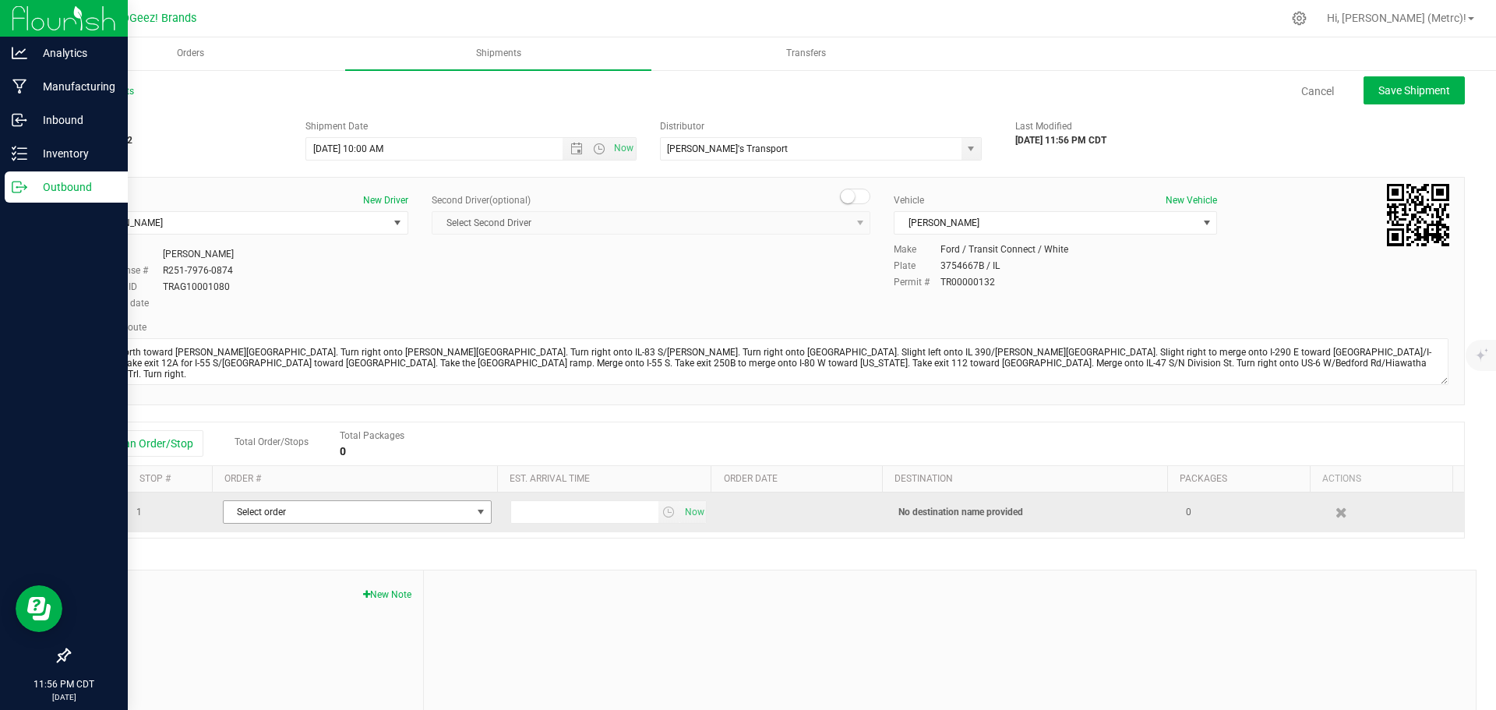
click at [327, 516] on span "Select order" at bounding box center [348, 512] width 248 height 22
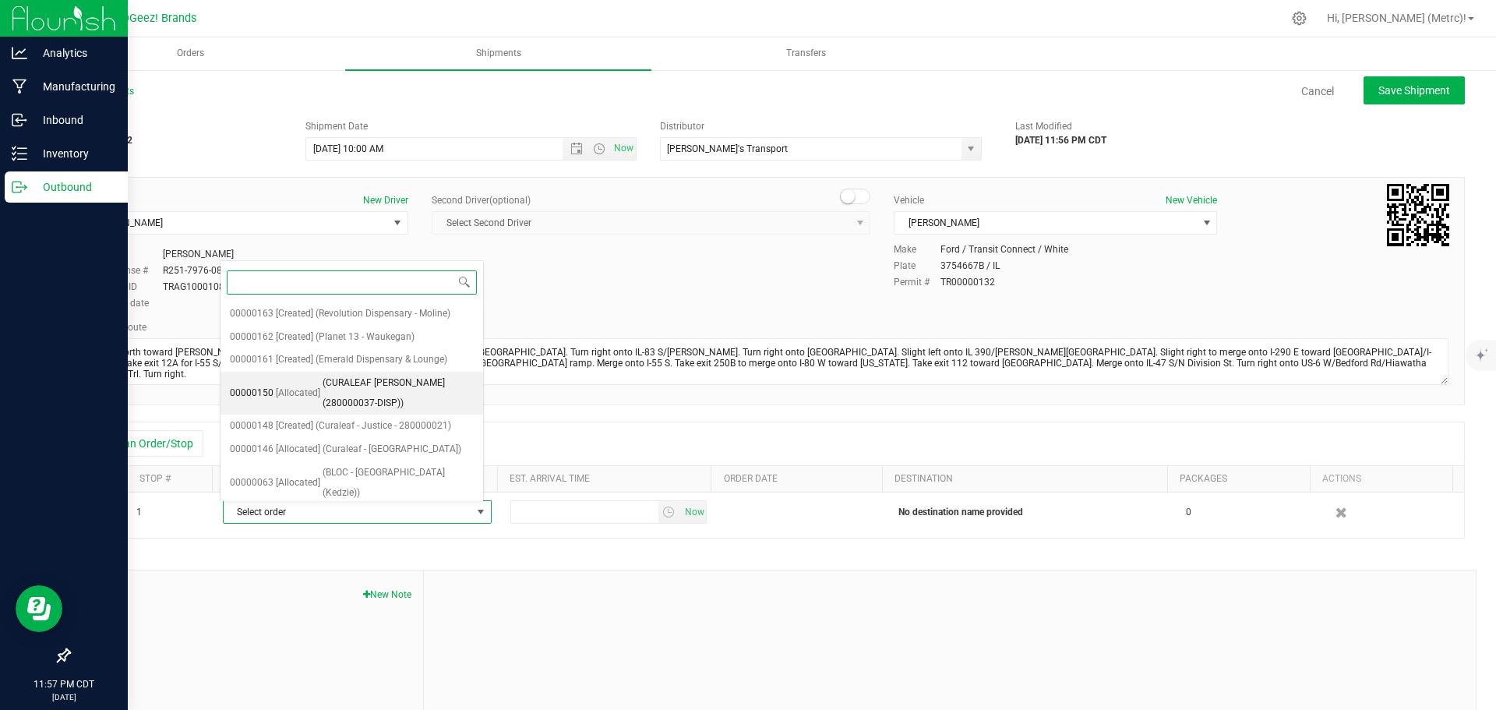
click at [389, 383] on span "(CURALEAF [PERSON_NAME] (280000037-DISP))" at bounding box center [398, 393] width 151 height 40
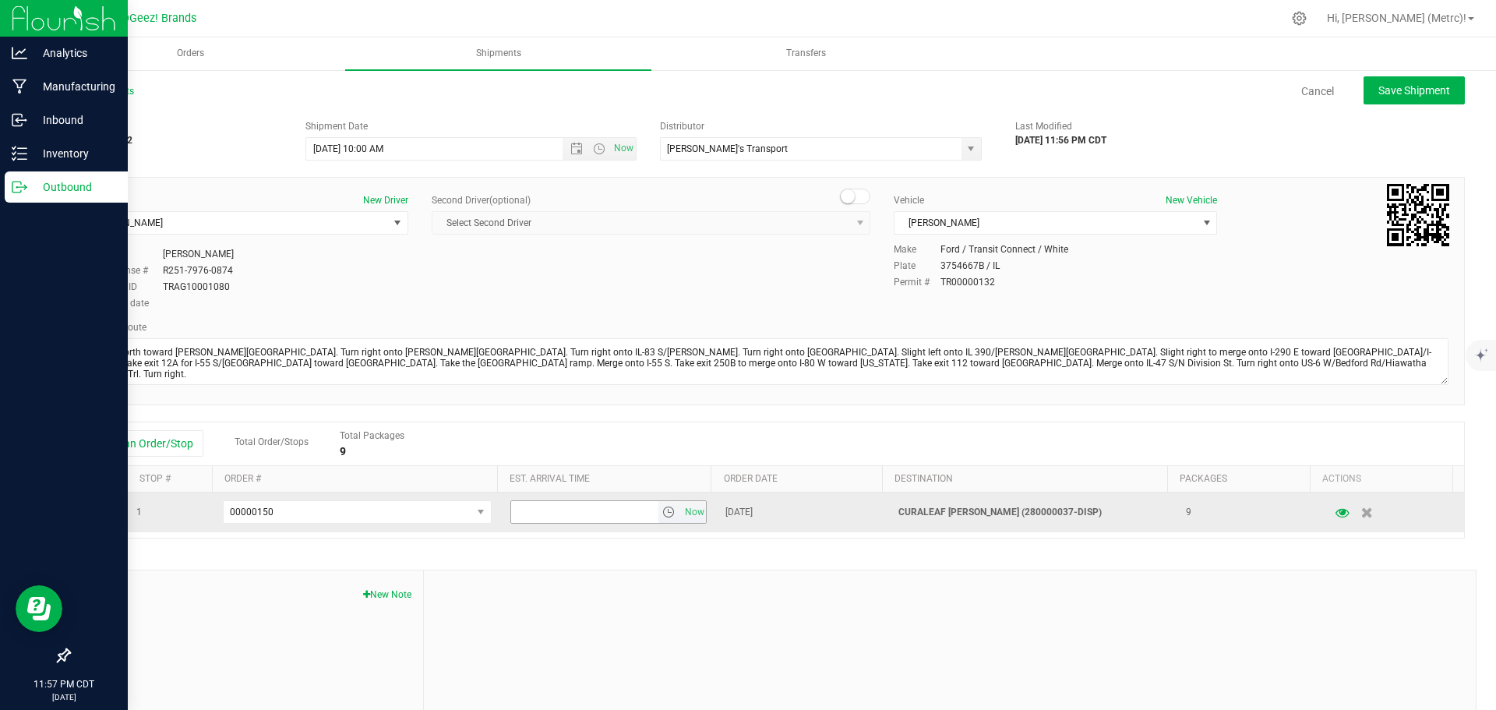
click at [662, 515] on span "select" at bounding box center [668, 512] width 12 height 12
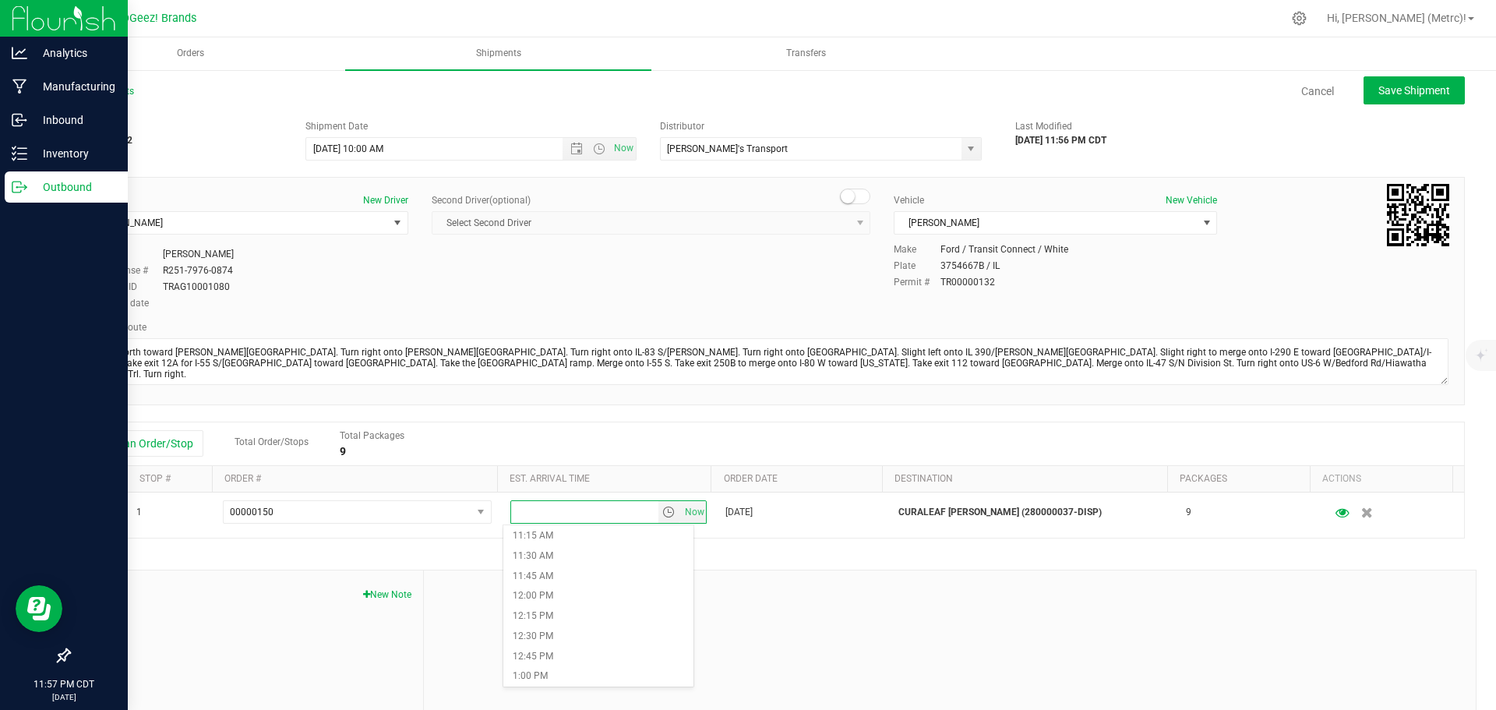
scroll to position [904, 0]
click at [550, 682] on li "1:00 PM" at bounding box center [598, 675] width 190 height 20
click at [1408, 97] on span "Save Shipment" at bounding box center [1414, 90] width 72 height 12
type input "[DATE] 3:00 PM"
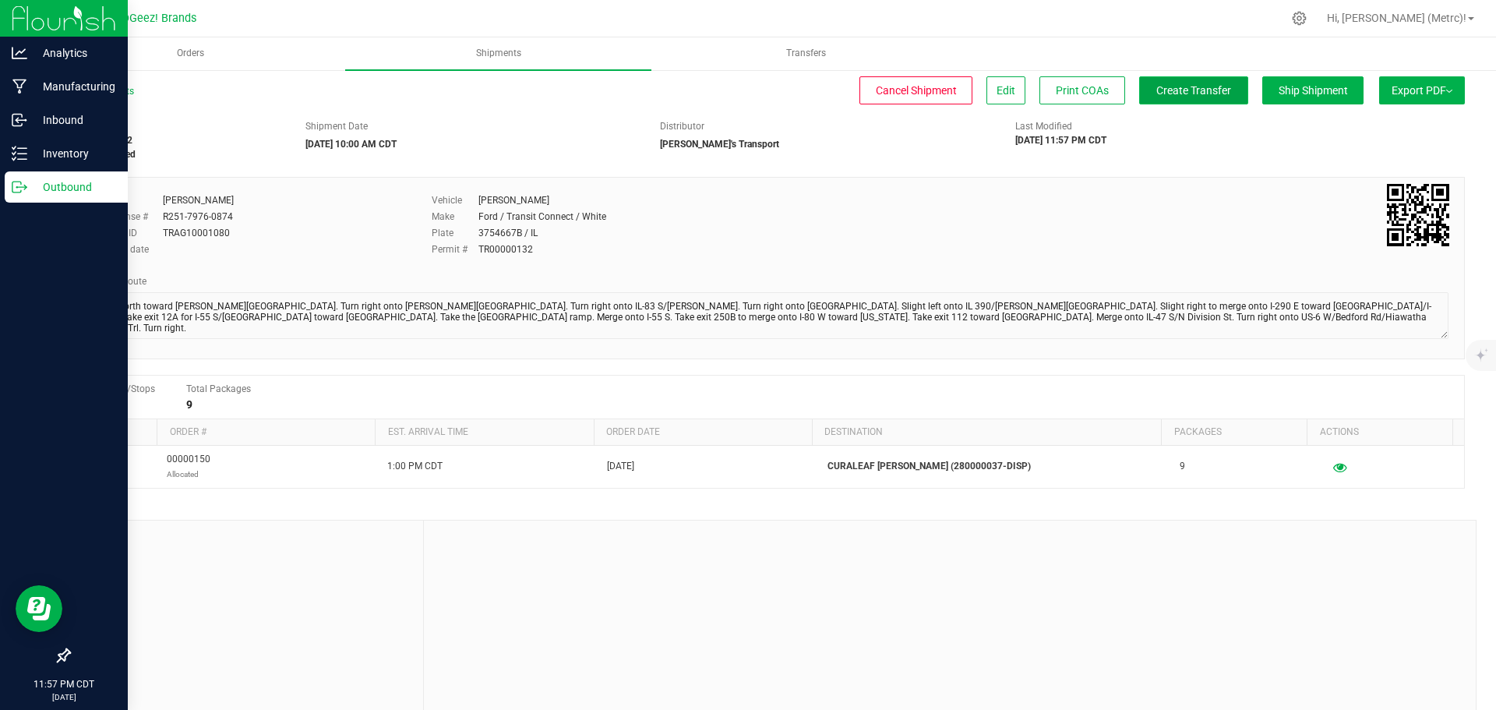
click at [1186, 90] on span "Create Transfer" at bounding box center [1193, 90] width 75 height 12
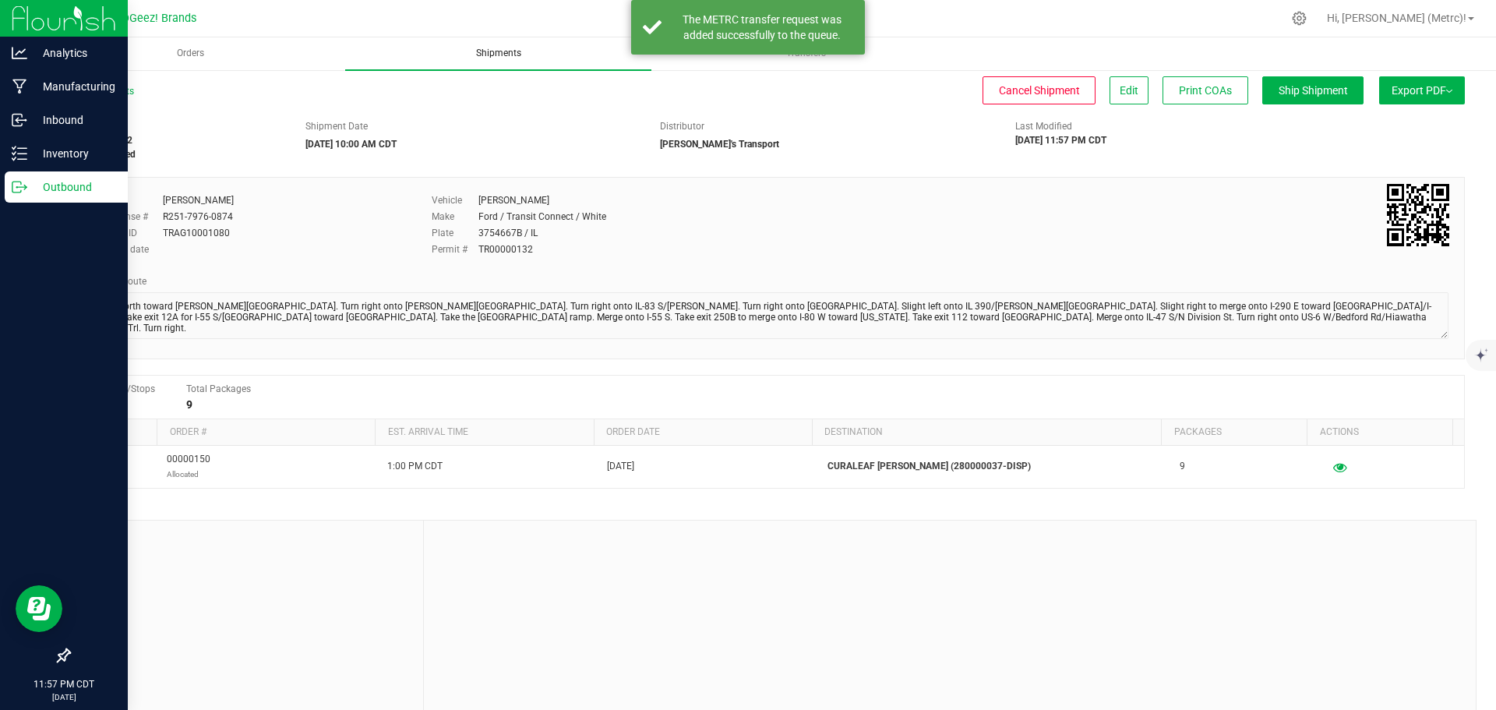
click at [482, 47] on span "Shipments" at bounding box center [498, 53] width 87 height 13
